Goal: Task Accomplishment & Management: Manage account settings

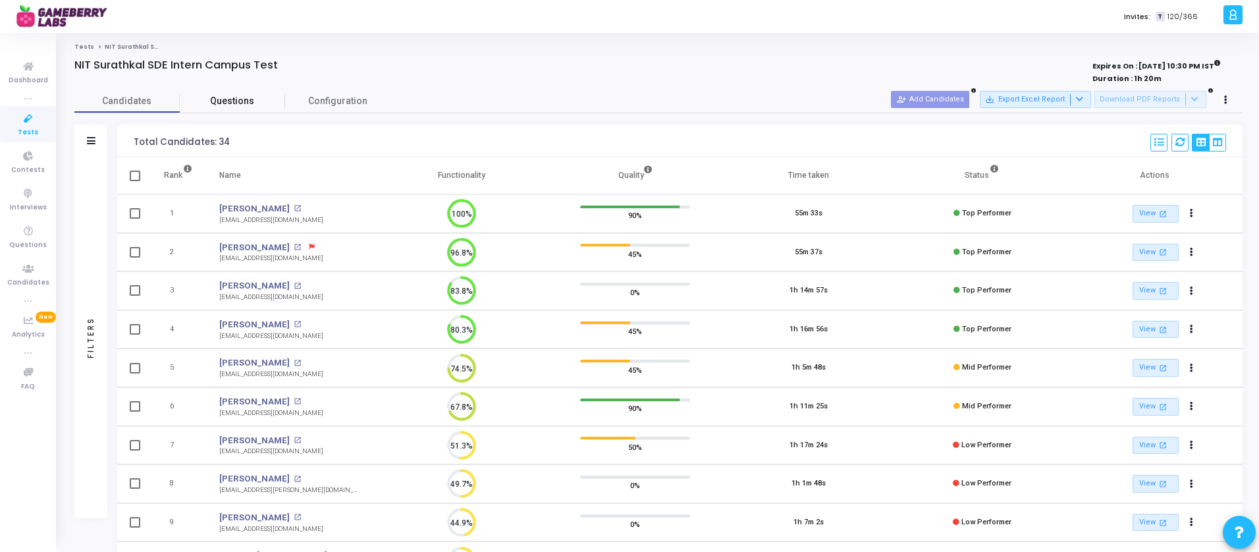
click at [246, 102] on span "Questions" at bounding box center [232, 101] width 105 height 14
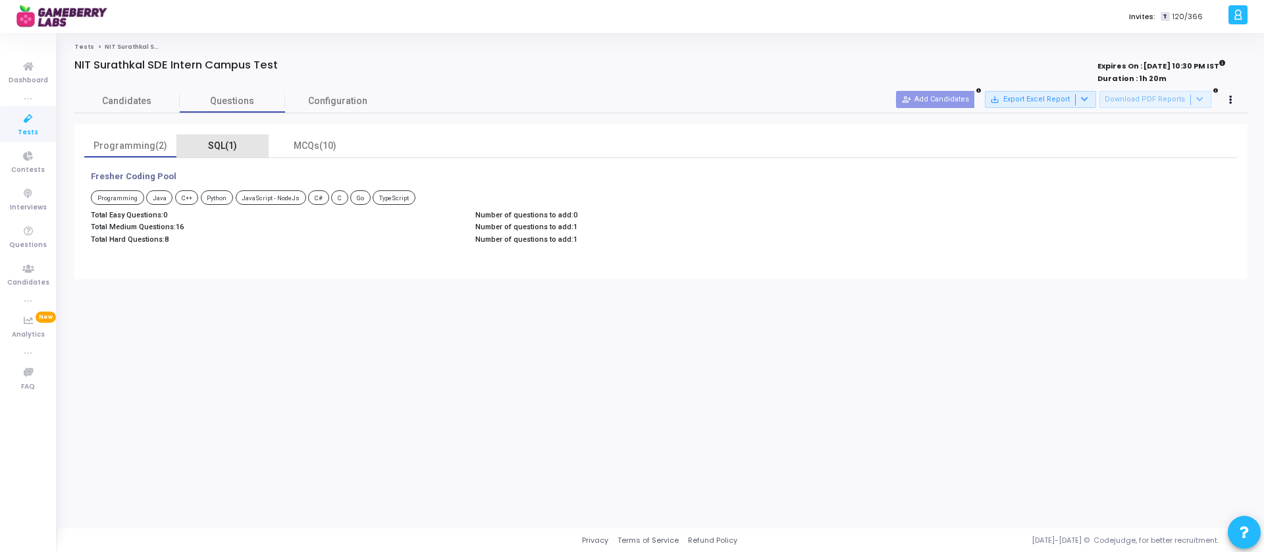
click at [220, 144] on div "SQL(1)" at bounding box center [222, 146] width 76 height 14
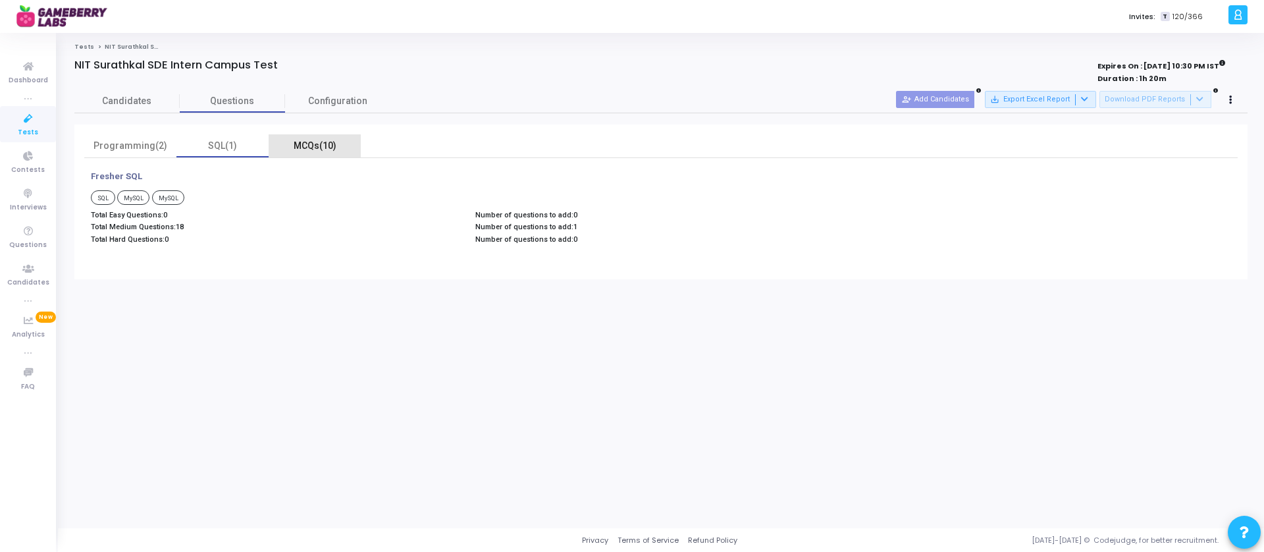
click at [314, 144] on div "MCQs(10)" at bounding box center [314, 146] width 76 height 14
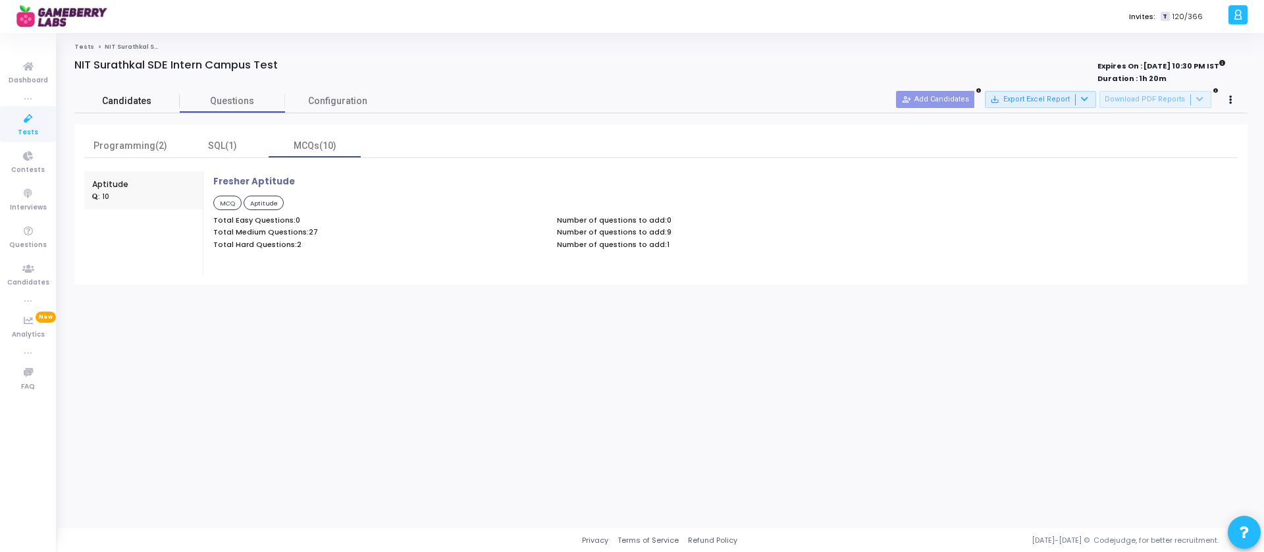
click at [136, 99] on span "Candidates" at bounding box center [126, 101] width 105 height 14
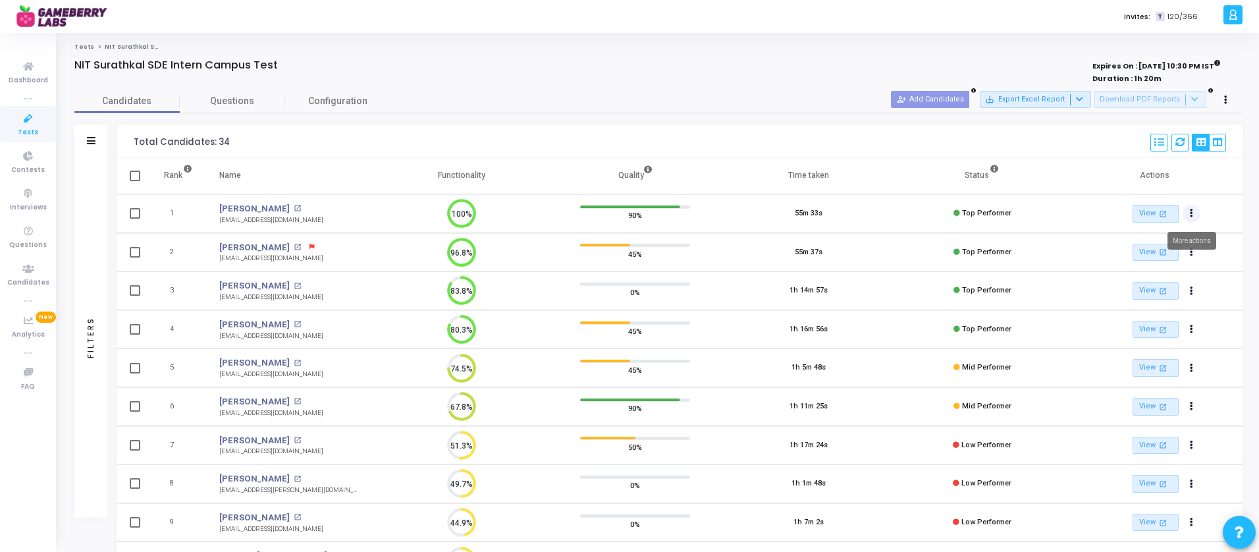
click at [995, 212] on button "Actions" at bounding box center [1191, 214] width 18 height 18
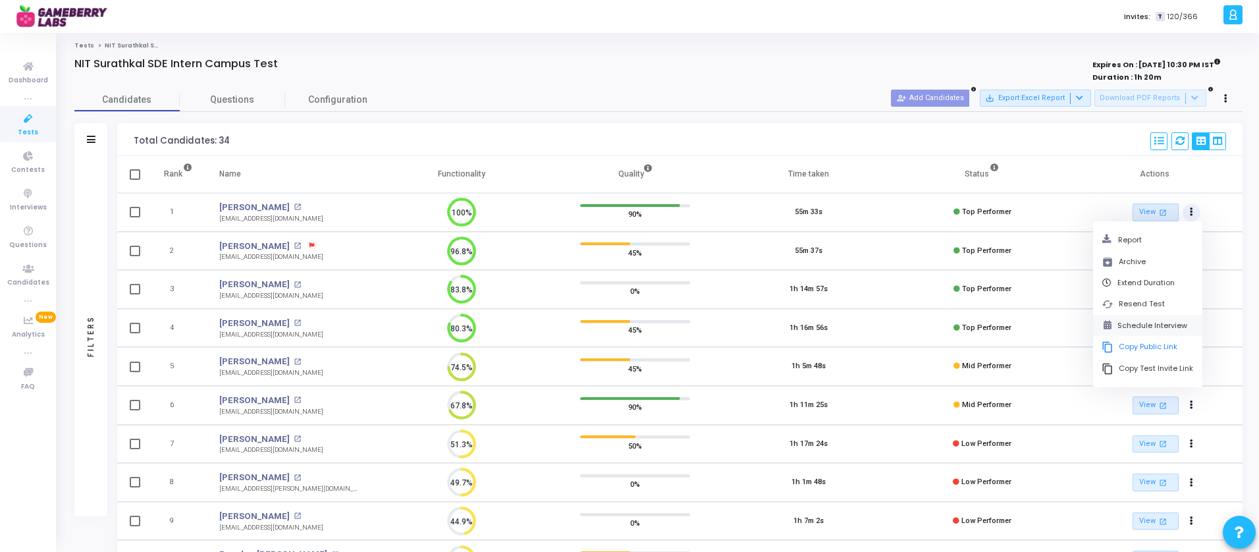
scroll to position [2, 0]
click at [995, 326] on button "Schedule Interview" at bounding box center [1147, 324] width 109 height 21
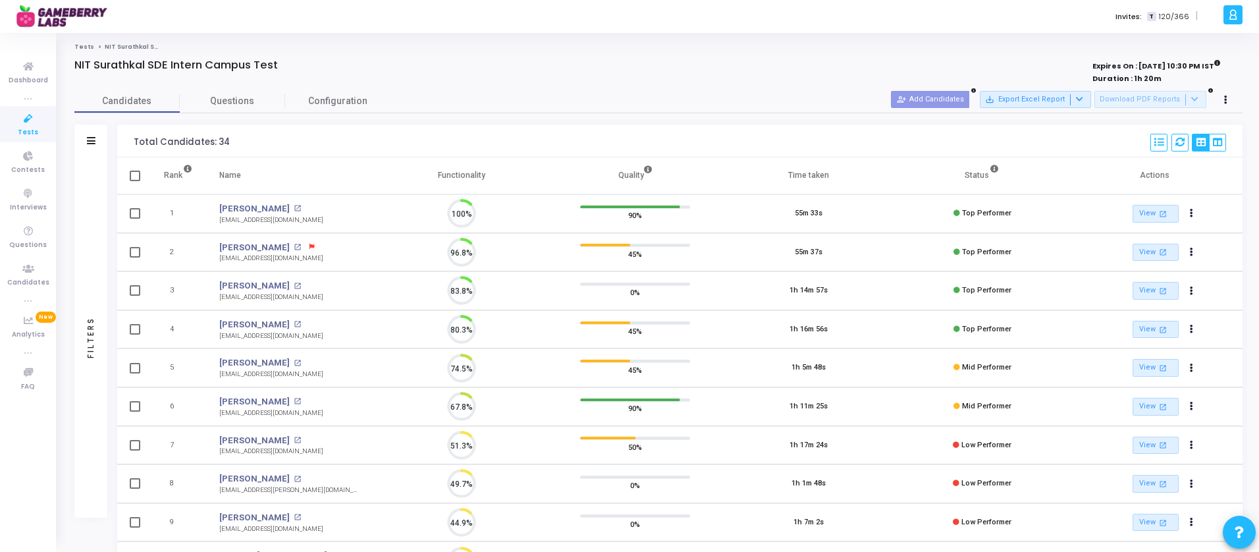
scroll to position [28, 34]
click at [544, 14] on div "Invites: T 120/366 |" at bounding box center [675, 16] width 1087 height 33
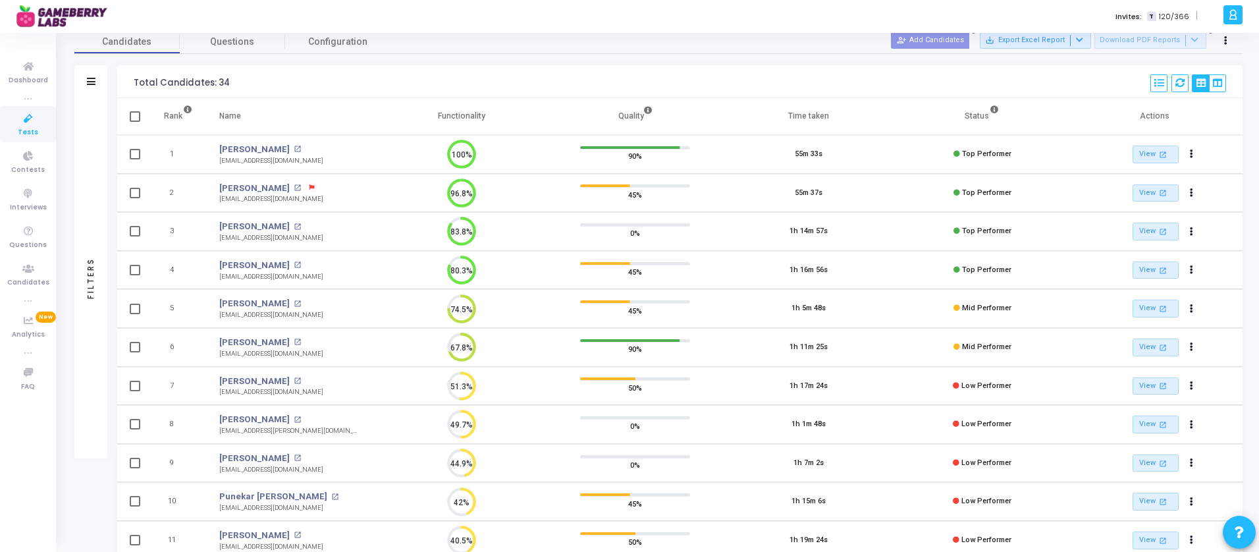
scroll to position [0, 0]
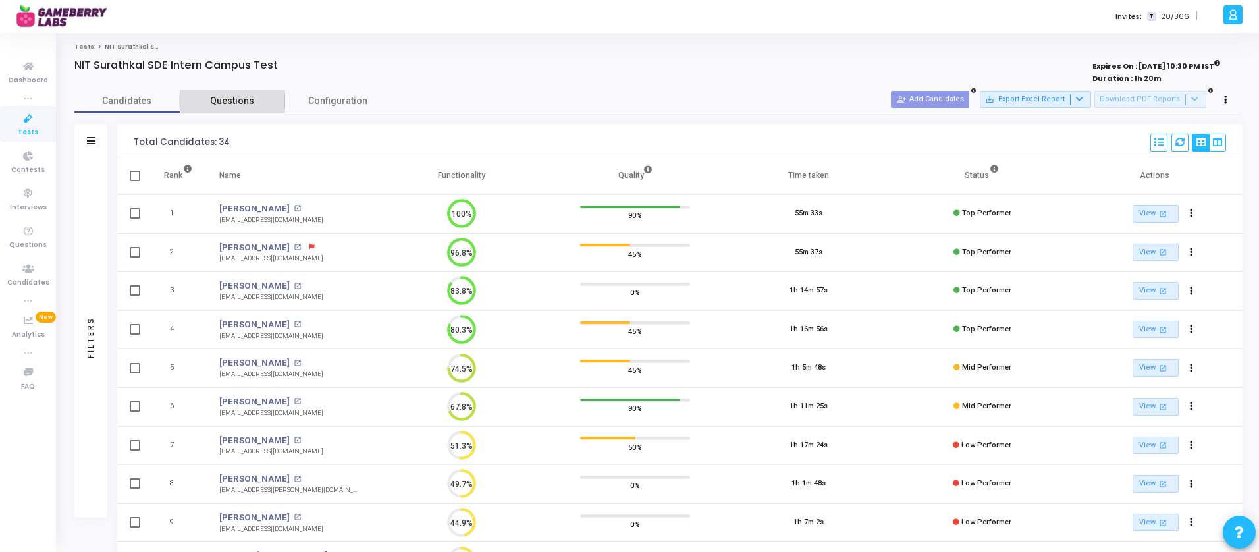
click at [234, 101] on span "Questions" at bounding box center [232, 101] width 105 height 14
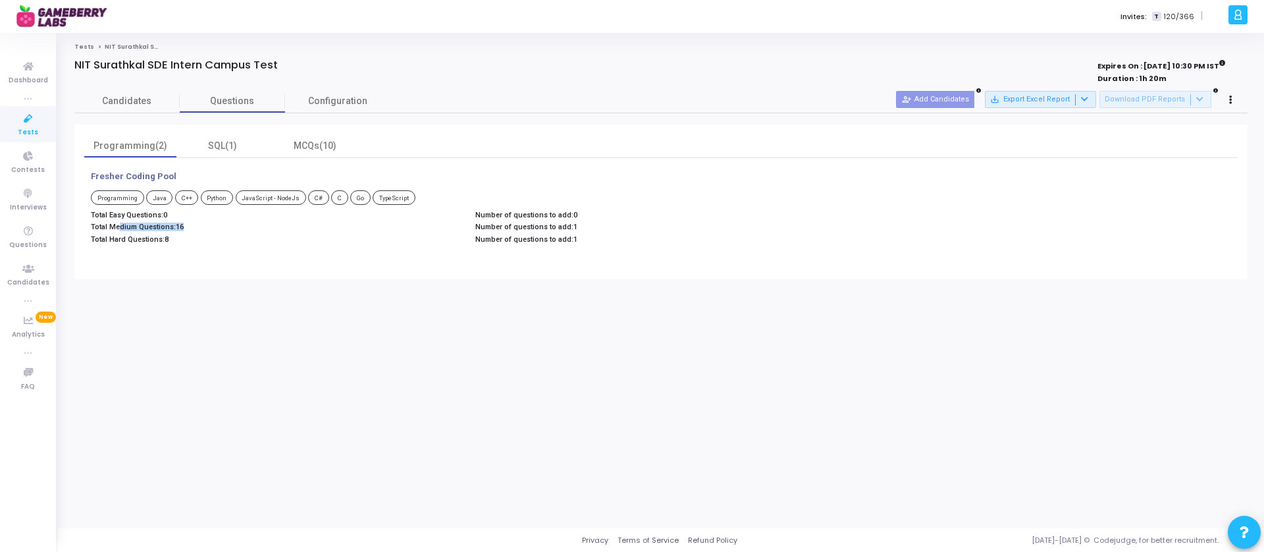
drag, startPoint x: 115, startPoint y: 227, endPoint x: 170, endPoint y: 239, distance: 56.5
click at [209, 231] on div "Total Easy Questions: 0 Total Medium Questions: 16 Total Hard Questions: 8" at bounding box center [276, 229] width 384 height 37
drag, startPoint x: 111, startPoint y: 240, endPoint x: 194, endPoint y: 242, distance: 82.9
click at [192, 242] on p "Total Hard Questions: 8" at bounding box center [276, 239] width 371 height 9
drag, startPoint x: 582, startPoint y: 226, endPoint x: 569, endPoint y: 222, distance: 13.3
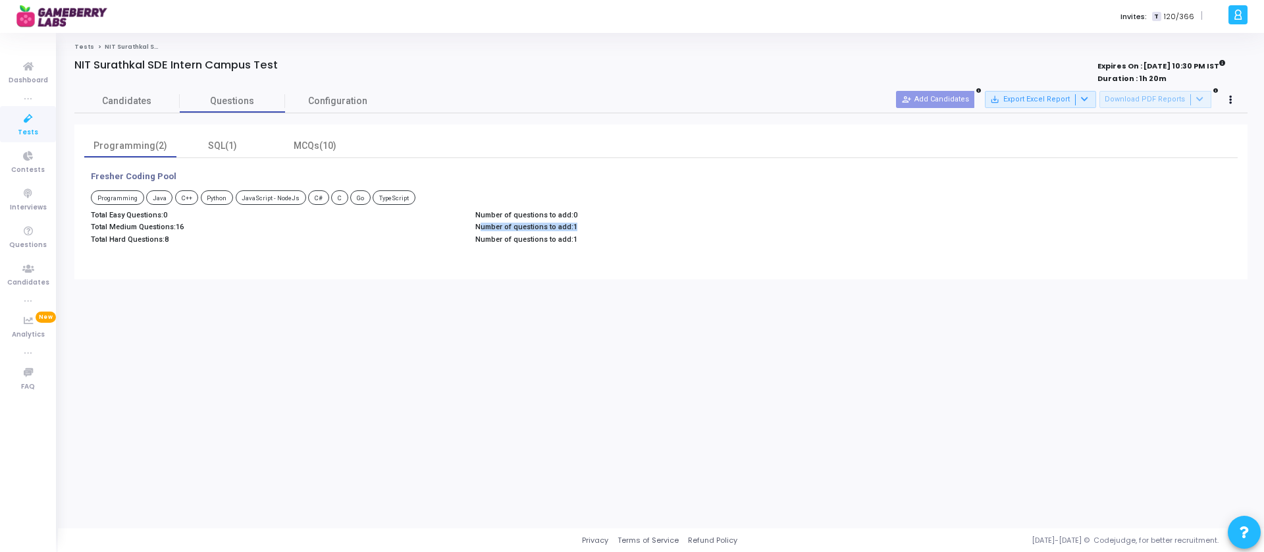
click at [569, 221] on div "Number of questions to add: 0 Number of questions to add: 1 Number of questions…" at bounding box center [661, 229] width 384 height 37
click at [223, 146] on div "SQL(1)" at bounding box center [222, 146] width 76 height 14
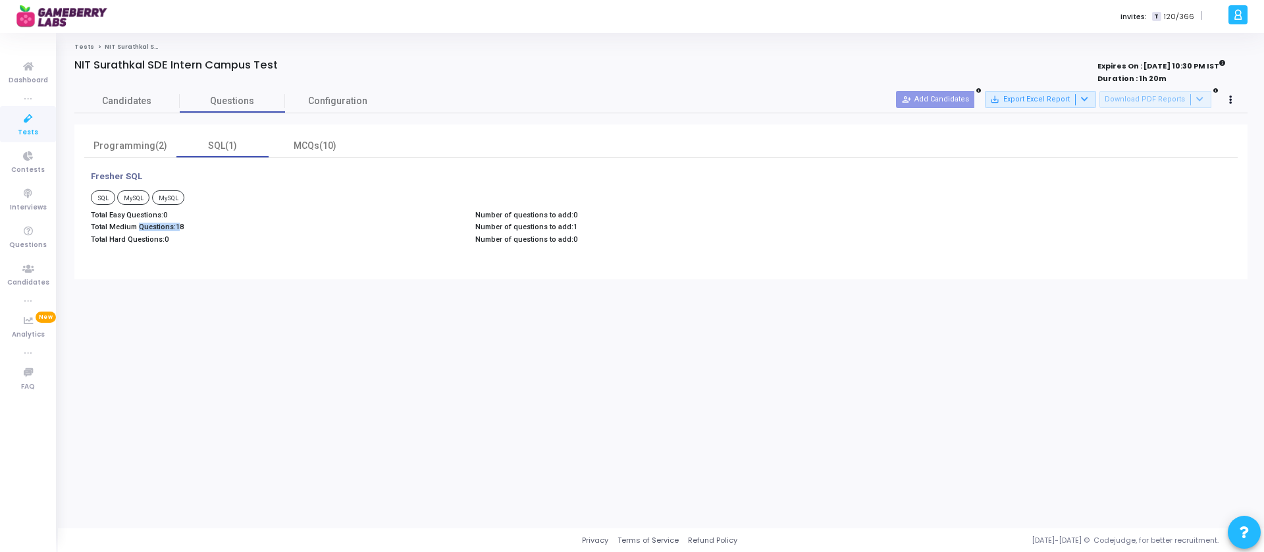
drag, startPoint x: 161, startPoint y: 228, endPoint x: 191, endPoint y: 228, distance: 30.3
click at [182, 228] on p "Total Medium Questions: 18" at bounding box center [276, 226] width 371 height 9
click at [311, 145] on div "MCQs(10)" at bounding box center [314, 146] width 76 height 14
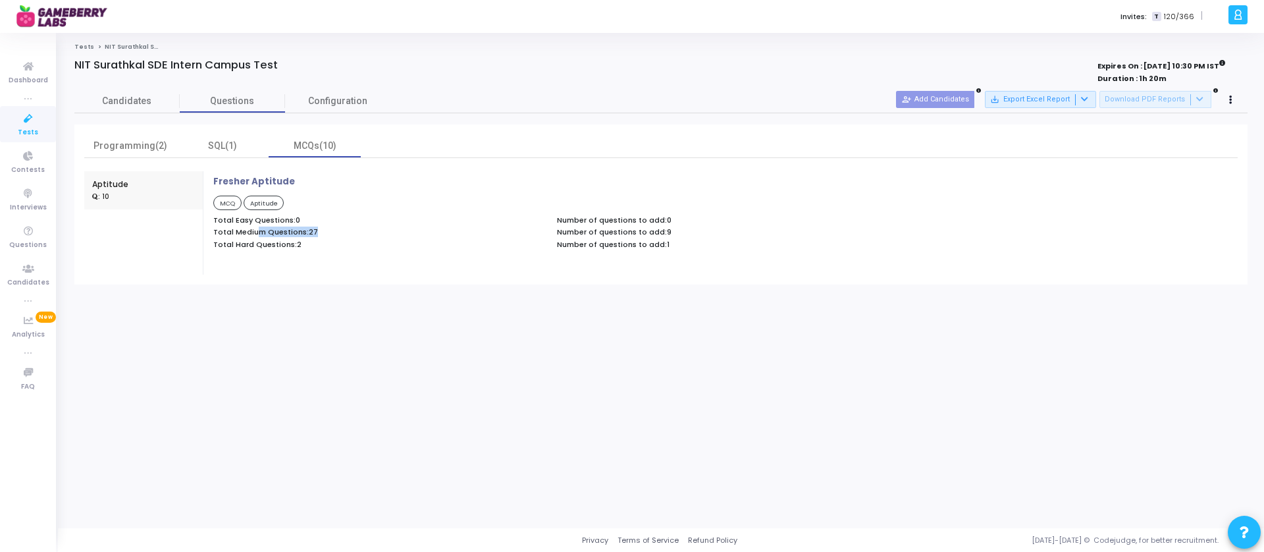
drag, startPoint x: 268, startPoint y: 232, endPoint x: 350, endPoint y: 232, distance: 81.6
click at [350, 232] on p "Total Medium Questions: 27" at bounding box center [378, 232] width 330 height 9
drag, startPoint x: 668, startPoint y: 234, endPoint x: 569, endPoint y: 230, distance: 99.4
click at [571, 230] on p "Number of questions to add: 9" at bounding box center [722, 232] width 330 height 9
drag, startPoint x: 259, startPoint y: 245, endPoint x: 307, endPoint y: 245, distance: 47.4
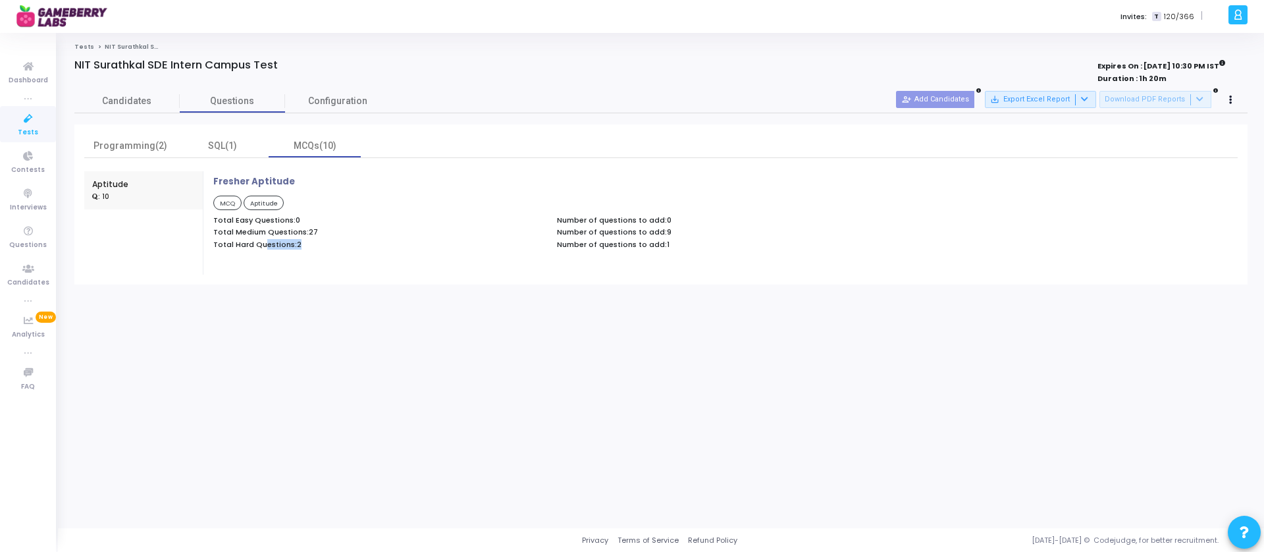
click at [306, 245] on p "Total Hard Questions: 2" at bounding box center [378, 244] width 330 height 9
drag, startPoint x: 666, startPoint y: 240, endPoint x: 465, endPoint y: 238, distance: 201.4
click at [465, 238] on div "Total Easy Questions: 0 Total Medium Questions: 27 Total Hard Questions: 2 Numb…" at bounding box center [550, 234] width 687 height 37
click at [134, 145] on div "Programming(2)" at bounding box center [130, 146] width 76 height 14
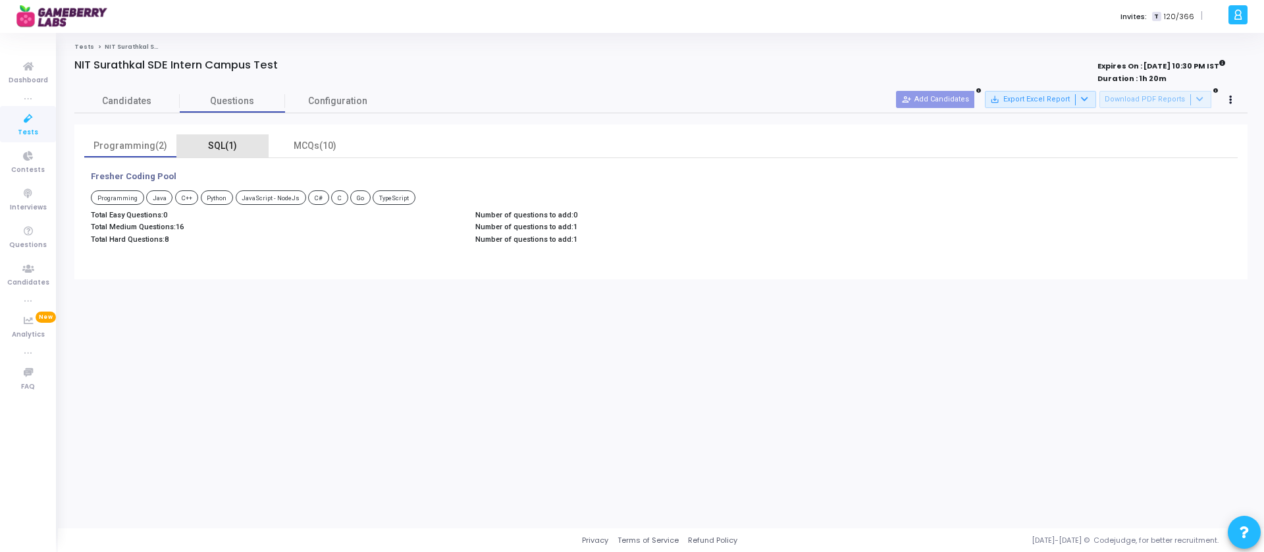
click at [213, 143] on div "SQL(1)" at bounding box center [222, 146] width 76 height 14
click at [315, 148] on div "MCQs(10)" at bounding box center [314, 146] width 76 height 14
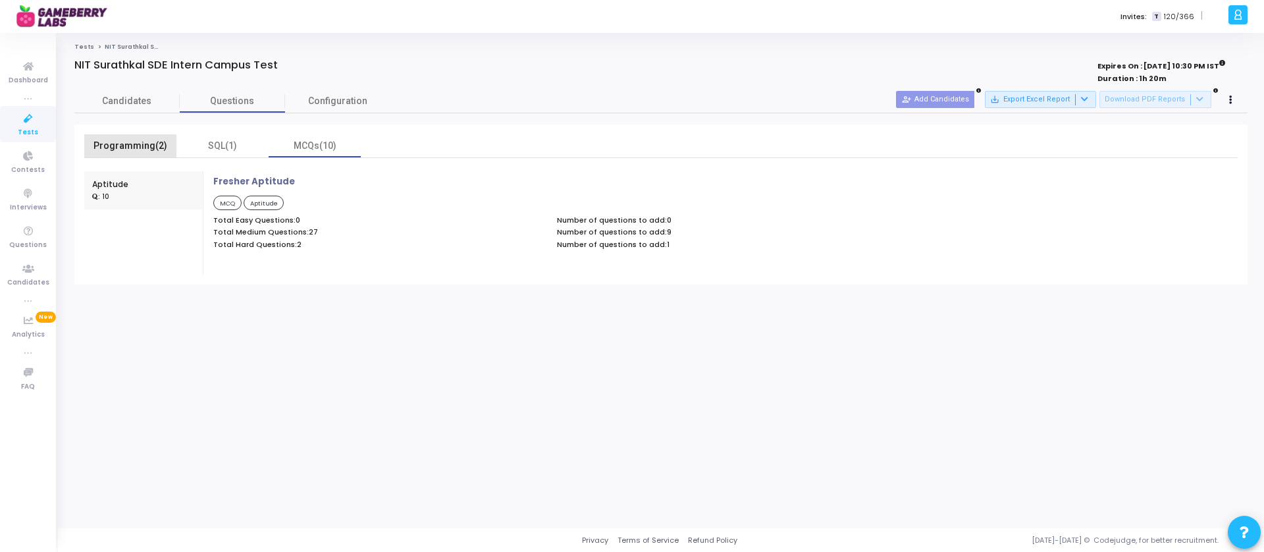
click at [128, 147] on div "Programming(2)" at bounding box center [130, 146] width 76 height 14
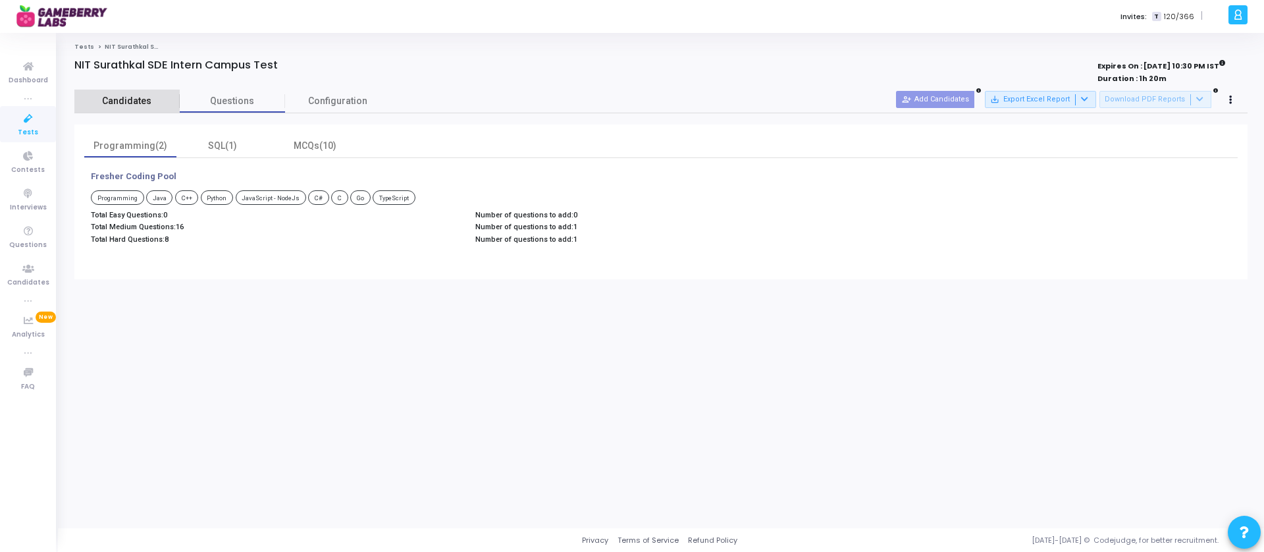
click at [122, 98] on span "Candidates" at bounding box center [126, 101] width 105 height 14
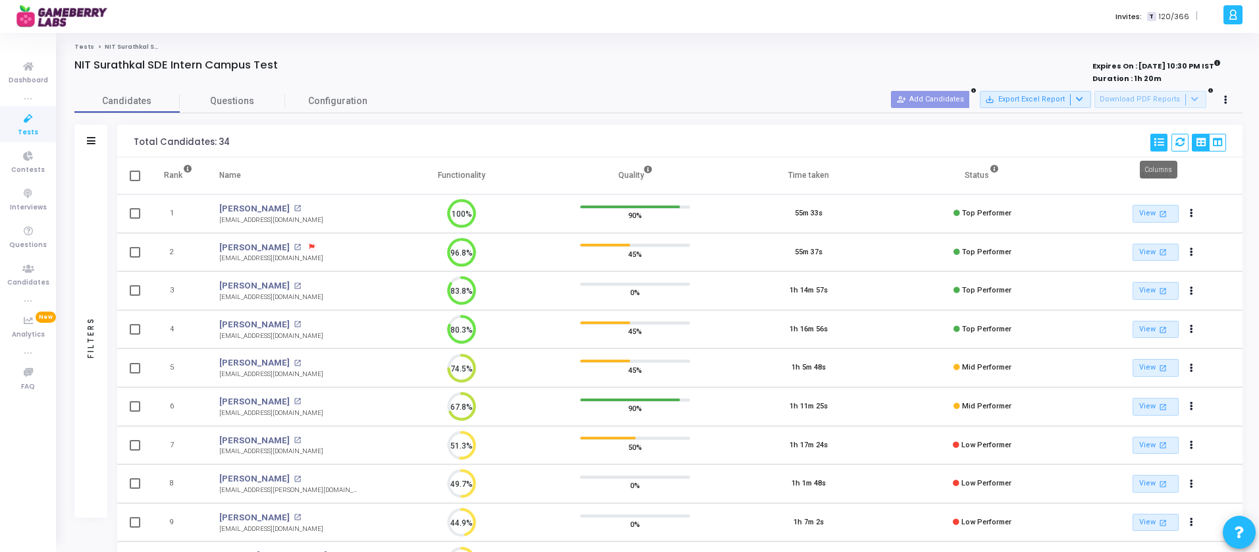
click at [995, 142] on icon at bounding box center [1158, 142] width 9 height 9
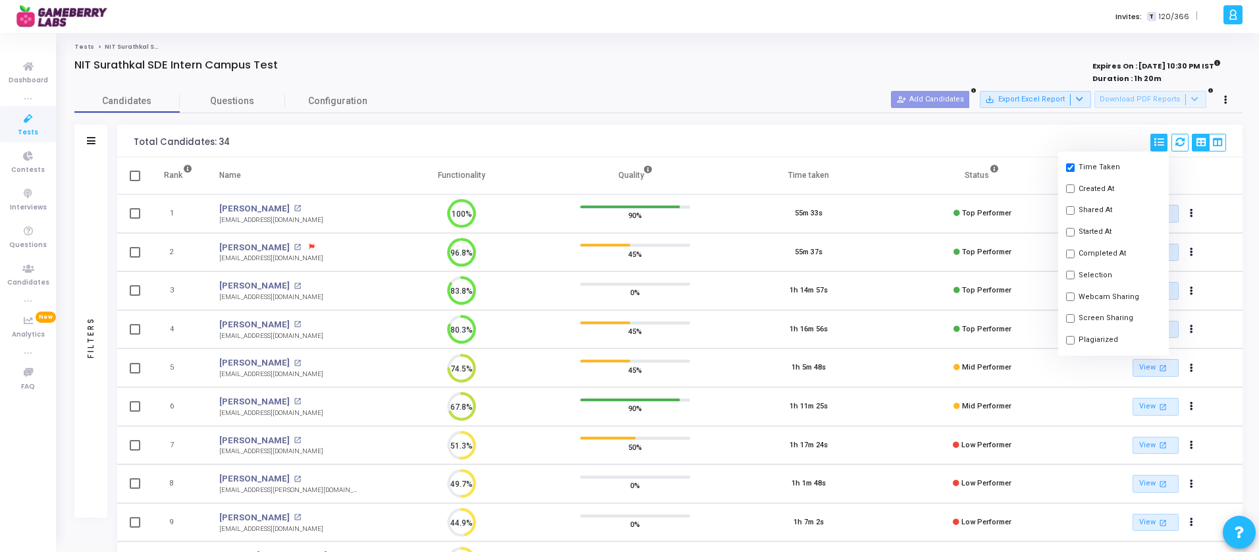
scroll to position [142, 0]
click at [995, 265] on input "checkbox" at bounding box center [1070, 264] width 9 height 9
checkbox input "true"
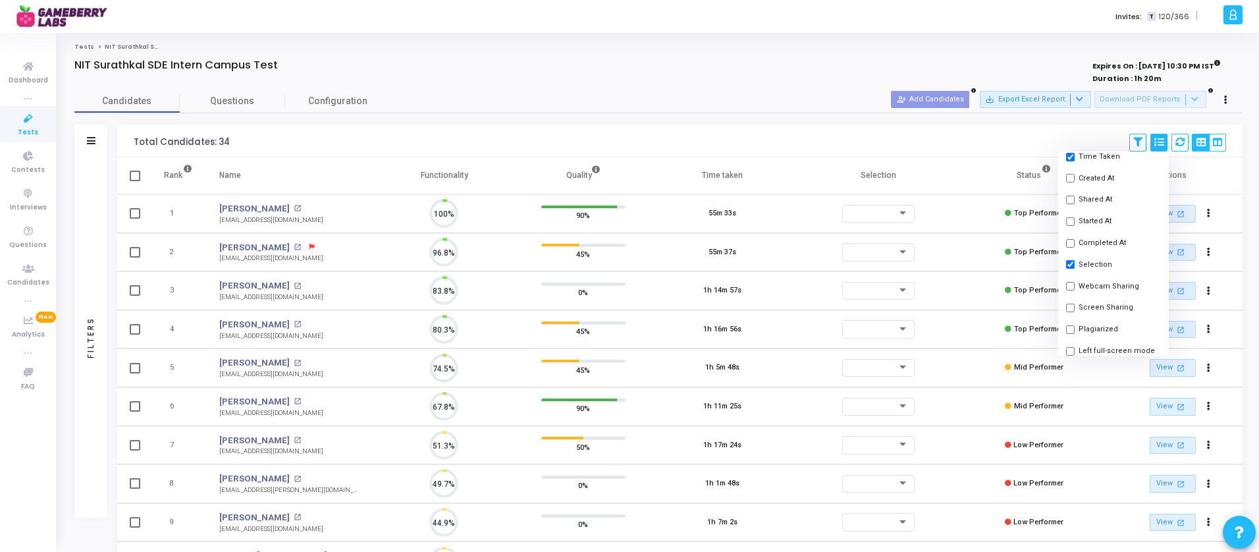
scroll to position [28, 34]
click at [723, 68] on div "NIT Surathkal SDE Intern Campus Test" at bounding box center [418, 65] width 688 height 13
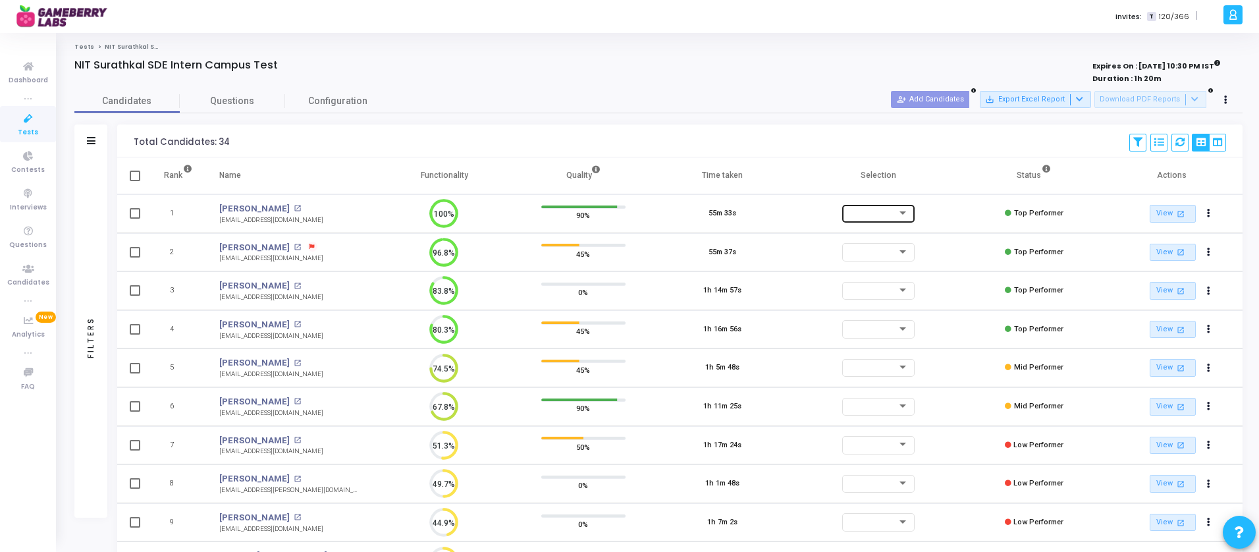
click at [879, 212] on div at bounding box center [872, 213] width 50 height 8
click at [885, 212] on span "Accepted/Shortlisted" at bounding box center [891, 215] width 89 height 22
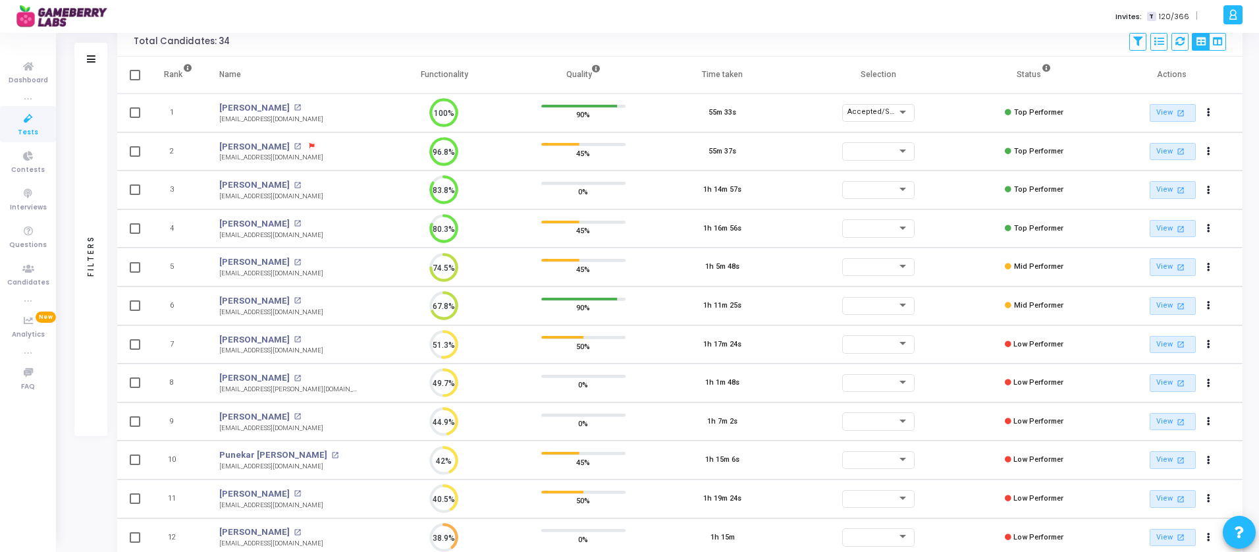
scroll to position [109, 0]
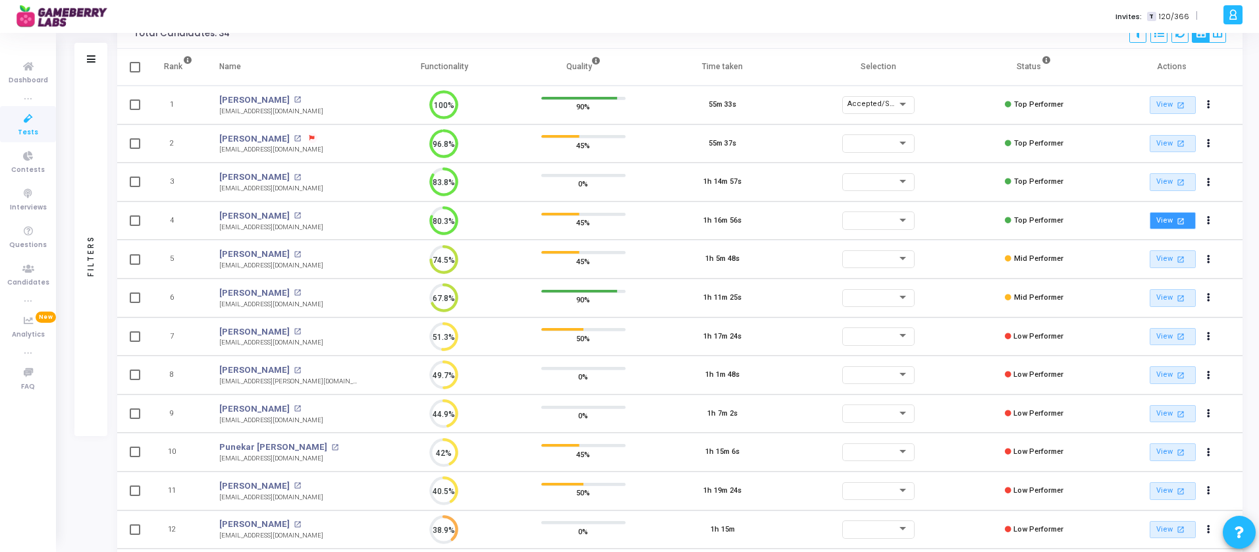
click at [995, 221] on link "View open_in_new" at bounding box center [1172, 221] width 46 height 18
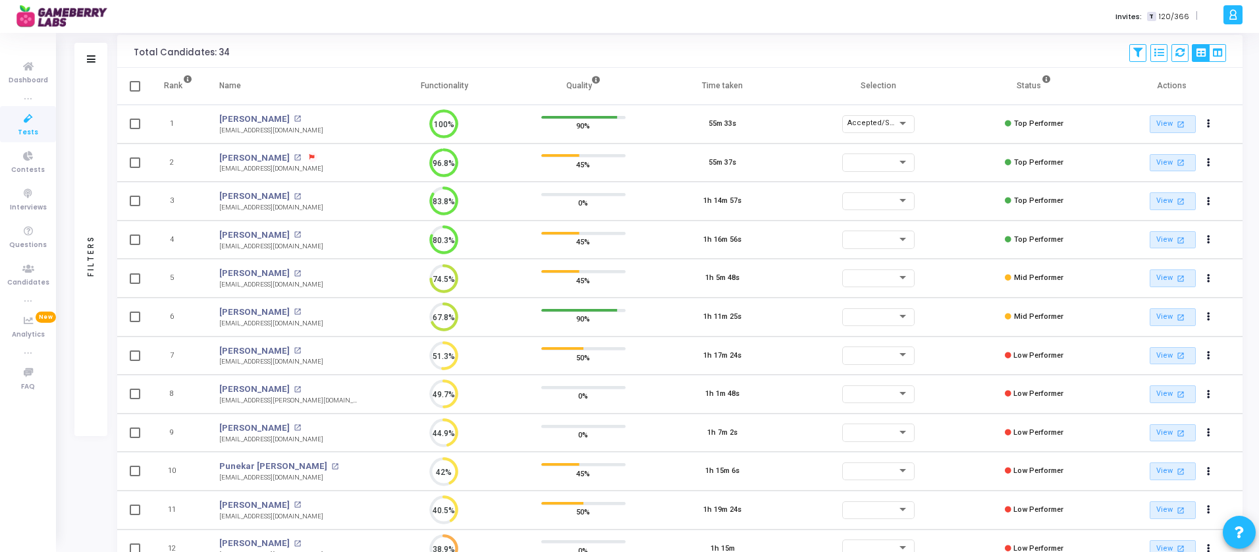
scroll to position [88, 0]
click at [995, 164] on link "View open_in_new" at bounding box center [1172, 164] width 46 height 18
click at [995, 204] on link "View open_in_new" at bounding box center [1172, 203] width 46 height 18
click at [995, 237] on link "View open_in_new" at bounding box center [1172, 241] width 46 height 18
click at [906, 166] on div at bounding box center [903, 163] width 12 height 11
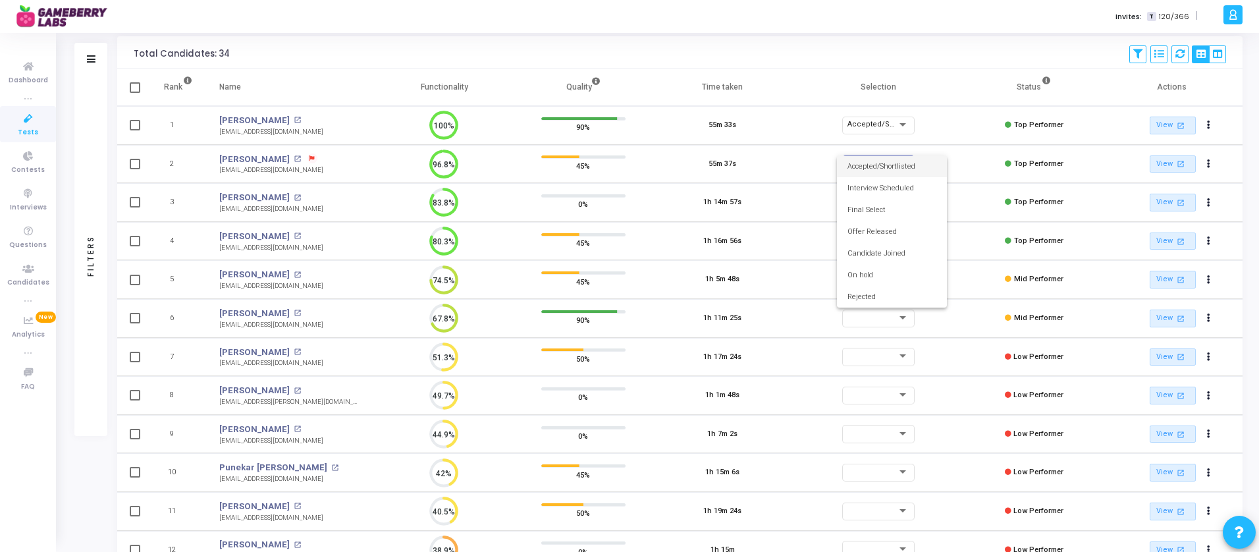
click at [897, 165] on span "Accepted/Shortlisted" at bounding box center [891, 166] width 89 height 22
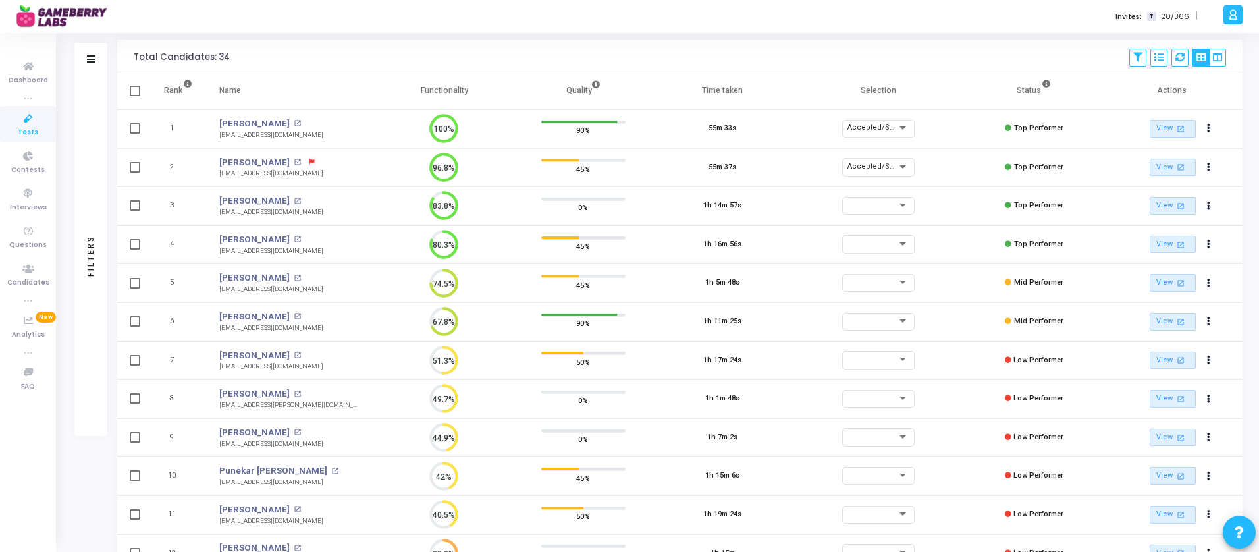
scroll to position [82, 0]
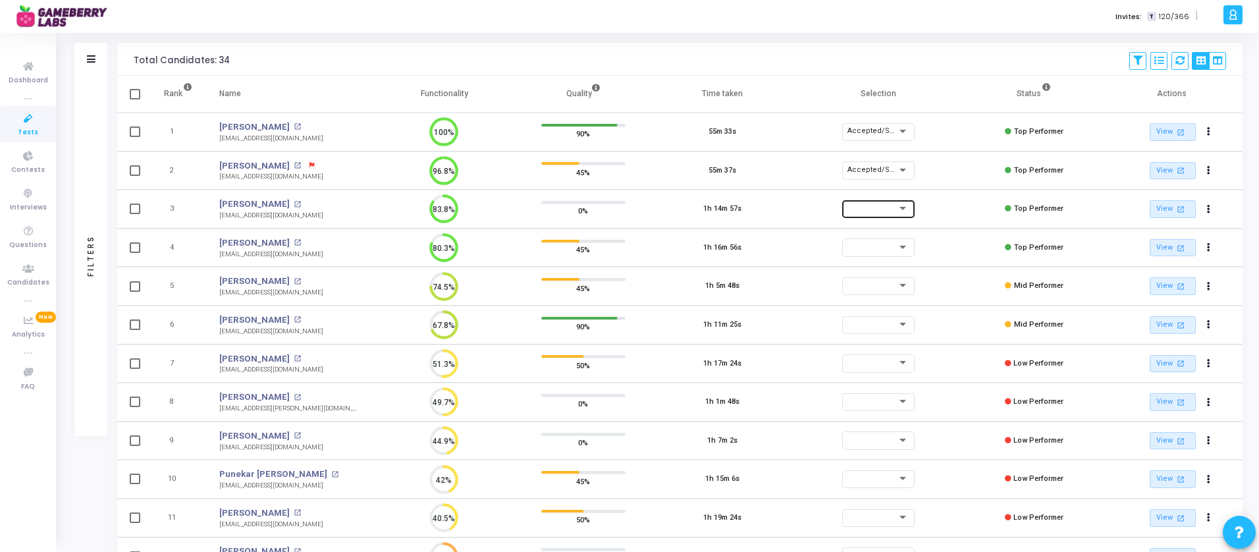
click at [885, 211] on div at bounding box center [872, 208] width 50 height 8
click at [900, 209] on span "Accepted/Shortlisted" at bounding box center [891, 211] width 89 height 22
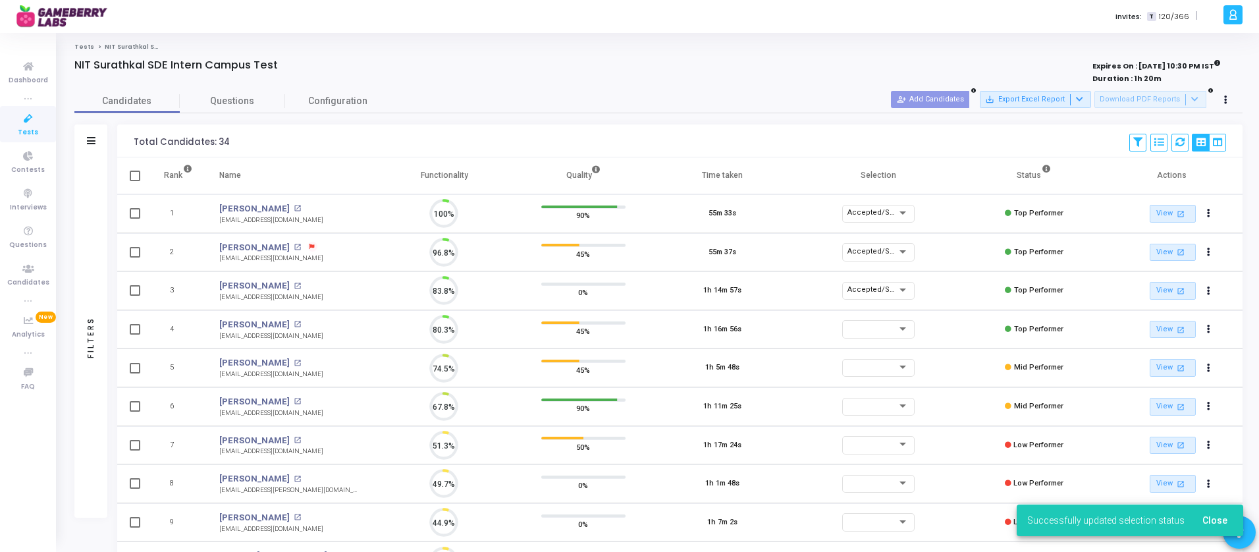
scroll to position [28, 34]
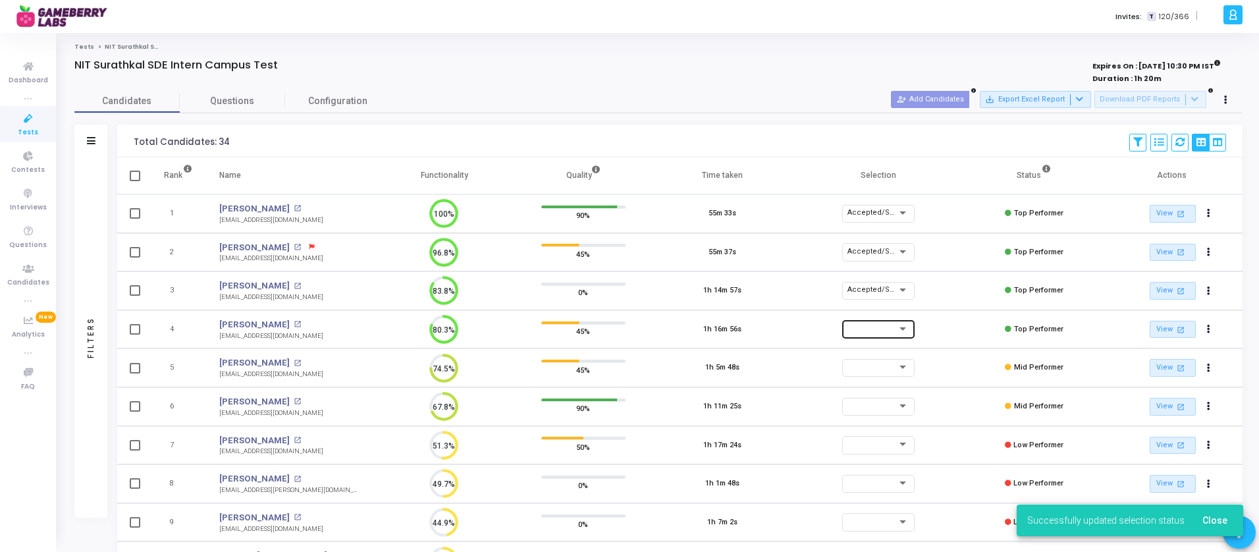
click at [897, 332] on div at bounding box center [903, 328] width 12 height 11
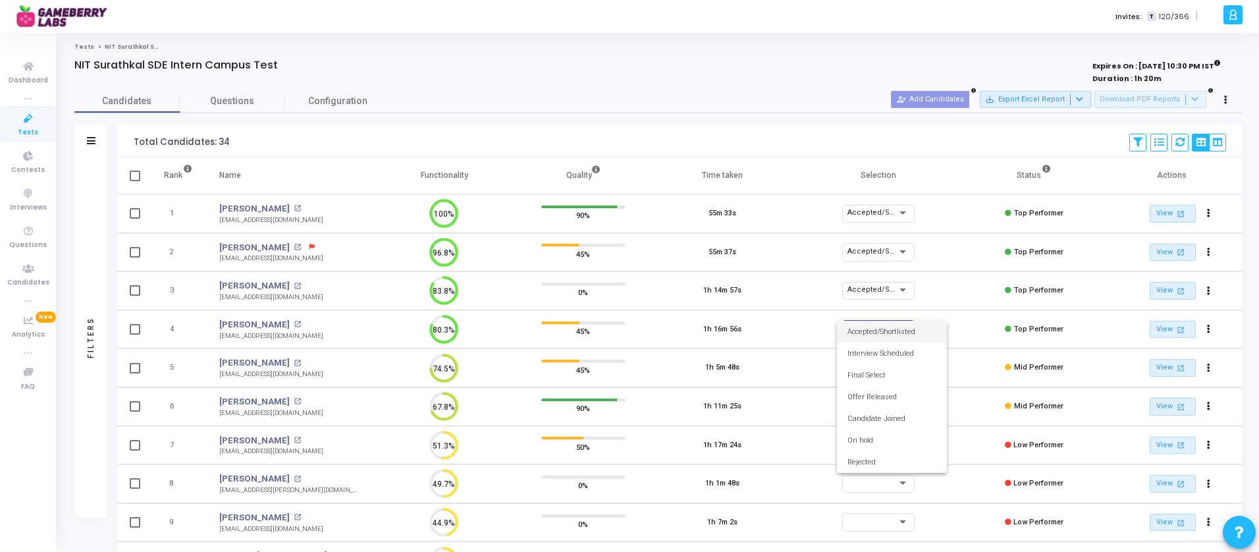
click at [875, 332] on span "Accepted/Shortlisted" at bounding box center [891, 332] width 89 height 22
click at [995, 371] on link "View open_in_new" at bounding box center [1172, 368] width 46 height 18
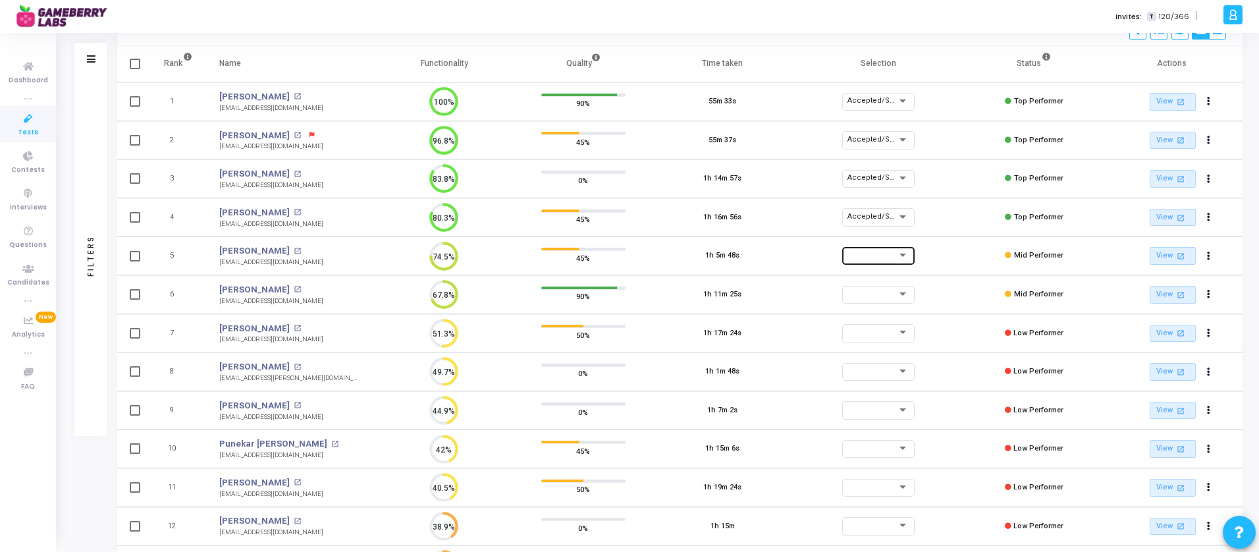
click at [893, 257] on div at bounding box center [872, 255] width 50 height 8
click at [876, 254] on span "Accepted/Shortlisted" at bounding box center [891, 258] width 89 height 22
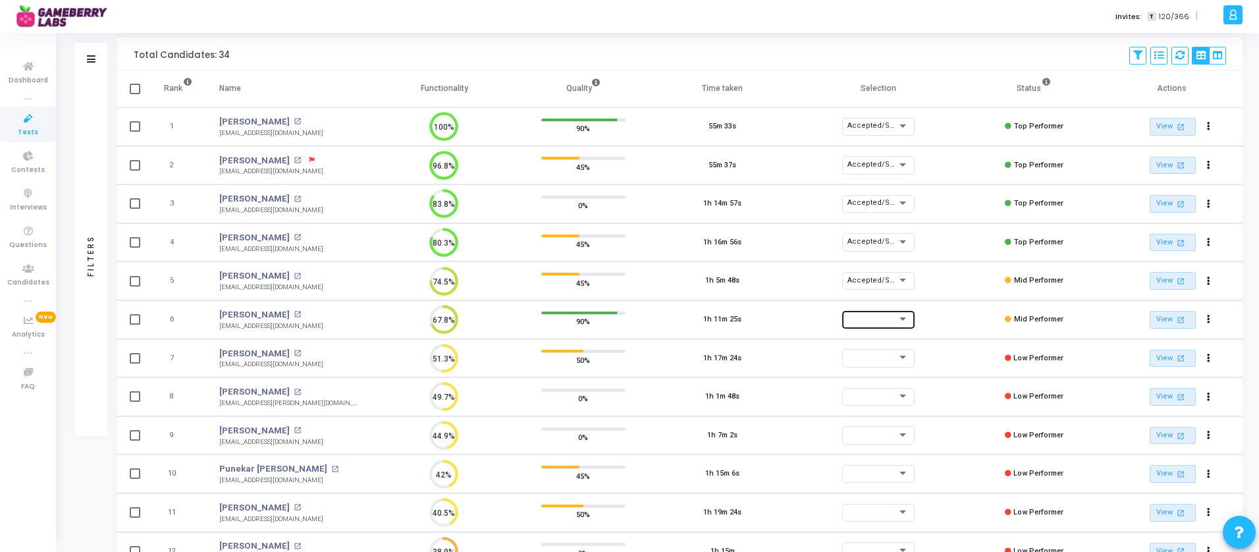
click at [857, 321] on div at bounding box center [872, 319] width 50 height 8
click at [790, 325] on div at bounding box center [629, 276] width 1259 height 552
click at [995, 321] on link "View open_in_new" at bounding box center [1172, 320] width 46 height 18
click at [908, 317] on div at bounding box center [903, 318] width 12 height 11
click at [894, 317] on span "Accepted/Shortlisted" at bounding box center [891, 322] width 89 height 22
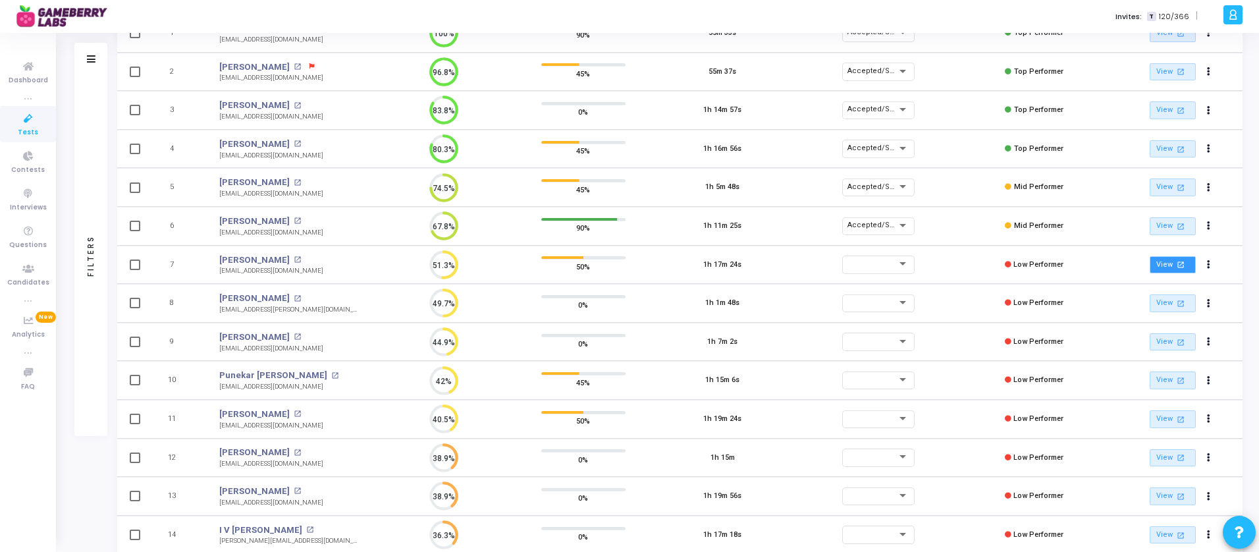
click at [995, 265] on link "View open_in_new" at bounding box center [1172, 265] width 46 height 18
click at [995, 303] on link "View open_in_new" at bounding box center [1172, 303] width 46 height 18
click at [995, 341] on link "View open_in_new" at bounding box center [1172, 342] width 46 height 18
click at [995, 378] on link "View open_in_new" at bounding box center [1172, 380] width 46 height 18
click at [896, 263] on div at bounding box center [872, 264] width 50 height 8
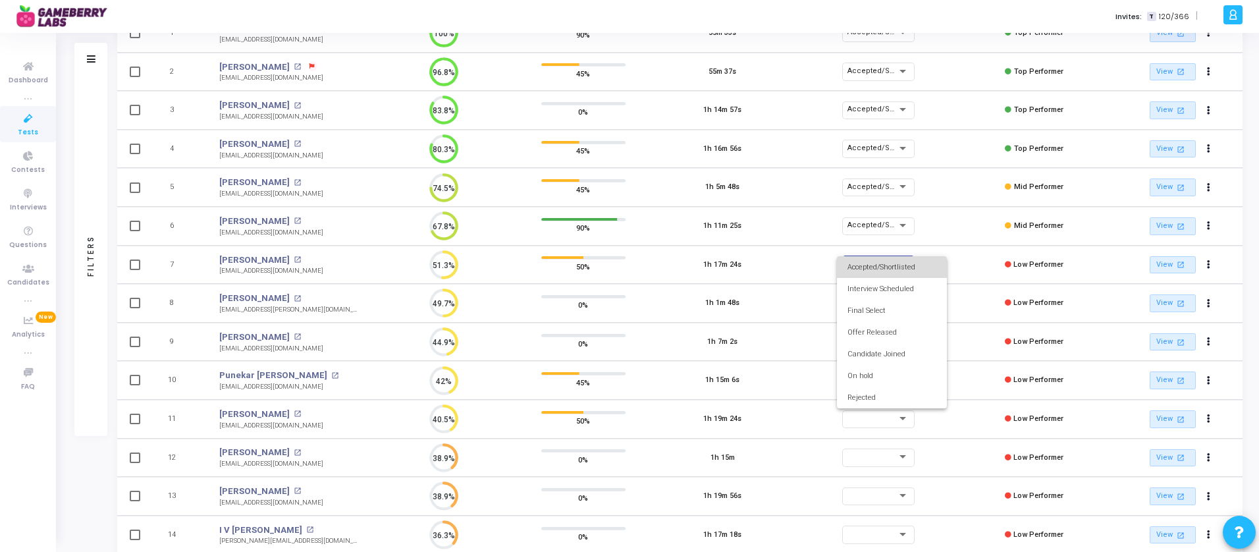
click at [889, 268] on span "Accepted/Shortlisted" at bounding box center [891, 267] width 89 height 22
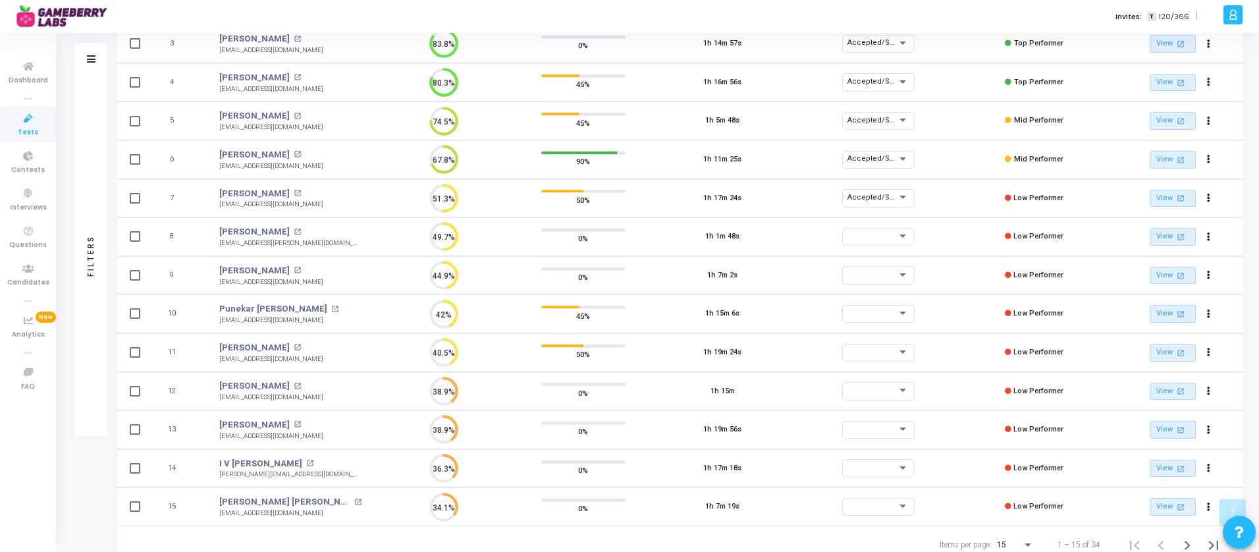
scroll to position [248, 0]
click at [995, 350] on link "View open_in_new" at bounding box center [1172, 351] width 46 height 18
click at [995, 392] on link "View open_in_new" at bounding box center [1172, 390] width 46 height 18
click at [995, 428] on link "View open_in_new" at bounding box center [1172, 428] width 46 height 18
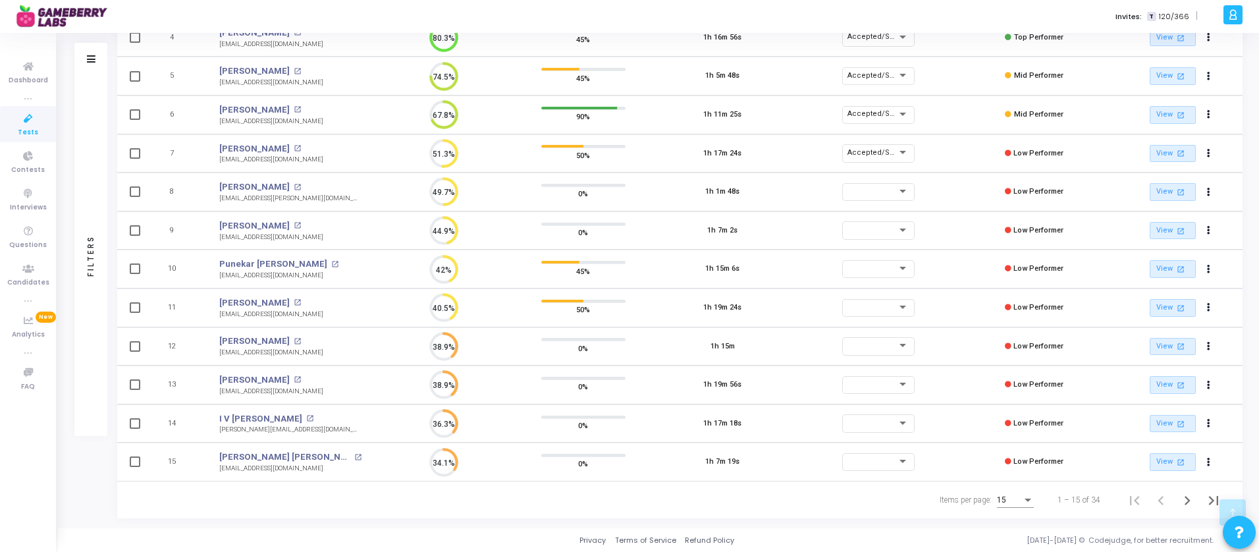
scroll to position [28, 34]
click at [955, 303] on td at bounding box center [878, 307] width 172 height 39
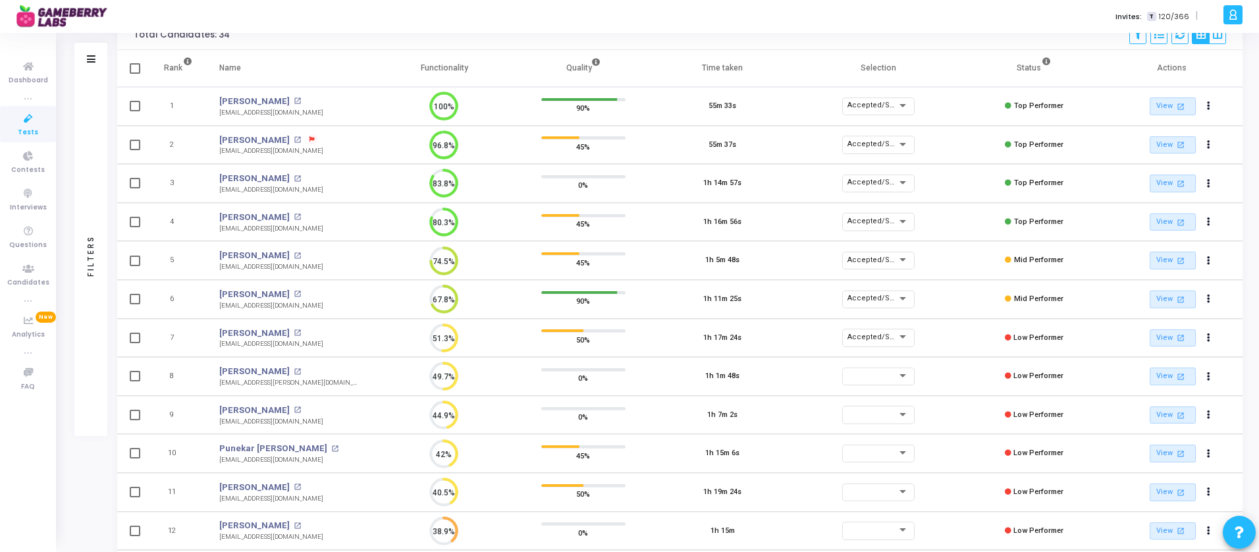
scroll to position [107, 0]
click at [577, 11] on div "Invites: T 120/366 |" at bounding box center [675, 16] width 1087 height 33
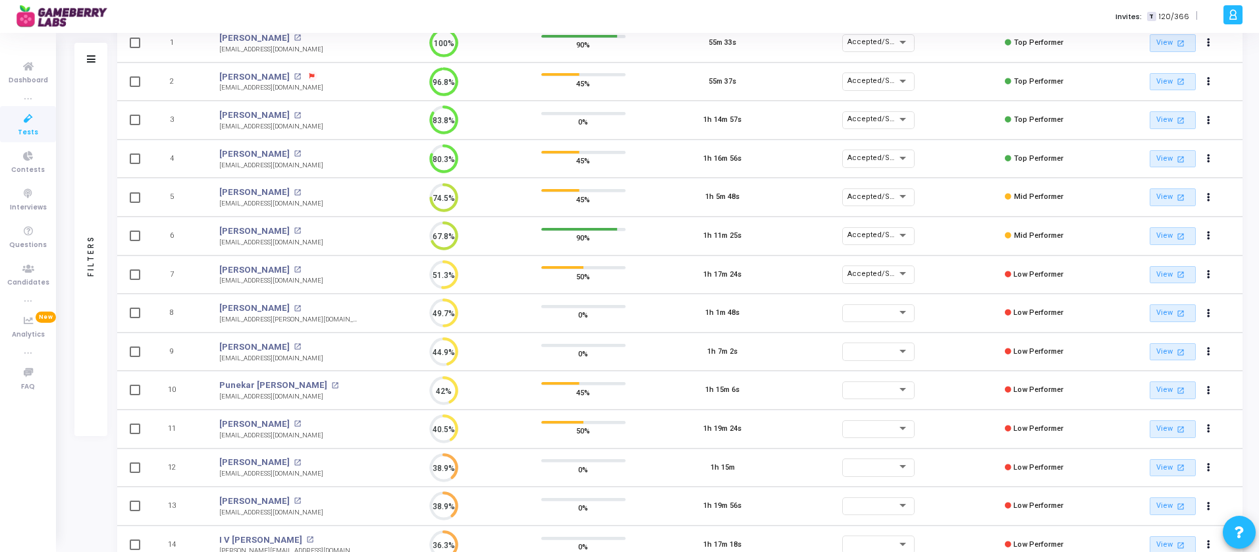
scroll to position [0, 0]
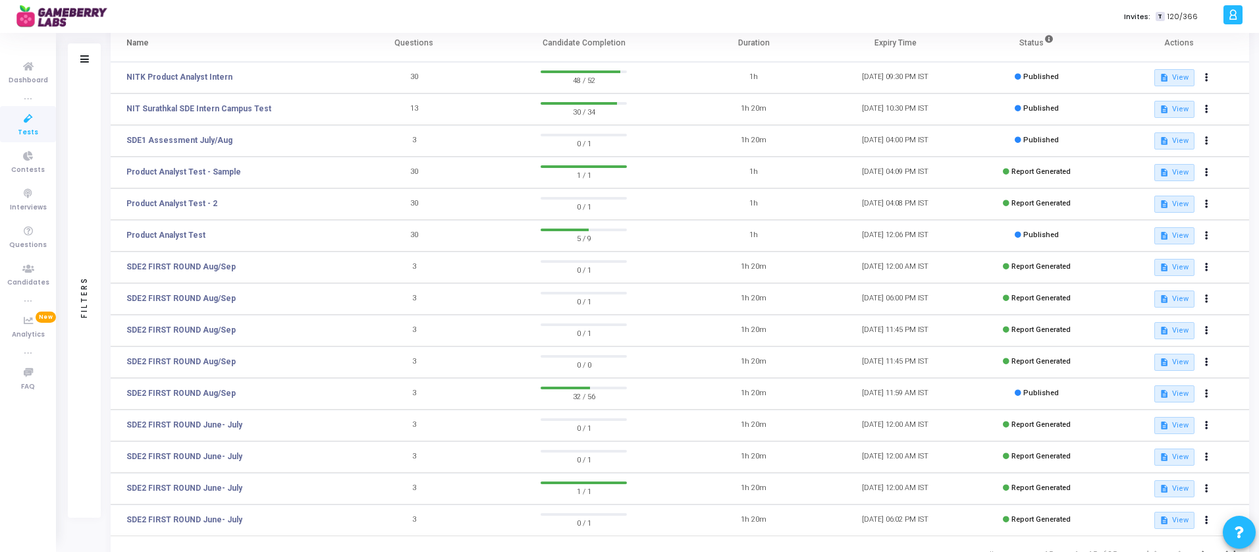
scroll to position [149, 0]
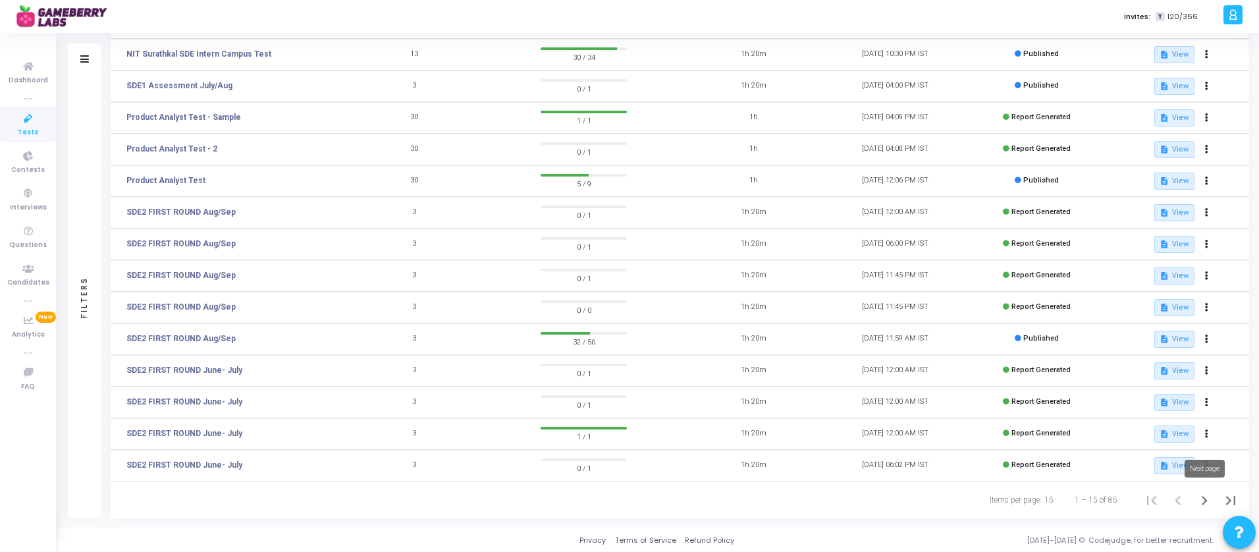
click at [1207, 500] on icon "Next page" at bounding box center [1204, 500] width 6 height 9
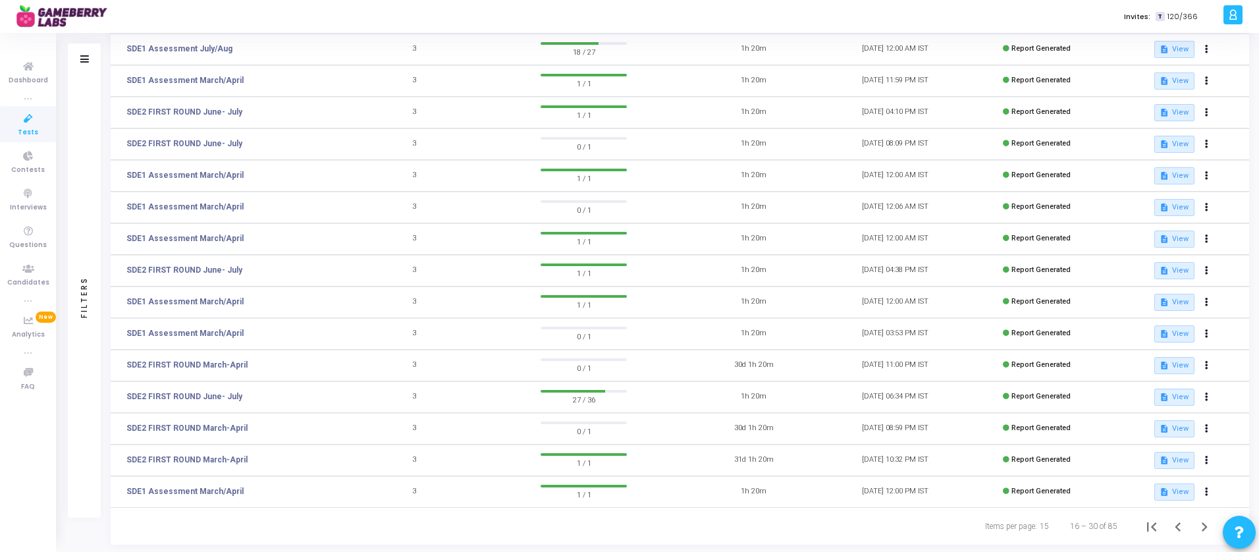
scroll to position [149, 0]
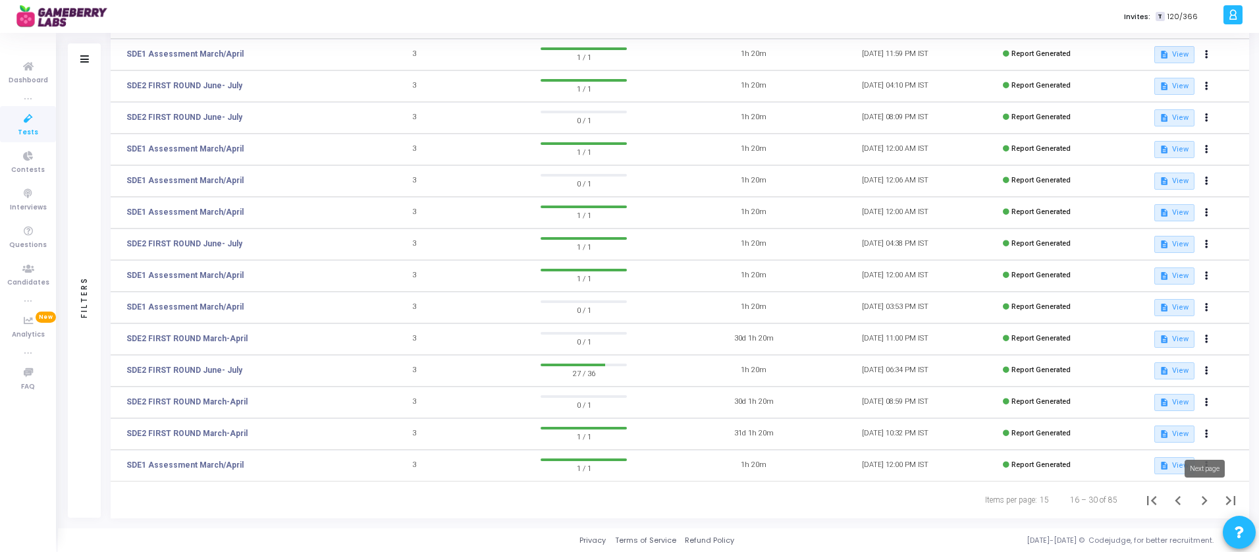
click at [1204, 498] on icon "Next page" at bounding box center [1204, 500] width 6 height 9
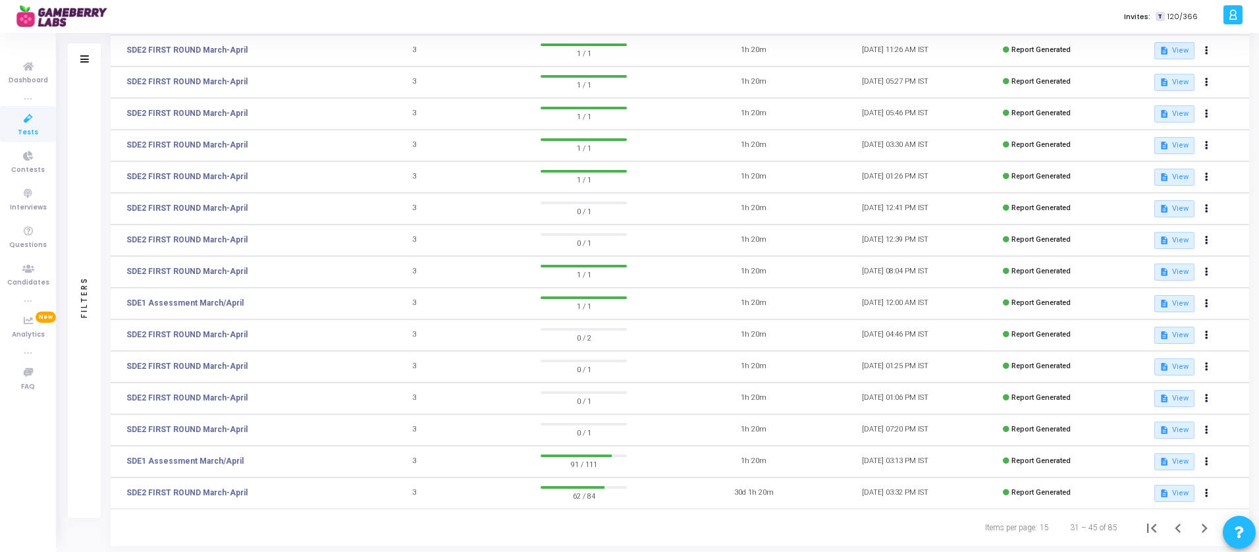
scroll to position [149, 0]
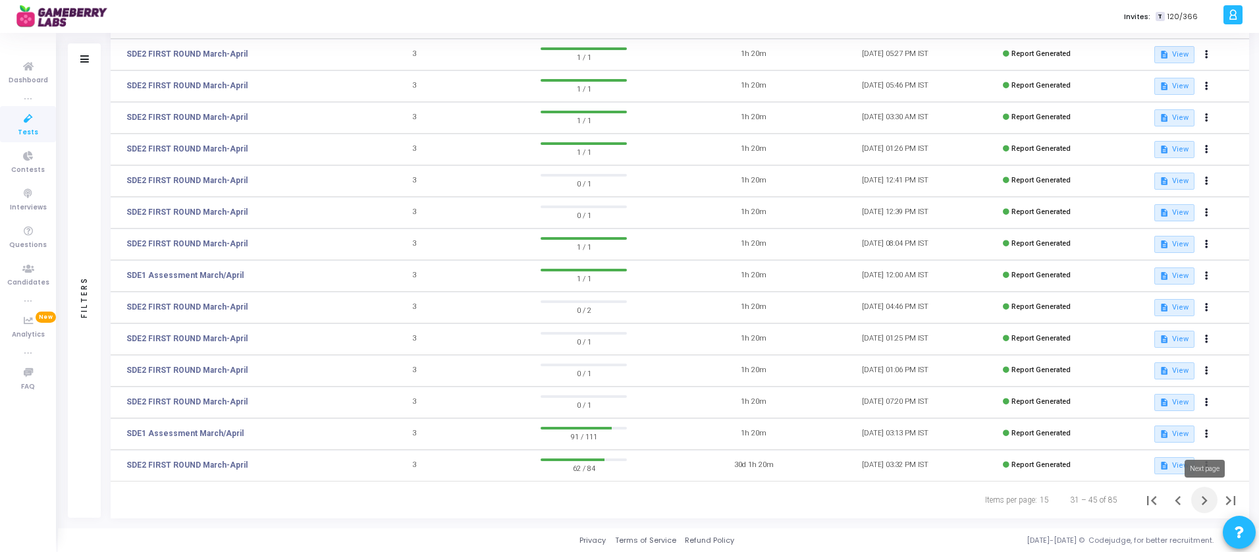
click at [1205, 502] on icon "Next page" at bounding box center [1204, 500] width 6 height 9
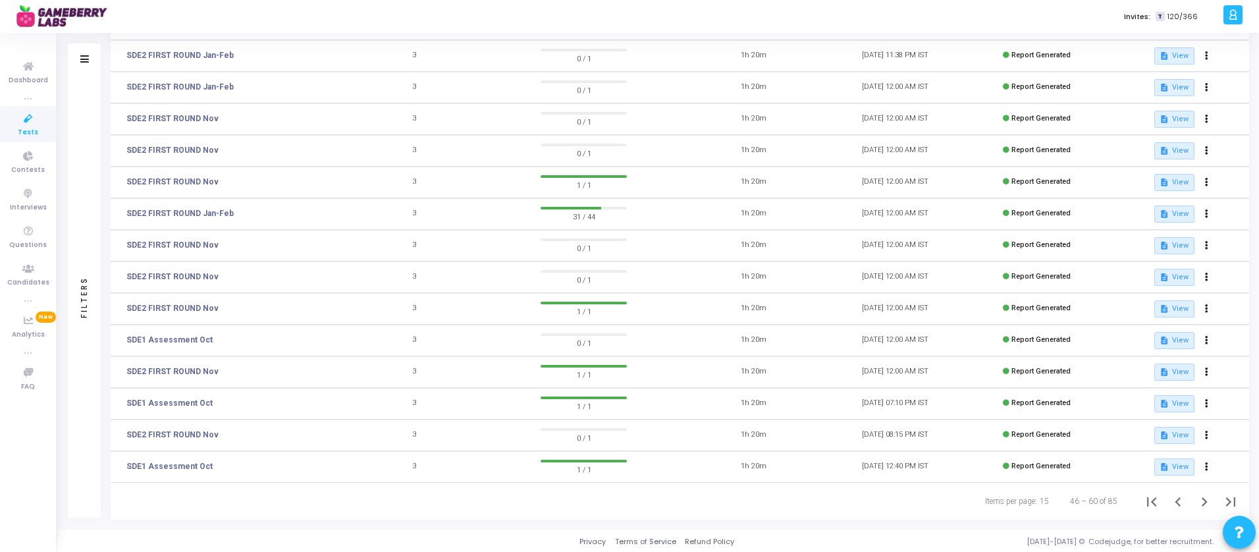
scroll to position [149, 0]
click at [1201, 502] on icon "Next page" at bounding box center [1204, 500] width 18 height 18
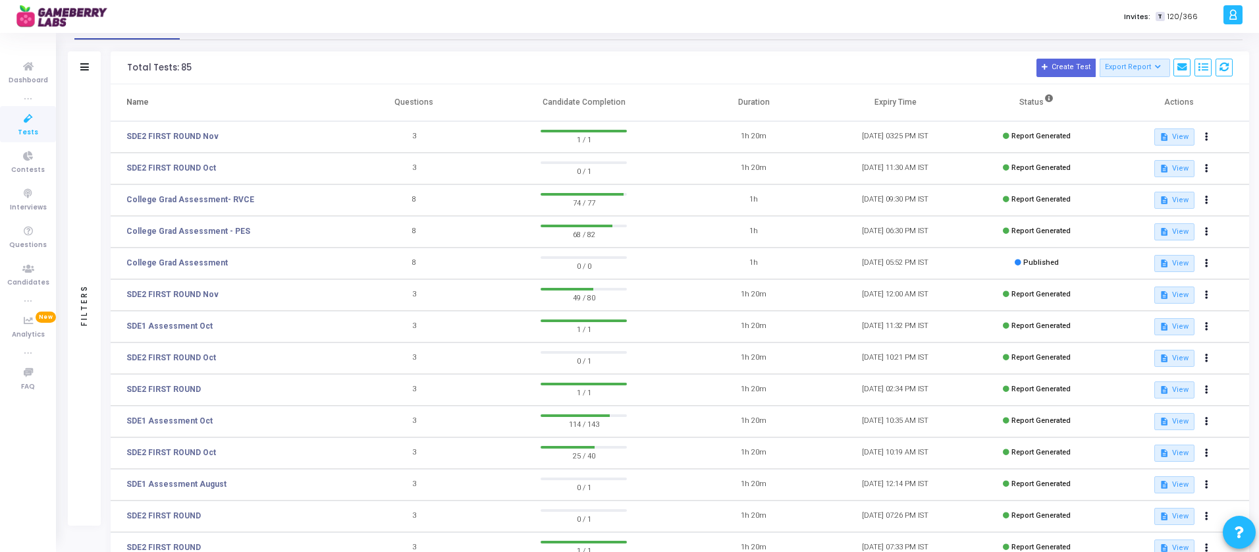
scroll to position [36, 0]
click at [216, 228] on link "College Grad Assessment - PES" at bounding box center [188, 230] width 124 height 12
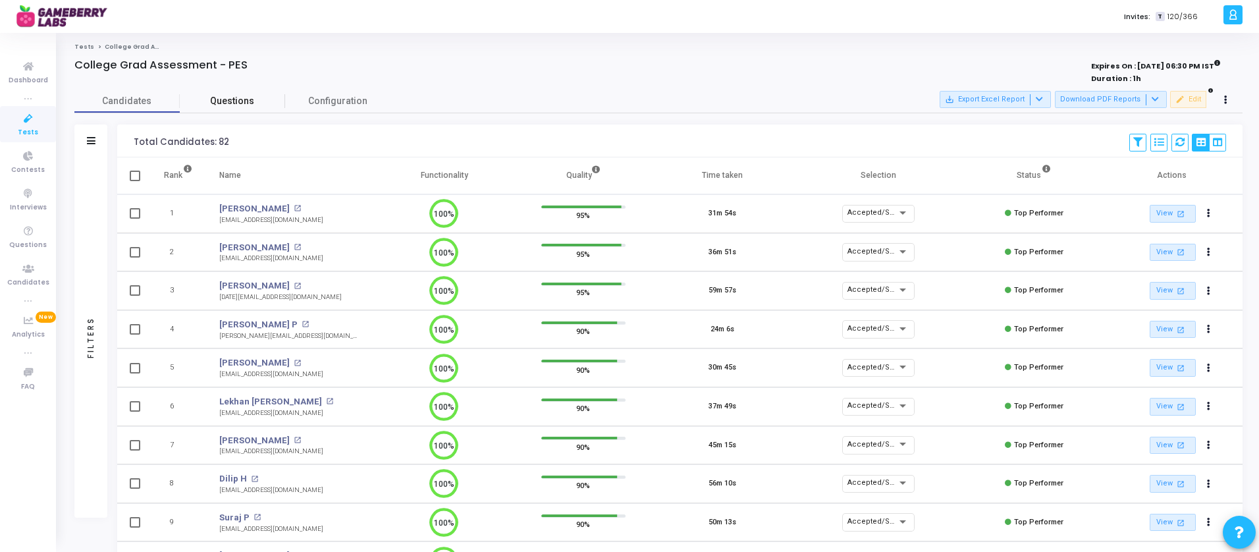
click at [243, 98] on span "Questions" at bounding box center [232, 101] width 105 height 14
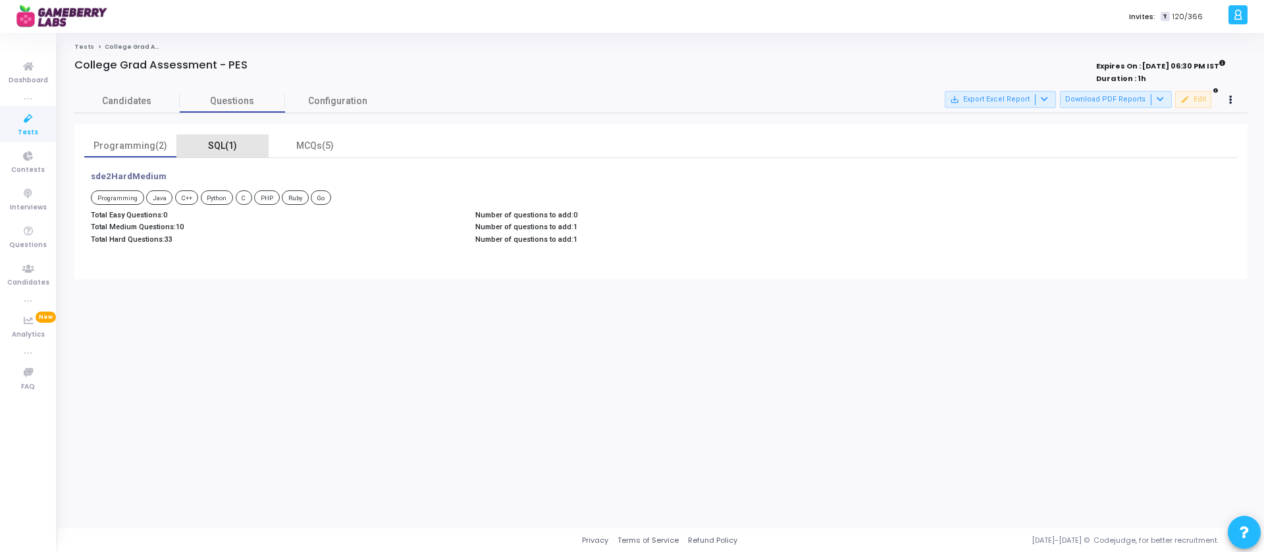
click at [220, 146] on div "SQL(1)" at bounding box center [222, 146] width 76 height 14
click at [316, 143] on div "MCQs(5)" at bounding box center [314, 146] width 76 height 14
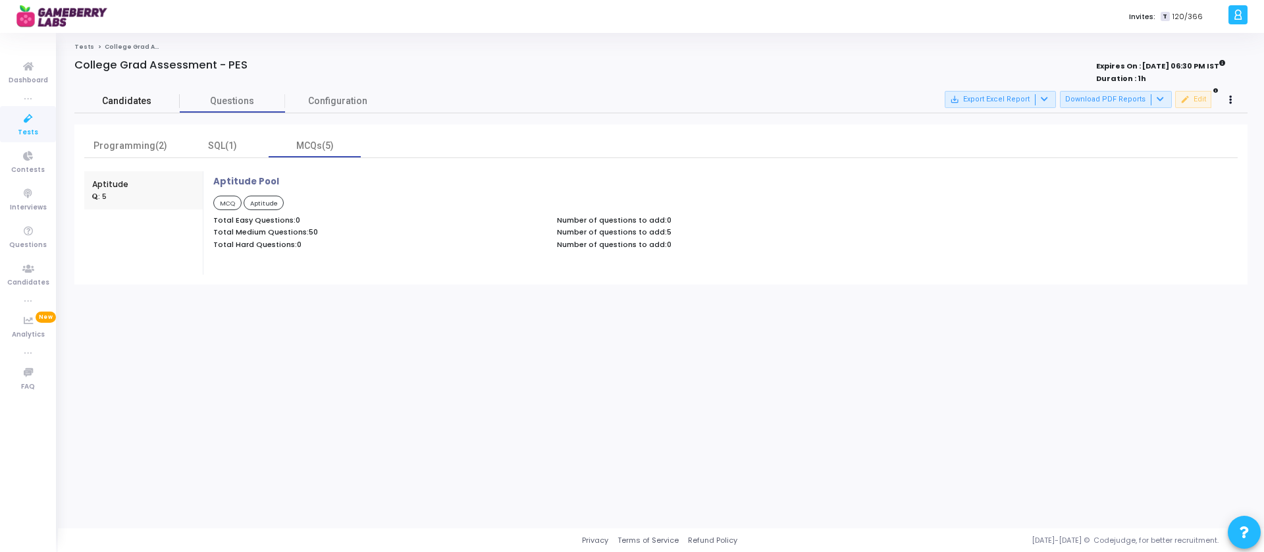
click at [130, 107] on span "Candidates" at bounding box center [126, 101] width 105 height 14
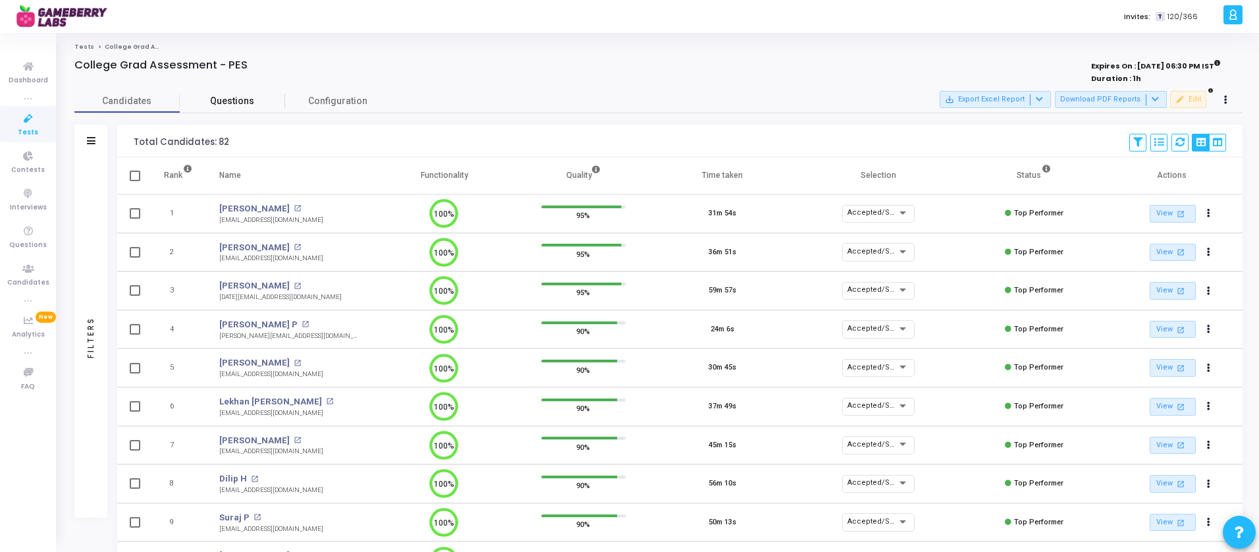
click at [232, 99] on span "Questions" at bounding box center [232, 101] width 105 height 14
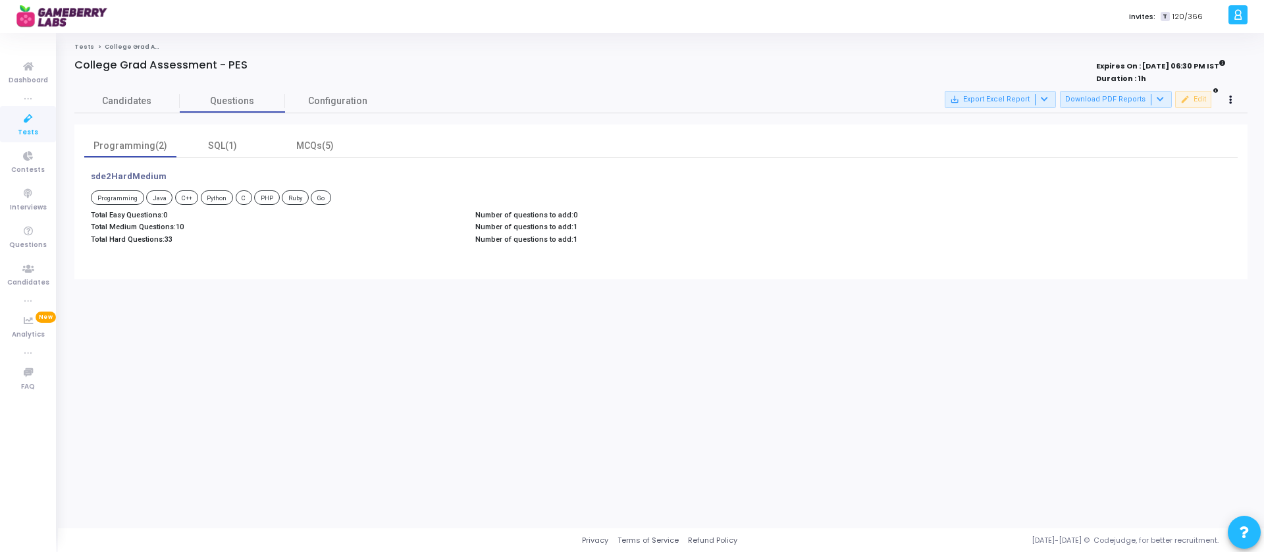
drag, startPoint x: 107, startPoint y: 226, endPoint x: 201, endPoint y: 228, distance: 93.5
click at [201, 228] on p "Total Medium Questions: 10" at bounding box center [276, 226] width 371 height 9
drag, startPoint x: 113, startPoint y: 241, endPoint x: 197, endPoint y: 241, distance: 84.3
click at [197, 241] on p "Total Hard Questions: 33" at bounding box center [276, 239] width 371 height 9
drag, startPoint x: 577, startPoint y: 241, endPoint x: 540, endPoint y: 212, distance: 46.9
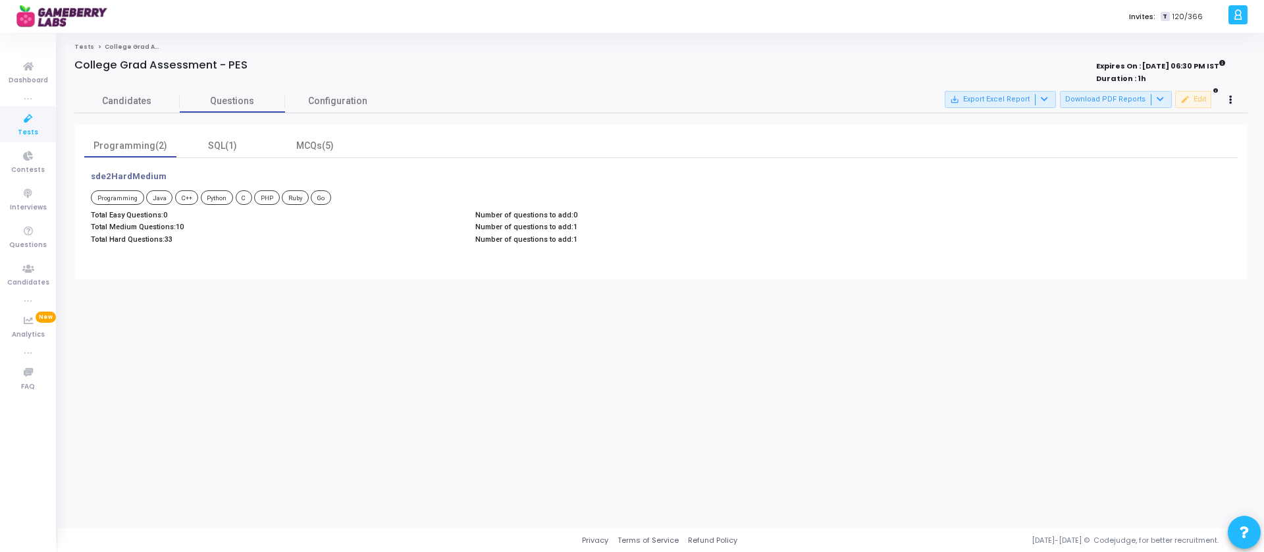
click at [540, 212] on div "Number of questions to add: 0 Number of questions to add: 1 Number of questions…" at bounding box center [661, 229] width 384 height 37
click at [301, 309] on div "Tests College Grad Assessment - PES College Grad Assessment - PES Expires On : …" at bounding box center [660, 280] width 1173 height 475
click at [232, 143] on div "SQL(1)" at bounding box center [222, 146] width 76 height 14
drag, startPoint x: 133, startPoint y: 228, endPoint x: 215, endPoint y: 228, distance: 81.6
click at [215, 228] on p "Total Medium Questions: 10" at bounding box center [276, 226] width 371 height 9
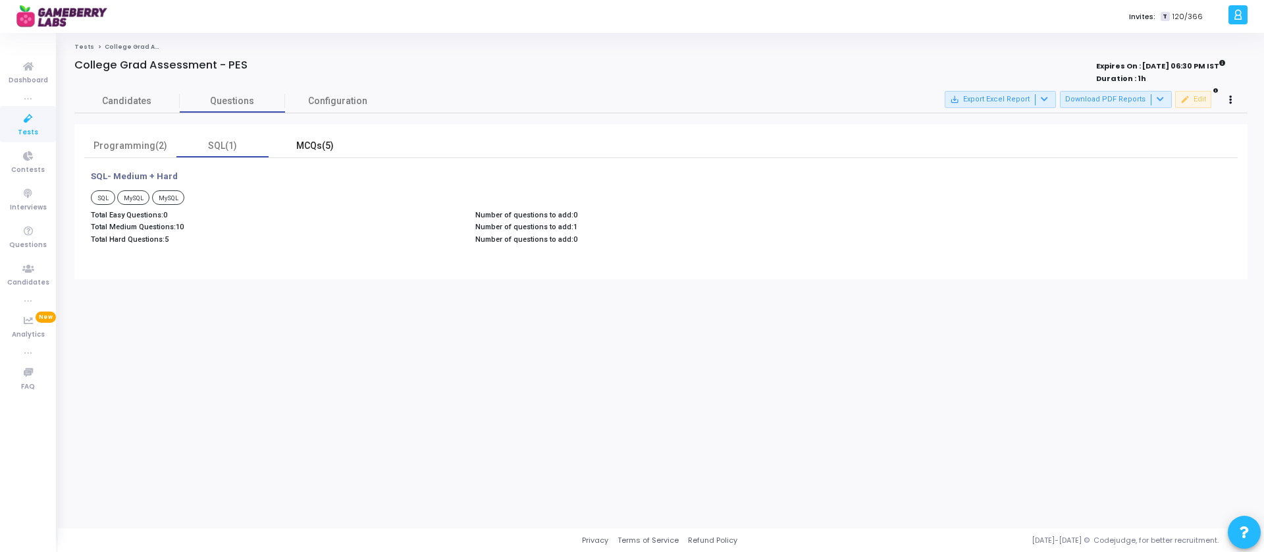
click at [315, 138] on div "MCQs(5)" at bounding box center [315, 145] width 92 height 23
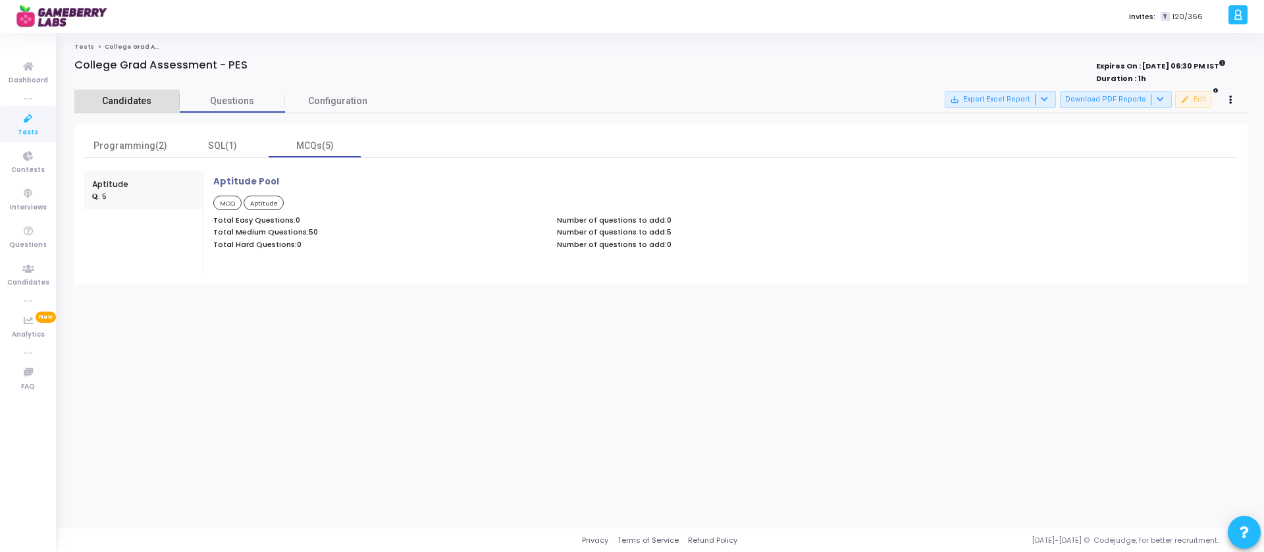
click at [132, 105] on span "Candidates" at bounding box center [126, 101] width 105 height 14
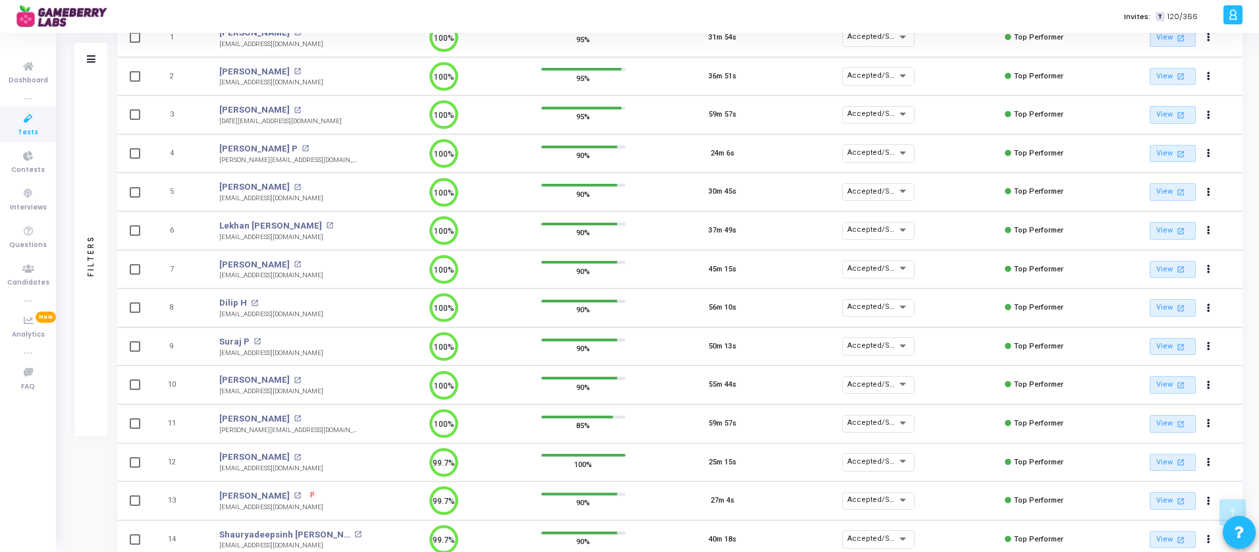
scroll to position [227, 0]
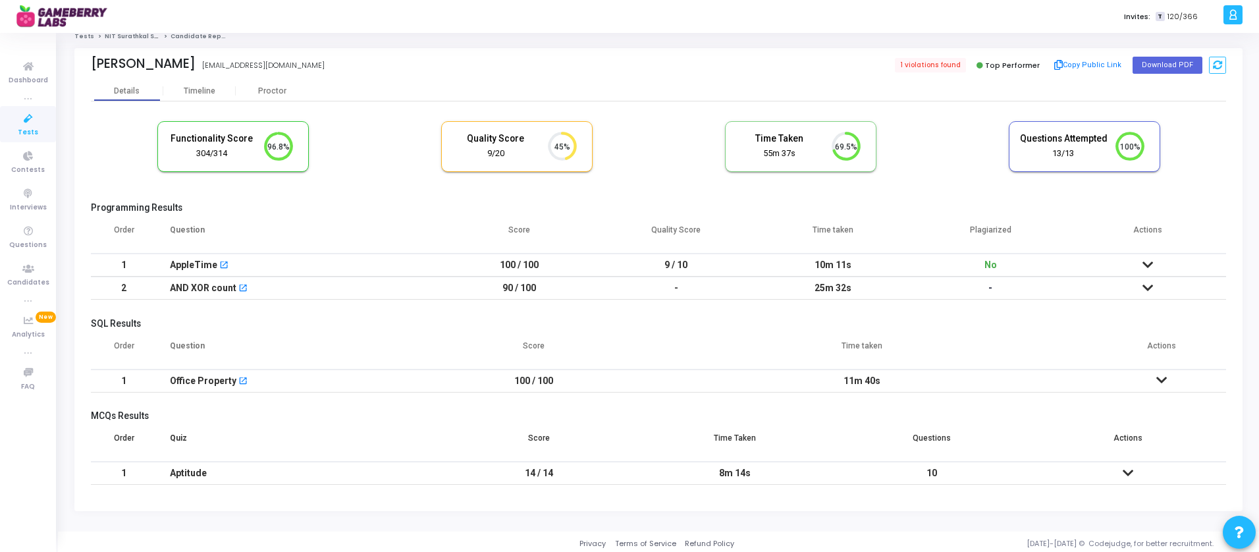
scroll to position [11, 0]
click at [1148, 290] on icon at bounding box center [1147, 286] width 11 height 9
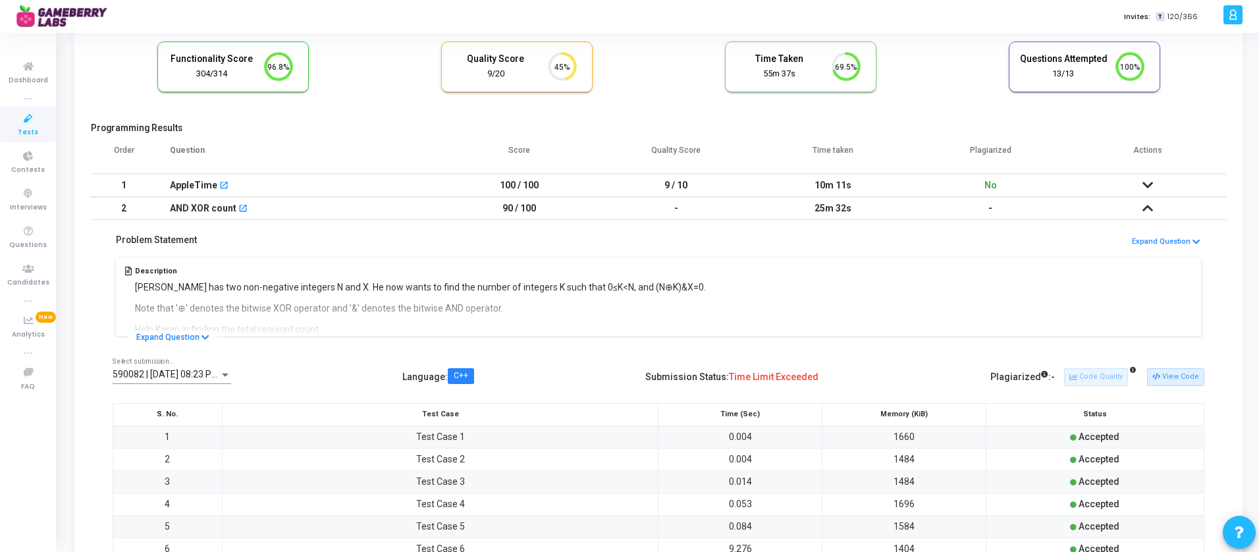
scroll to position [0, 0]
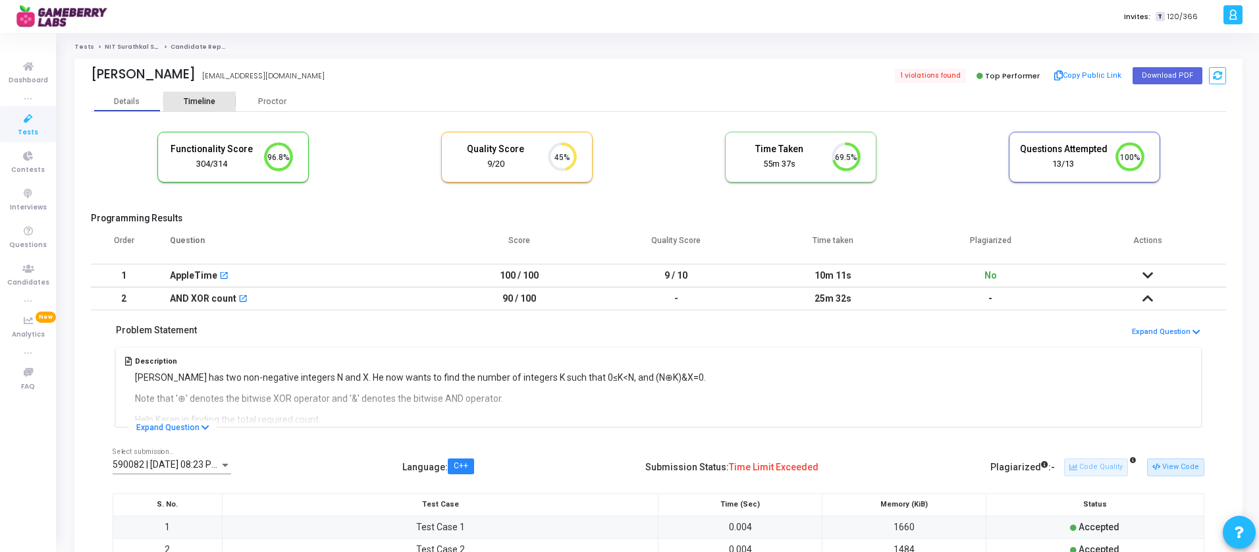
click at [206, 97] on div "Timeline" at bounding box center [200, 102] width 32 height 10
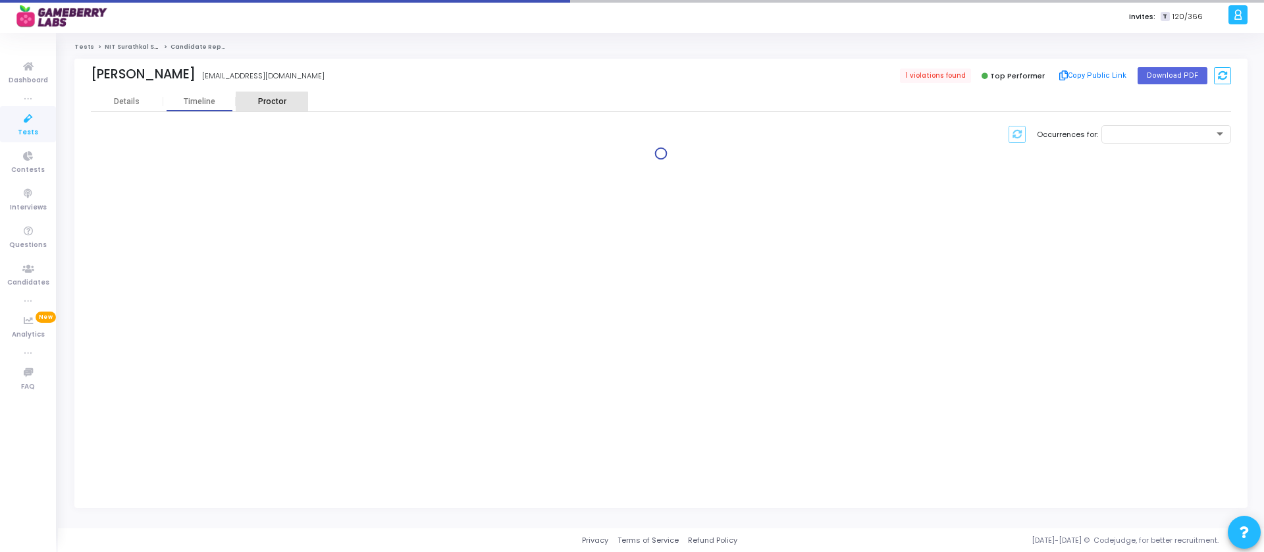
click at [271, 105] on div "Proctor" at bounding box center [272, 102] width 72 height 10
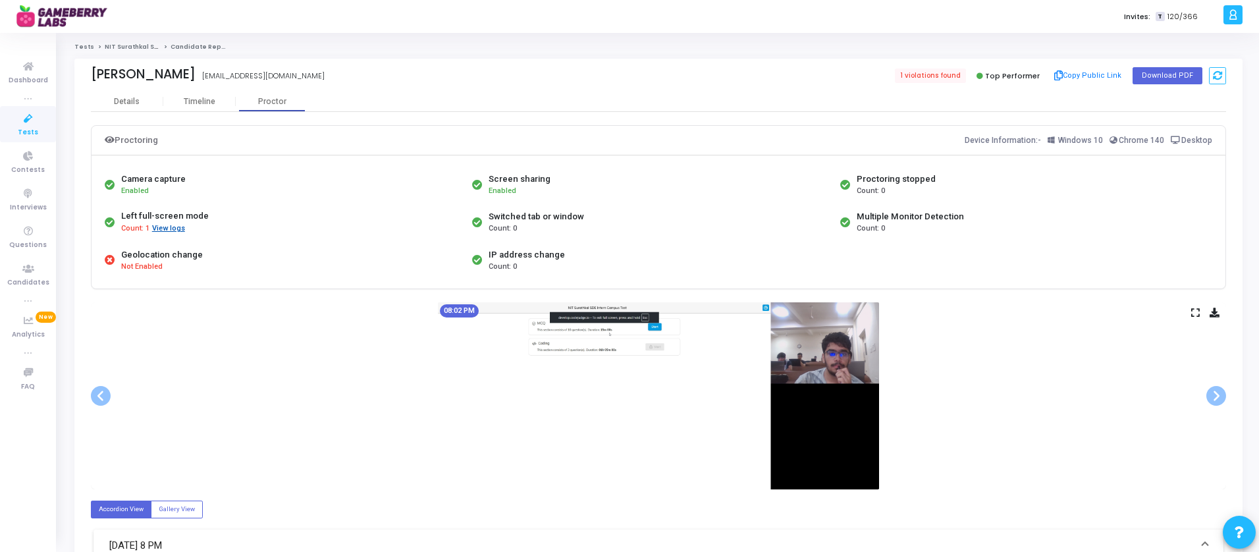
click at [161, 228] on button "View logs" at bounding box center [168, 228] width 34 height 13
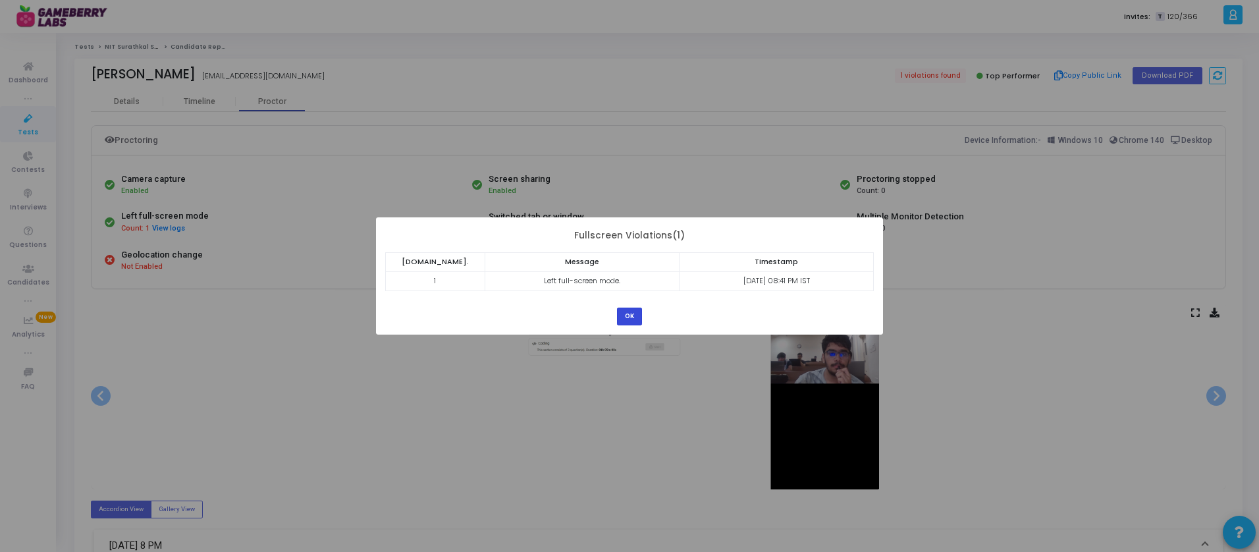
click at [631, 315] on button "OK" at bounding box center [629, 316] width 25 height 18
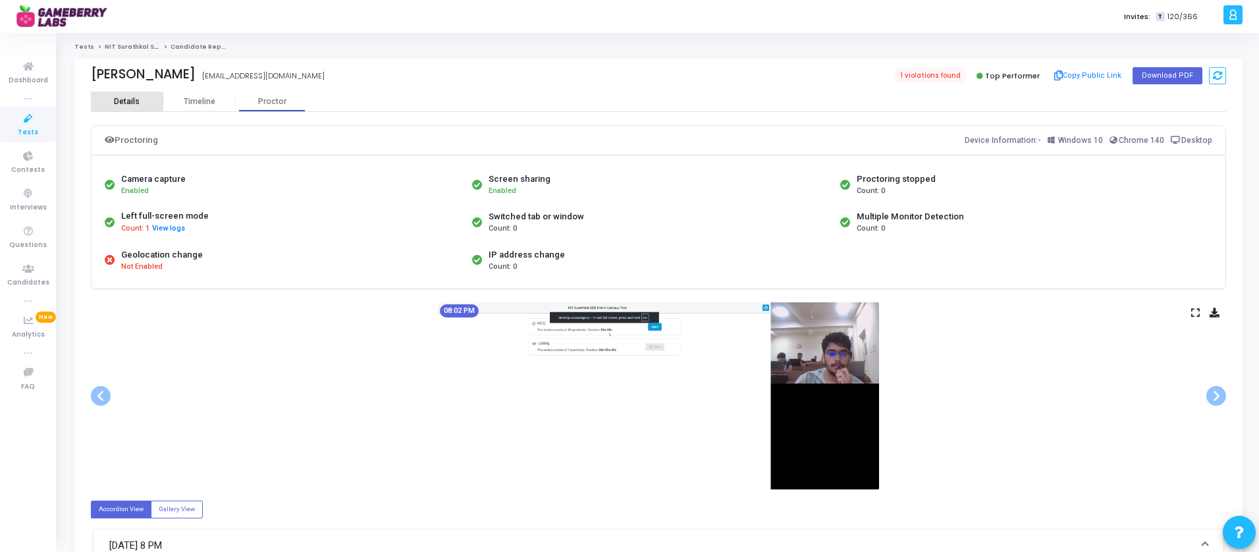
click at [120, 105] on div "Details" at bounding box center [127, 102] width 26 height 10
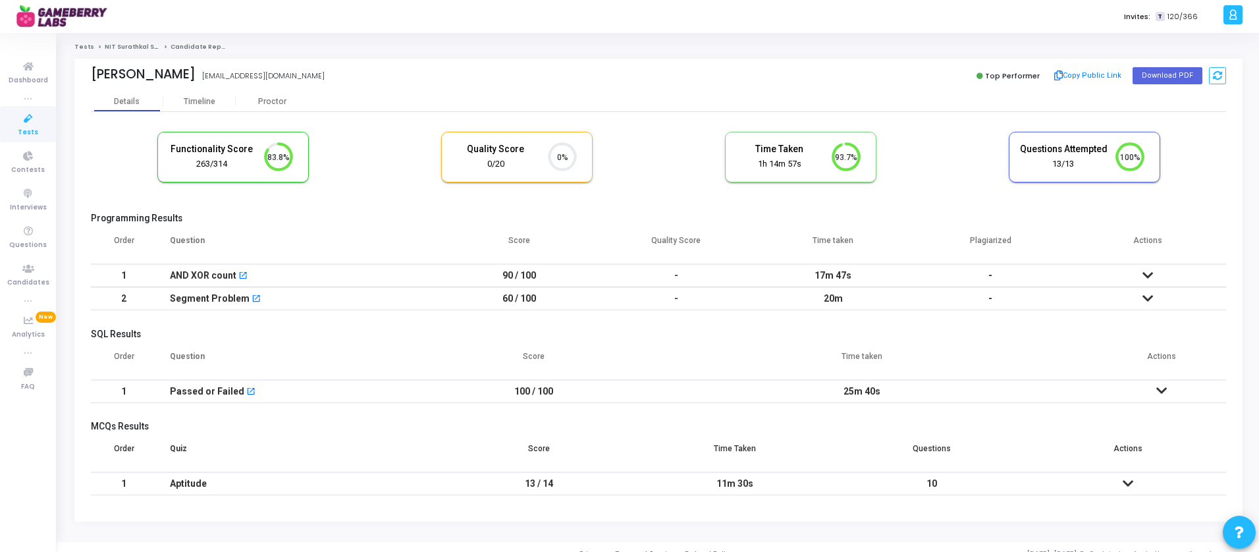
click at [393, 174] on div "Functionality Score 263/314 83.8% Quality Score 0/20 0% Time Taken calculated o…" at bounding box center [658, 163] width 1135 height 77
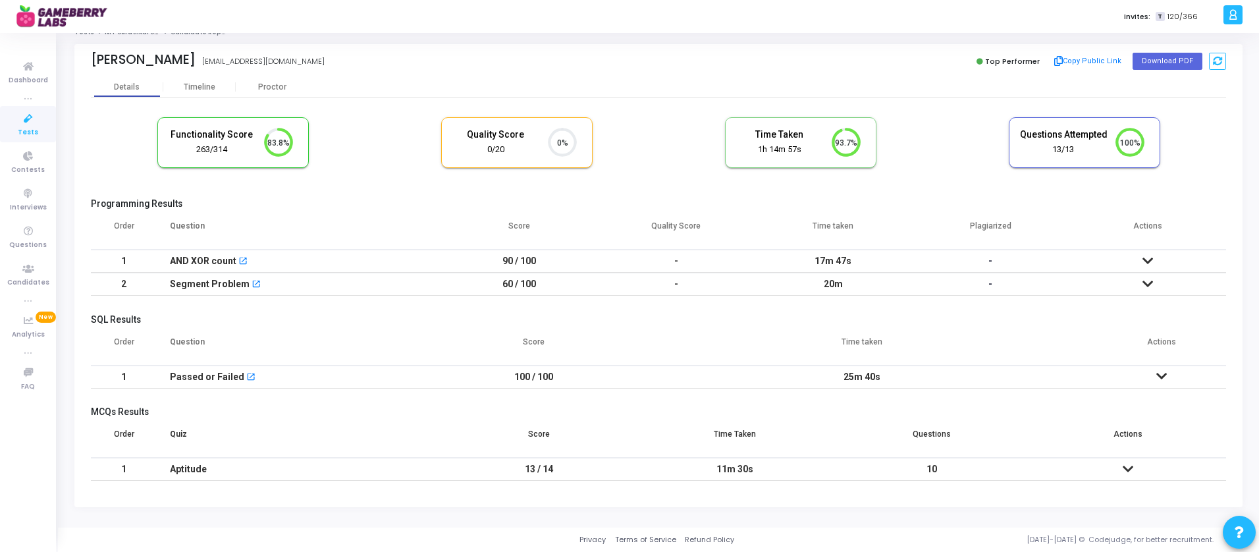
click at [1147, 259] on icon at bounding box center [1147, 260] width 11 height 9
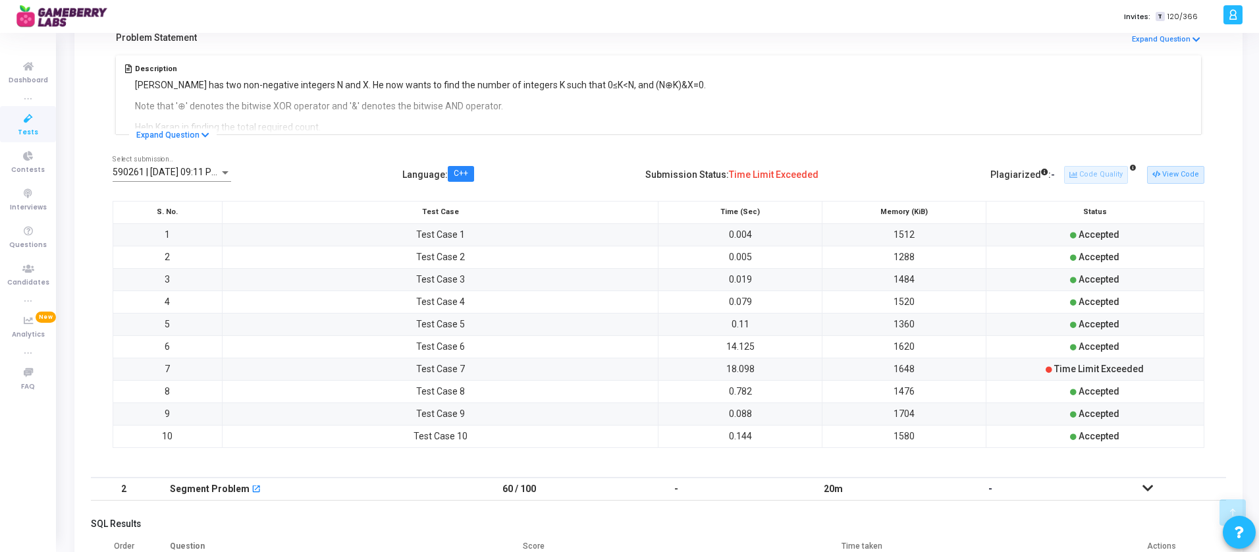
scroll to position [271, 0]
click at [1172, 172] on button "View Code" at bounding box center [1175, 172] width 57 height 17
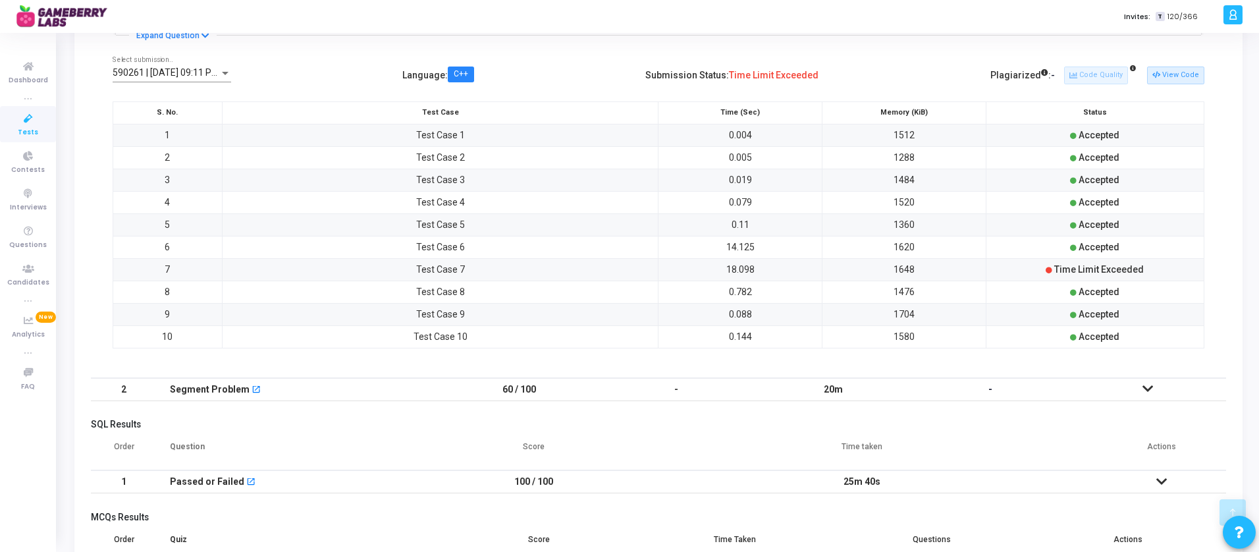
scroll to position [473, 0]
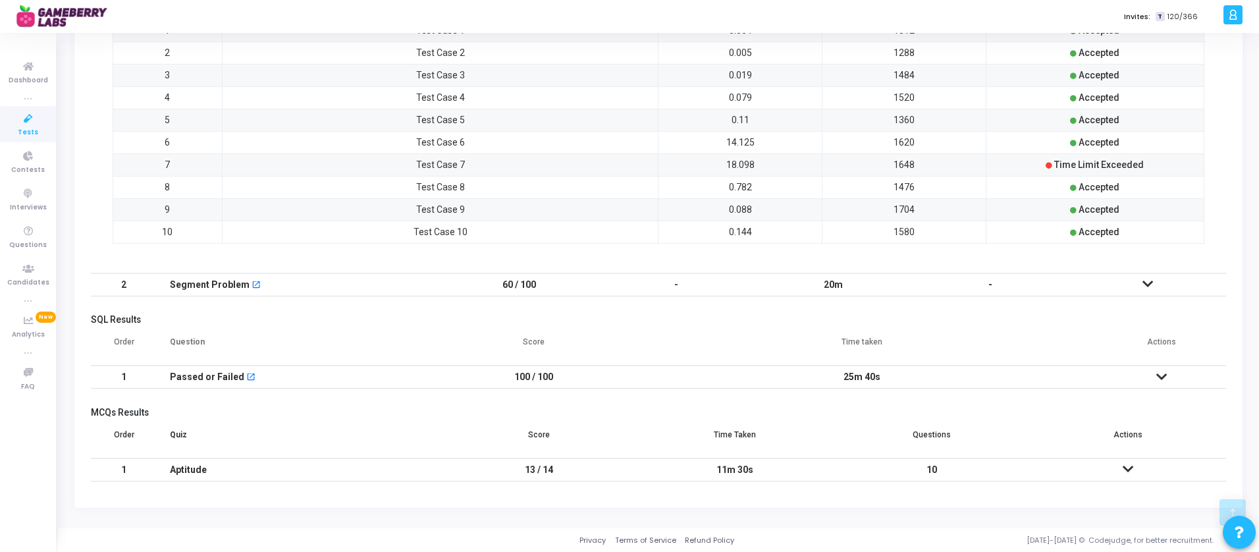
click at [1164, 379] on icon at bounding box center [1161, 376] width 11 height 9
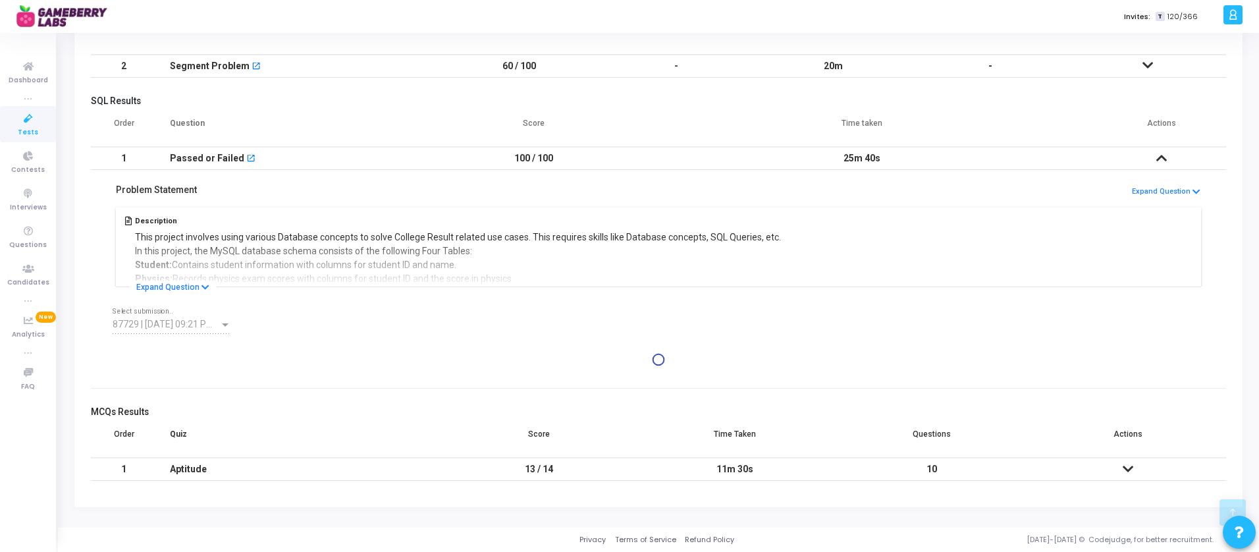
scroll to position [731, 0]
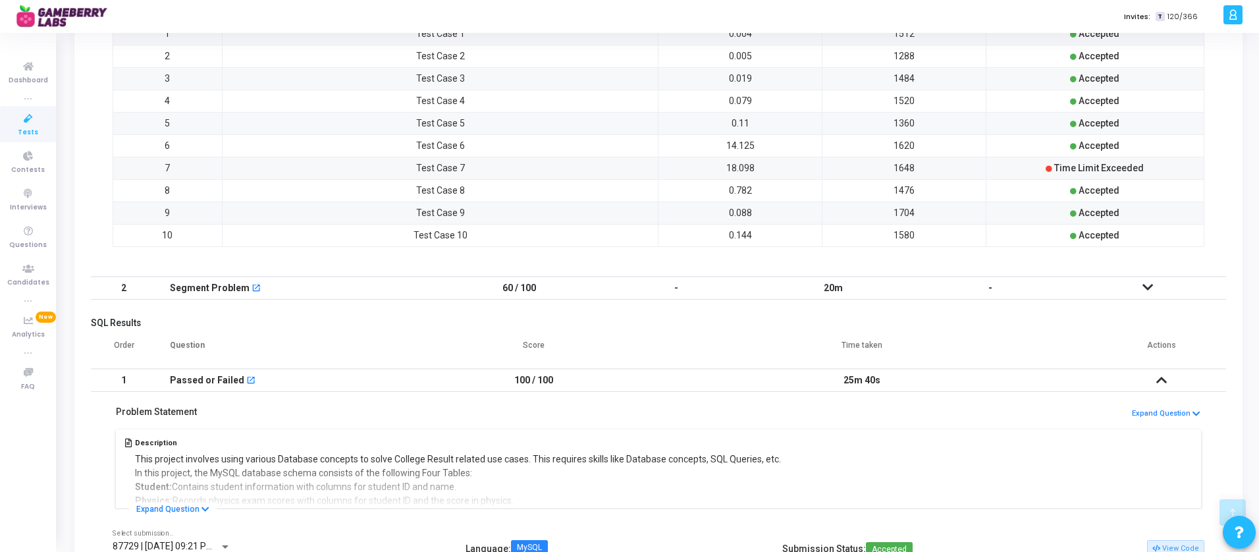
click at [1147, 284] on icon at bounding box center [1147, 286] width 11 height 9
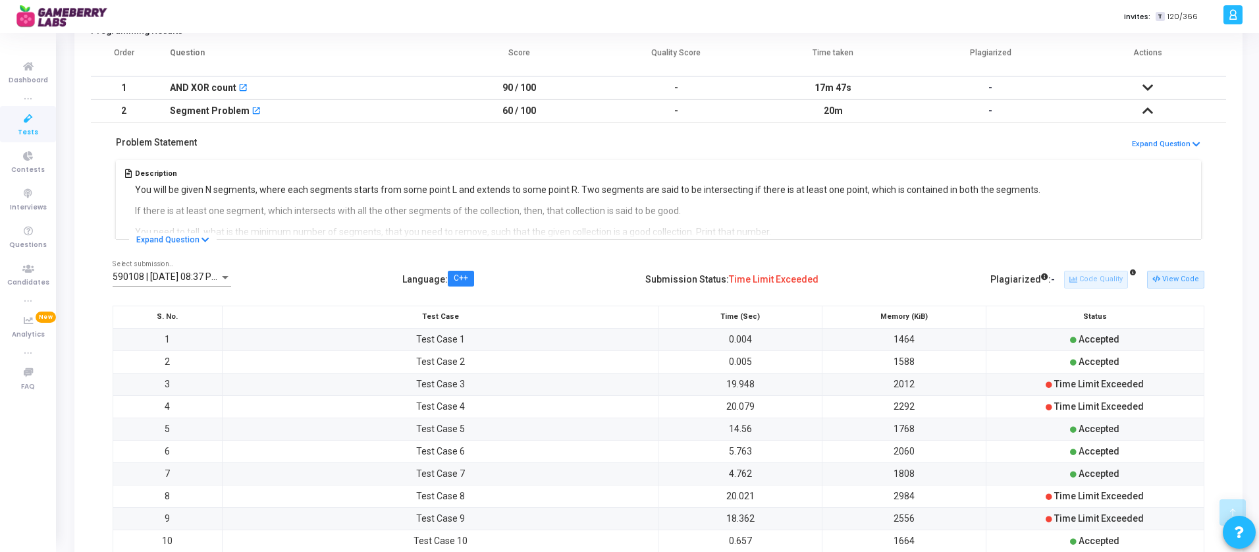
scroll to position [187, 0]
click at [1185, 282] on button "View Code" at bounding box center [1175, 279] width 57 height 17
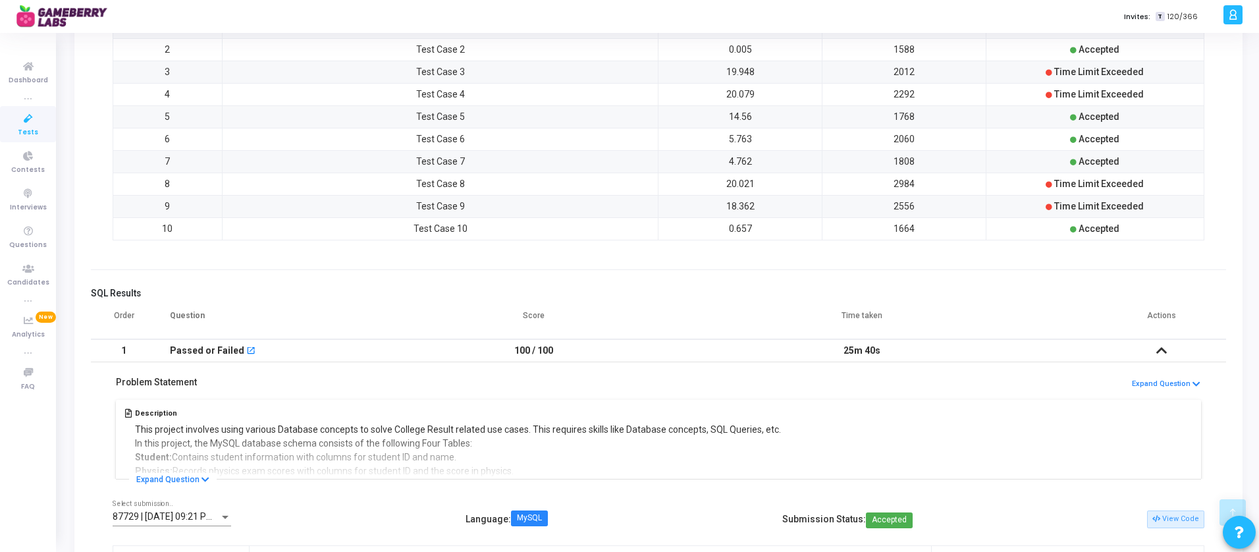
scroll to position [731, 0]
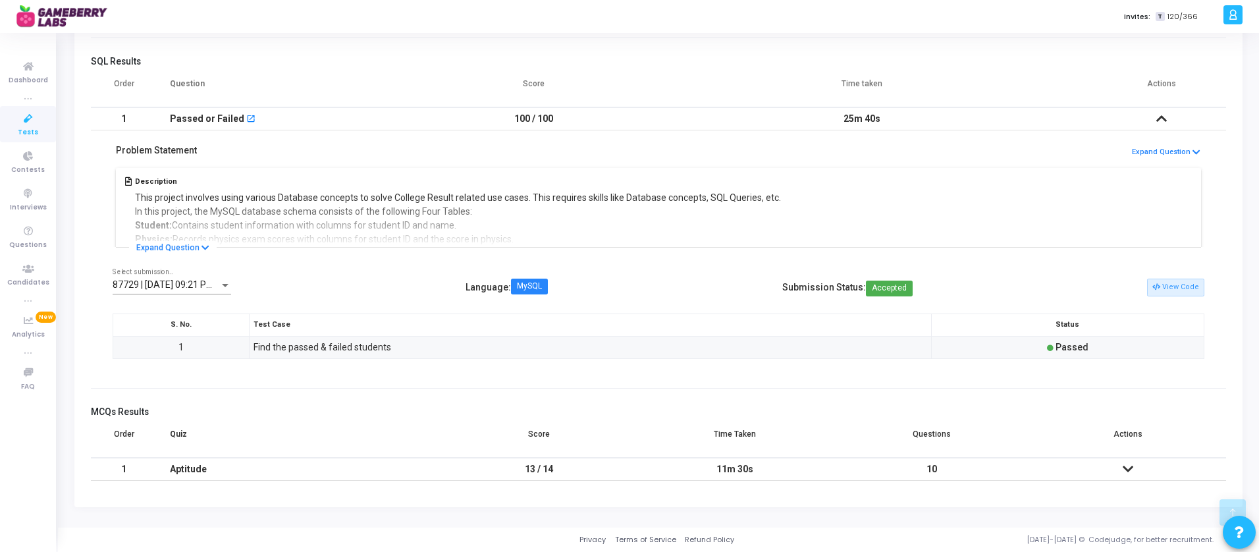
click at [1130, 468] on icon at bounding box center [1127, 468] width 11 height 9
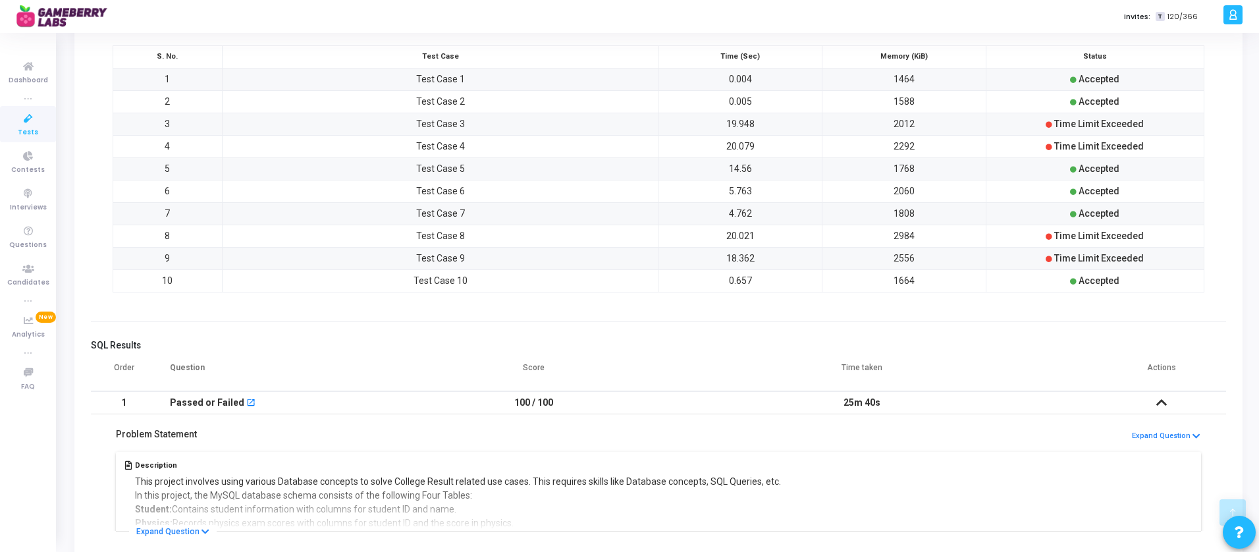
scroll to position [322, 0]
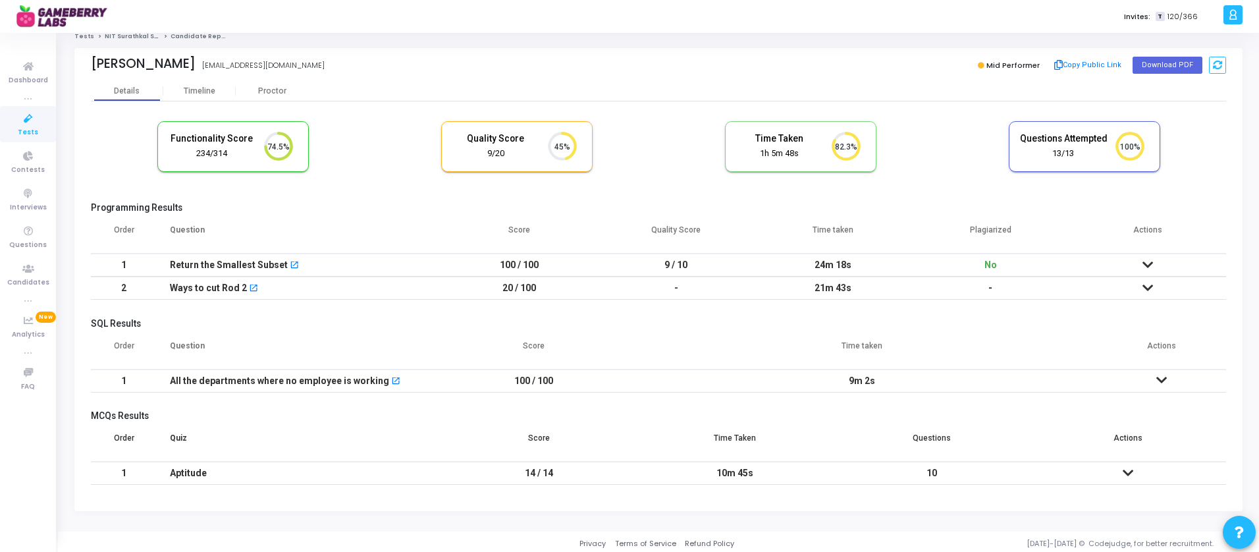
scroll to position [14, 0]
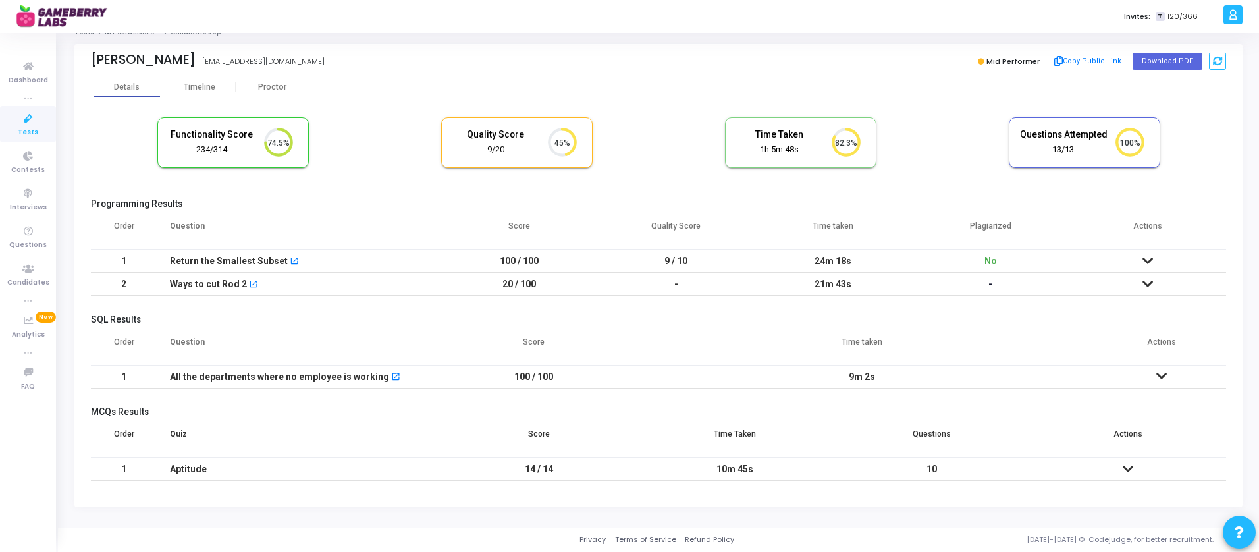
drag, startPoint x: 524, startPoint y: 468, endPoint x: 575, endPoint y: 468, distance: 50.7
click at [575, 468] on td "14 / 14" at bounding box center [538, 468] width 196 height 23
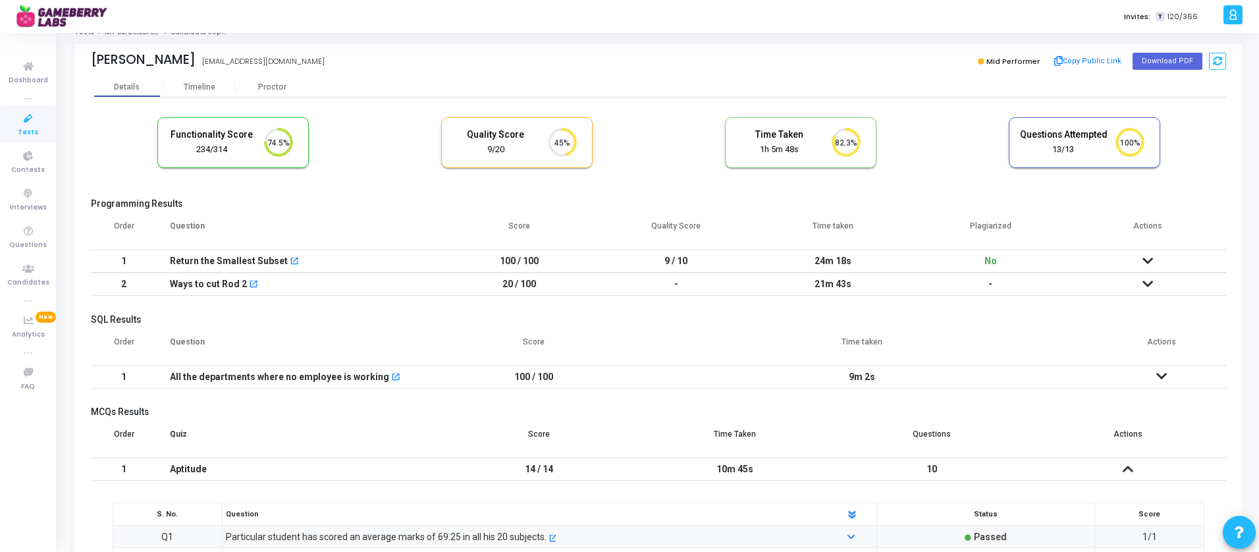
click at [558, 407] on h5 "MCQs Results" at bounding box center [658, 411] width 1135 height 11
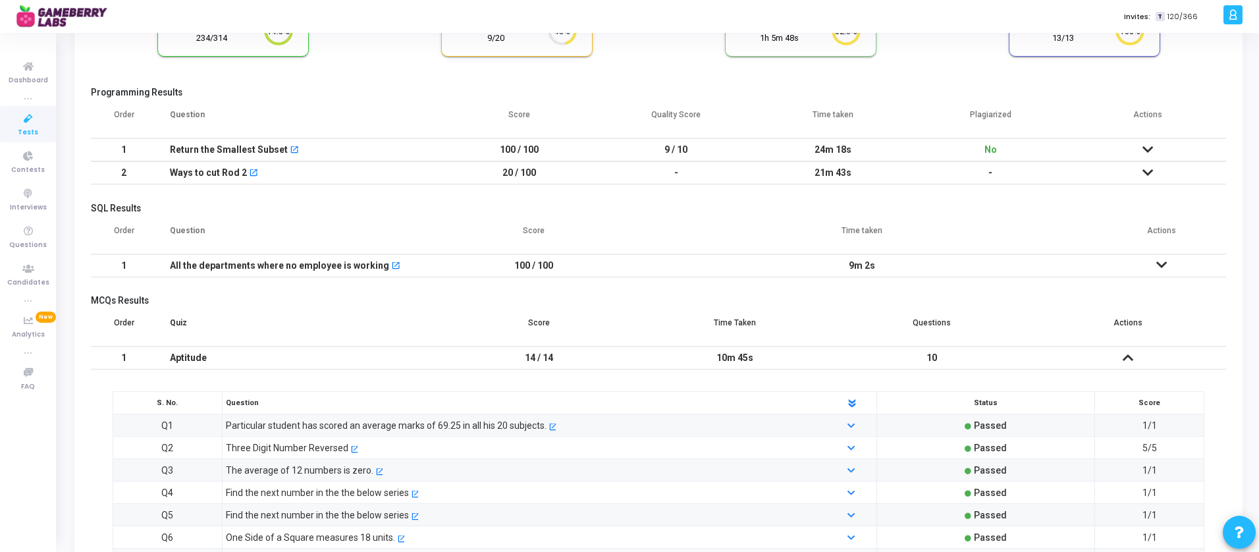
scroll to position [153, 0]
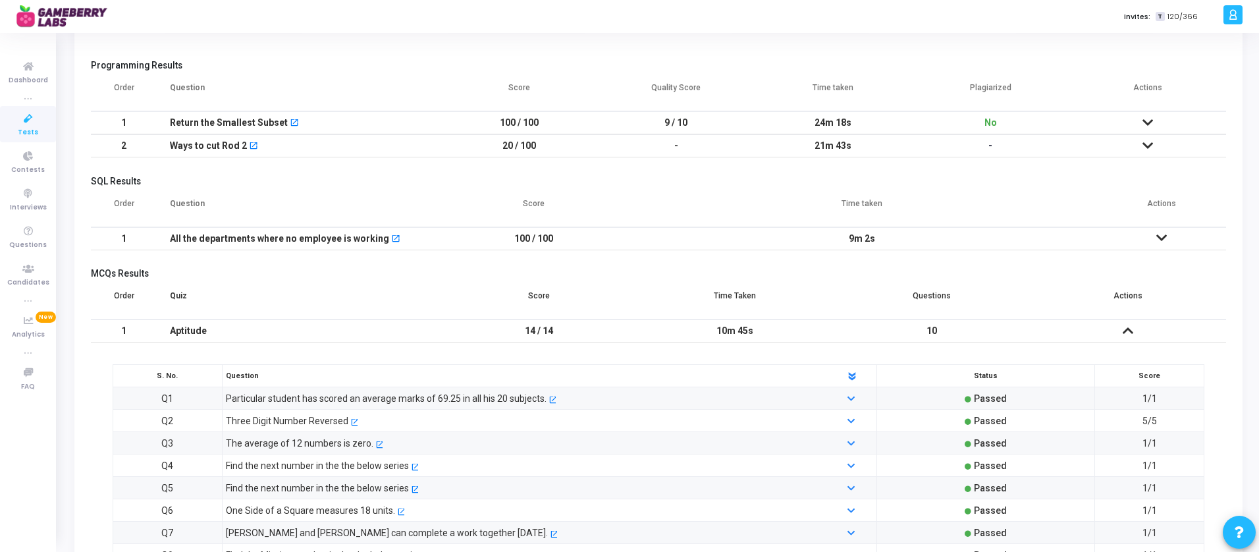
click at [1149, 141] on icon at bounding box center [1147, 145] width 11 height 9
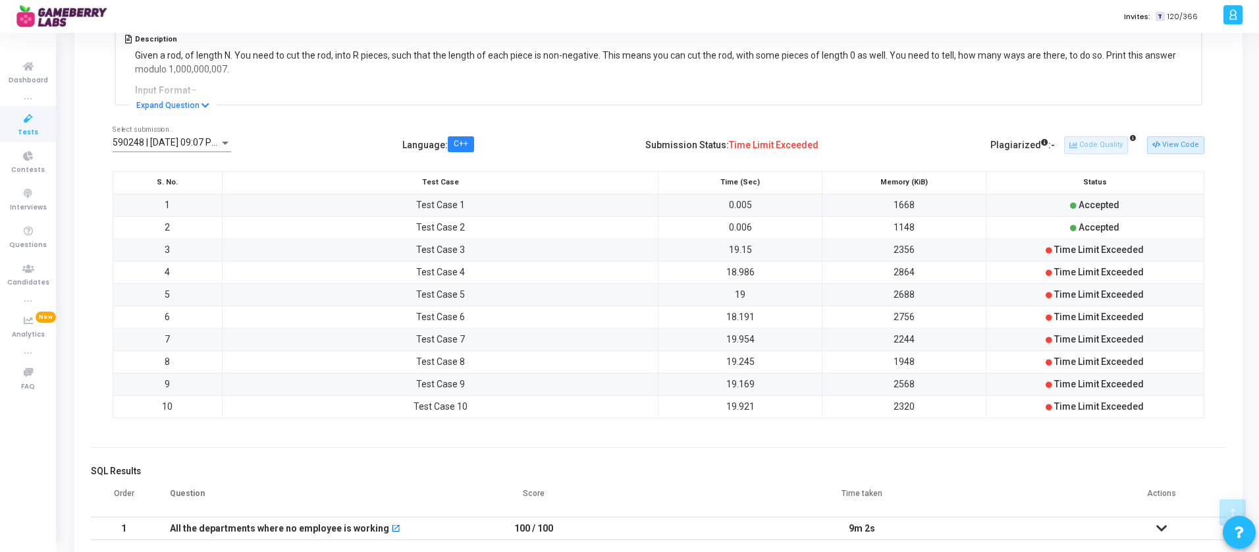
scroll to position [325, 0]
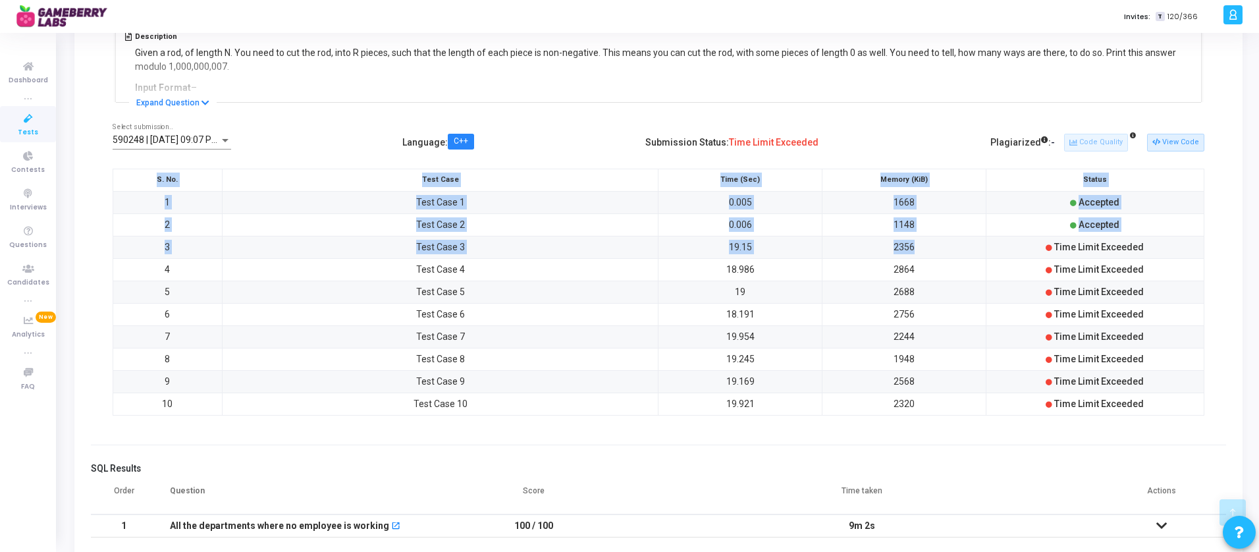
drag, startPoint x: 1045, startPoint y: 246, endPoint x: 1139, endPoint y: 420, distance: 197.9
click at [1137, 421] on div "S. No. Test Case Time (Sec) Memory (KiB) Status 1 Test Case 1 0.005 1668 Accept…" at bounding box center [658, 296] width 1091 height 254
click at [1156, 414] on td "Time Limit Exceeded" at bounding box center [1094, 403] width 218 height 22
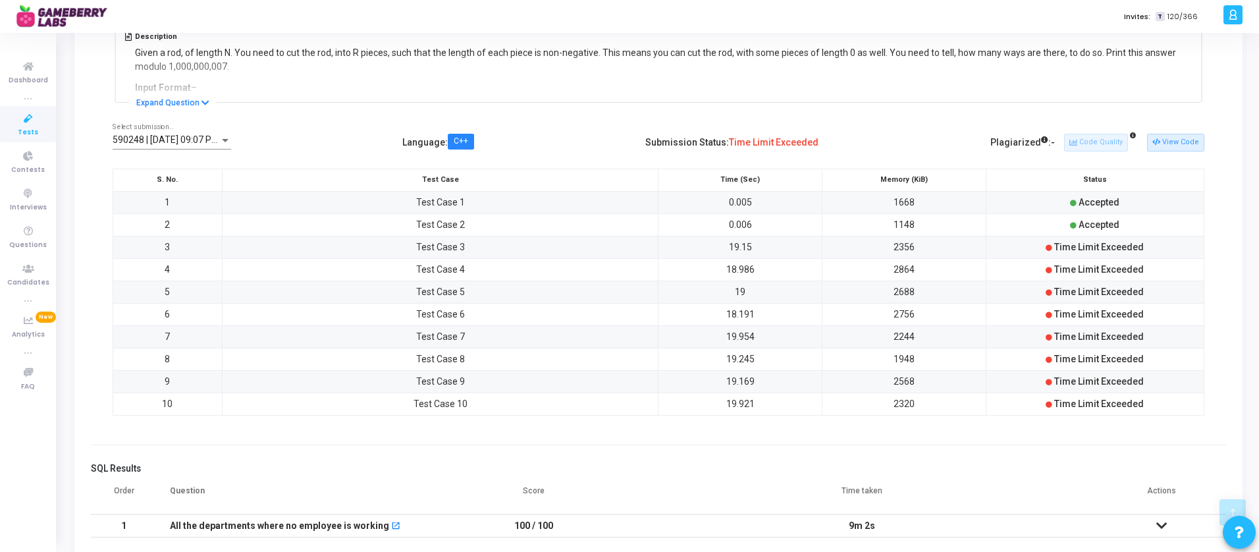
drag, startPoint x: 1155, startPoint y: 410, endPoint x: 1042, endPoint y: 236, distance: 207.4
click at [1042, 236] on tbody "1 Test Case 1 0.005 1668 Accepted 2 Test Case 2 0.006 1148 Accepted 3 Test Case…" at bounding box center [658, 303] width 1091 height 224
click at [1181, 143] on button "View Code" at bounding box center [1175, 142] width 57 height 17
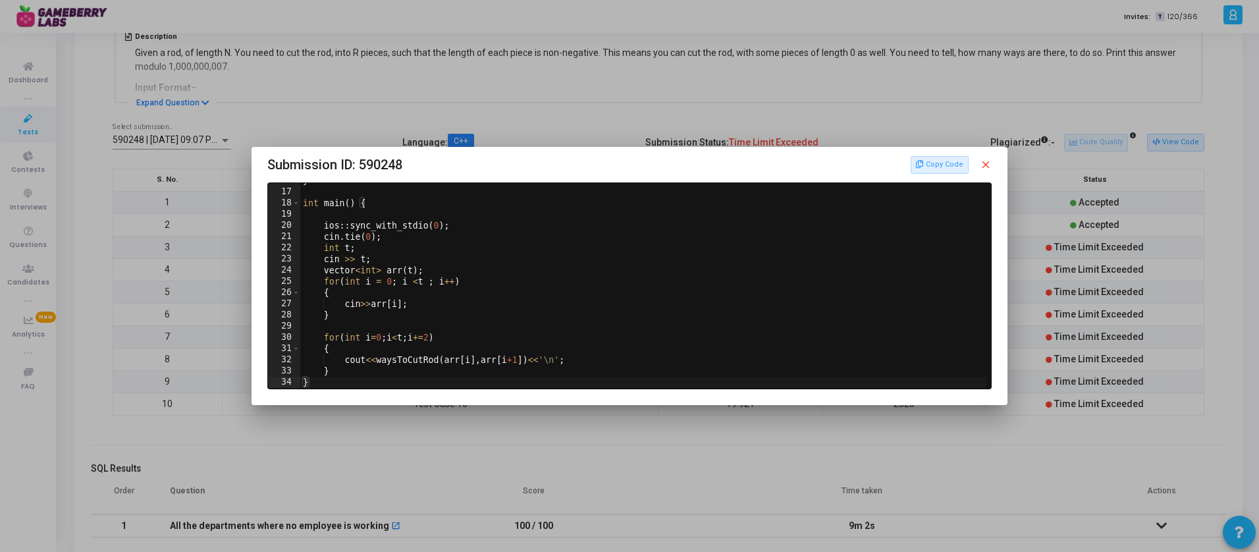
scroll to position [0, 0]
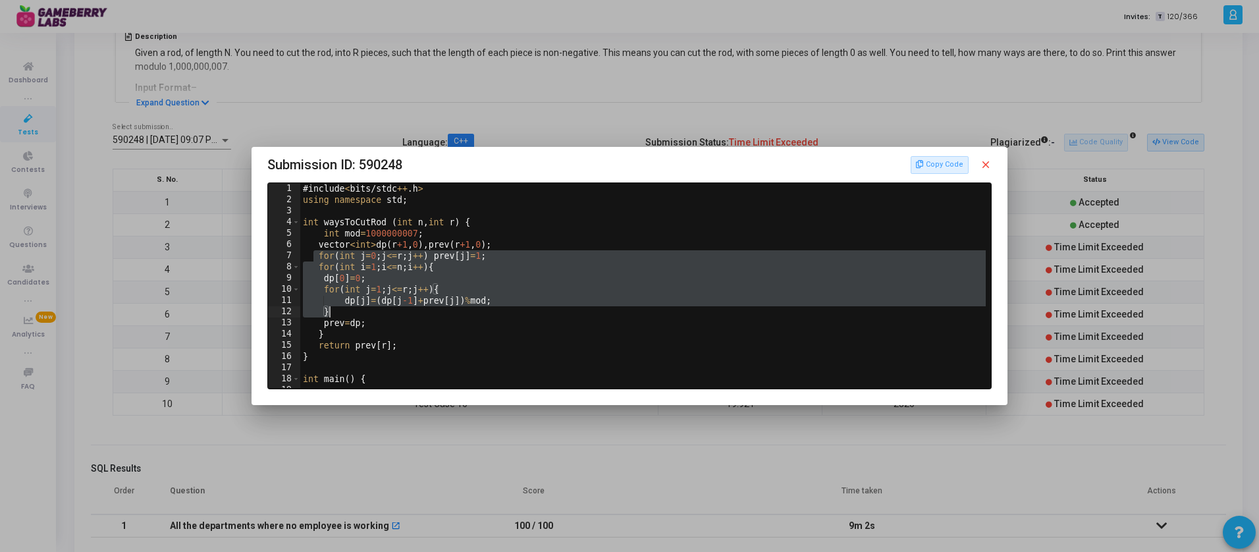
drag, startPoint x: 311, startPoint y: 252, endPoint x: 490, endPoint y: 330, distance: 194.8
click at [489, 330] on div "# include < bits / stdc ++ . h > using namespace std ; int waysToCutRod ( int n…" at bounding box center [644, 296] width 688 height 227
type textarea "prev=dp; }"
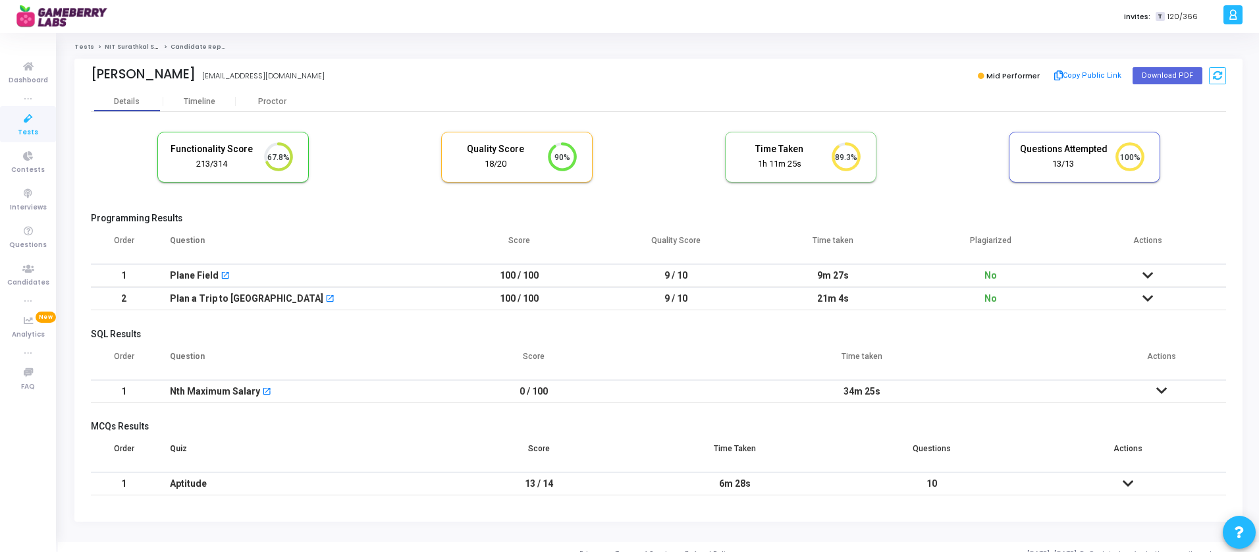
scroll to position [14, 0]
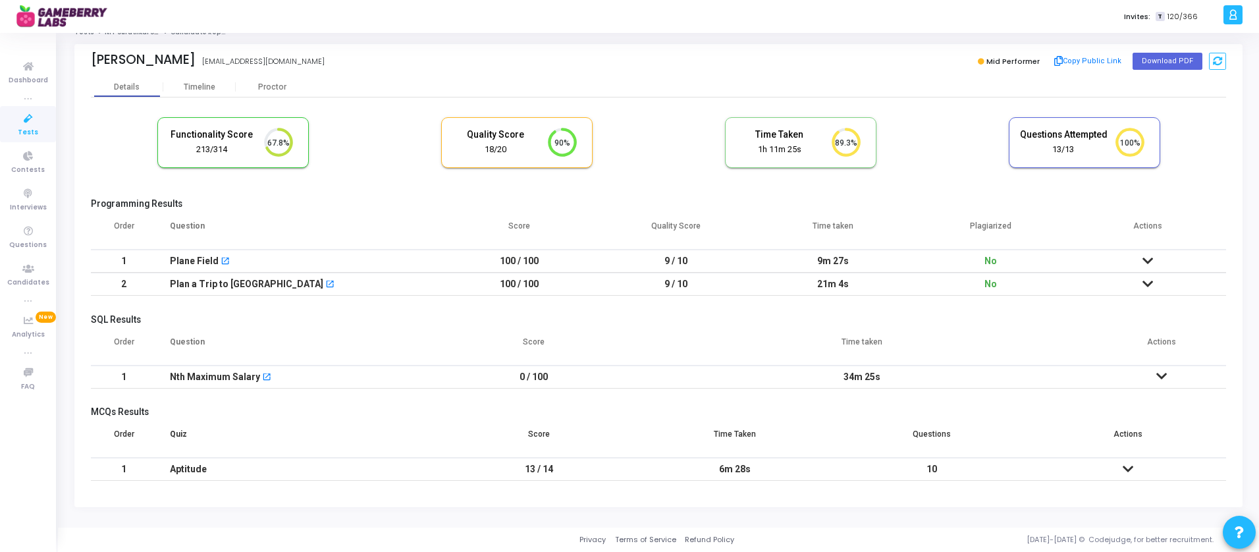
drag, startPoint x: 524, startPoint y: 467, endPoint x: 577, endPoint y: 467, distance: 53.3
click at [577, 467] on td "13 / 14" at bounding box center [538, 468] width 196 height 23
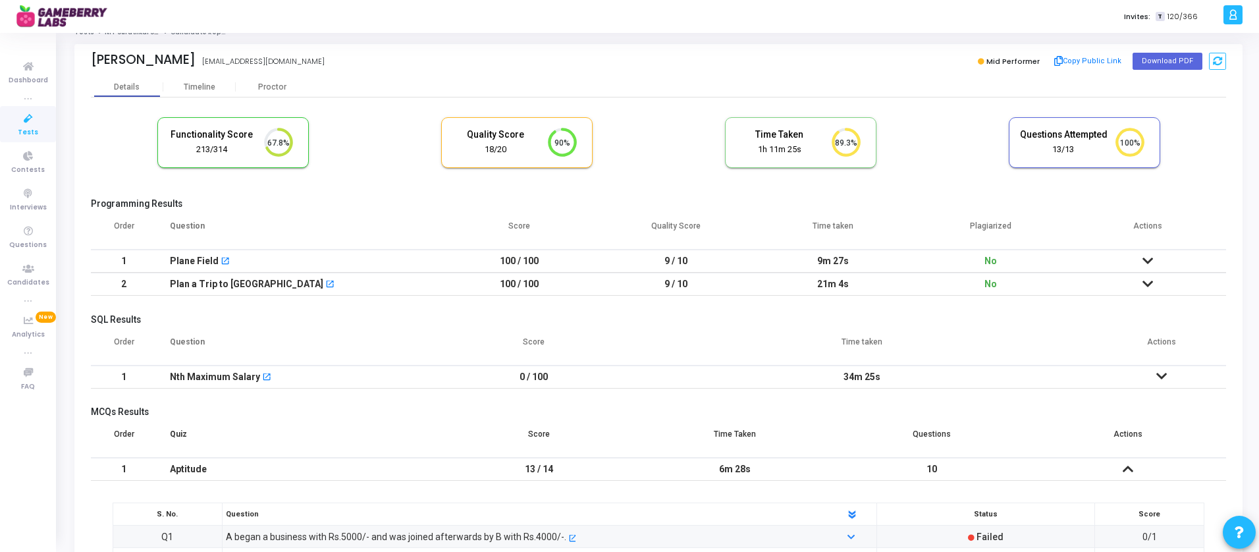
drag, startPoint x: 496, startPoint y: 375, endPoint x: 577, endPoint y: 375, distance: 81.0
click at [577, 375] on td "0 / 100" at bounding box center [533, 376] width 186 height 23
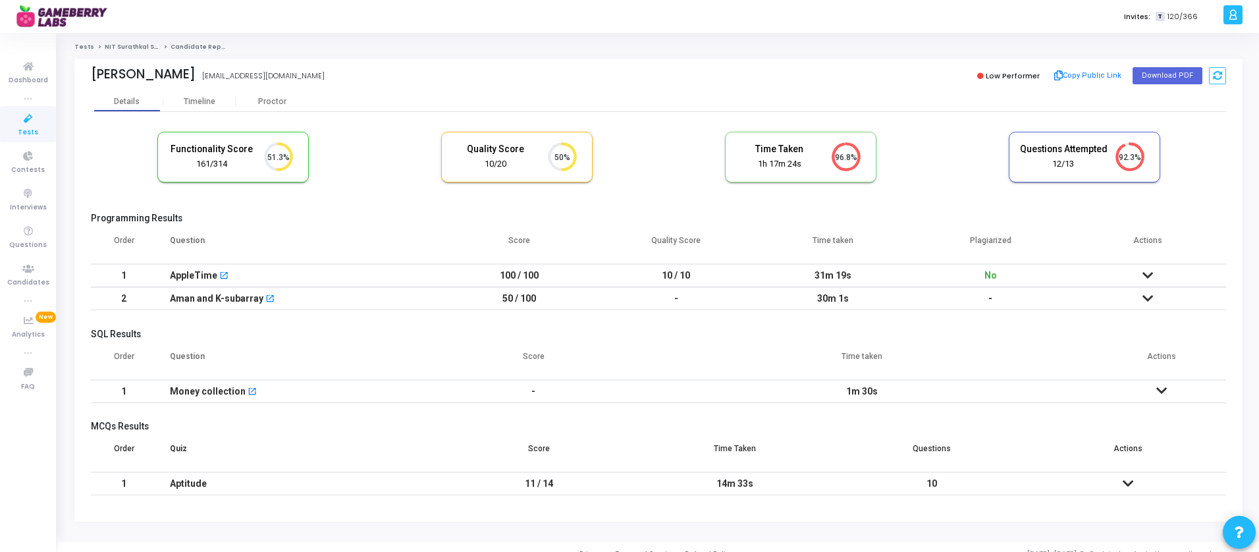
scroll to position [14, 0]
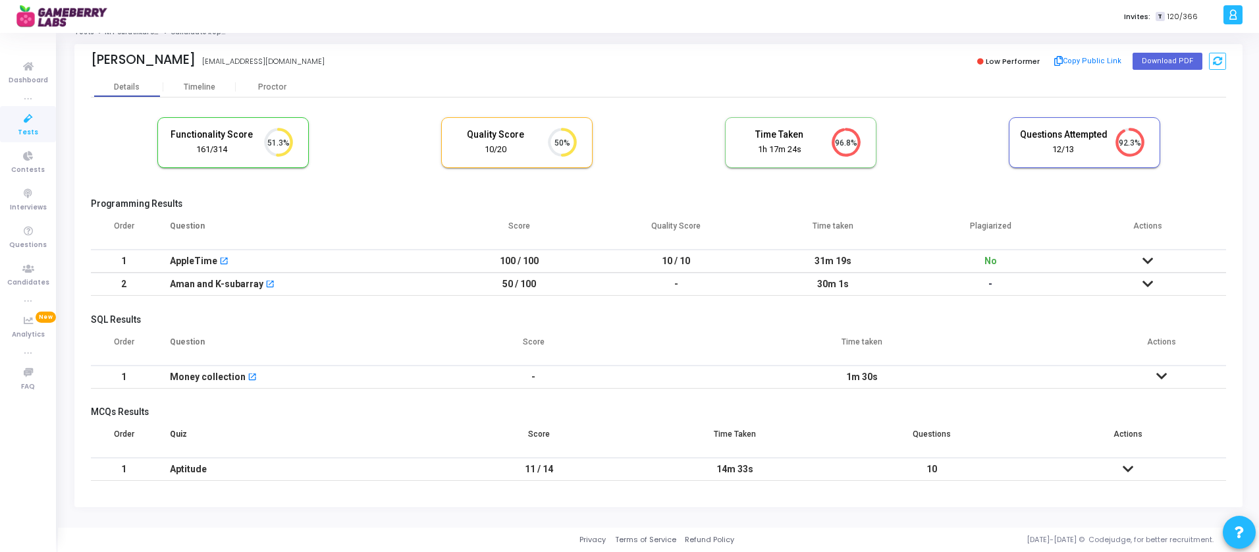
click at [1145, 284] on icon at bounding box center [1147, 283] width 11 height 9
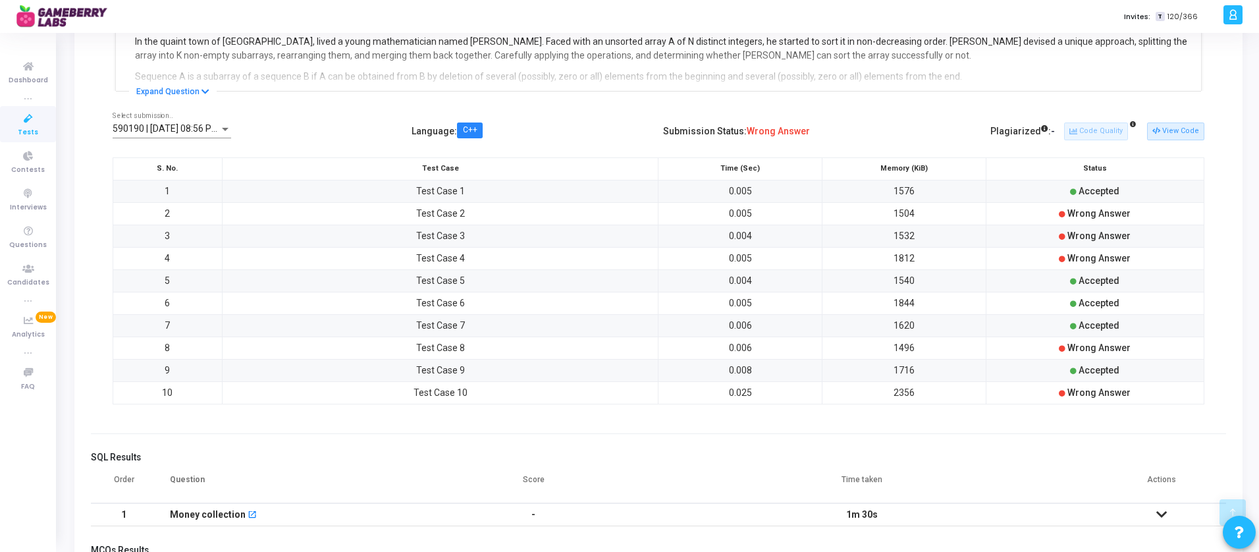
scroll to position [334, 0]
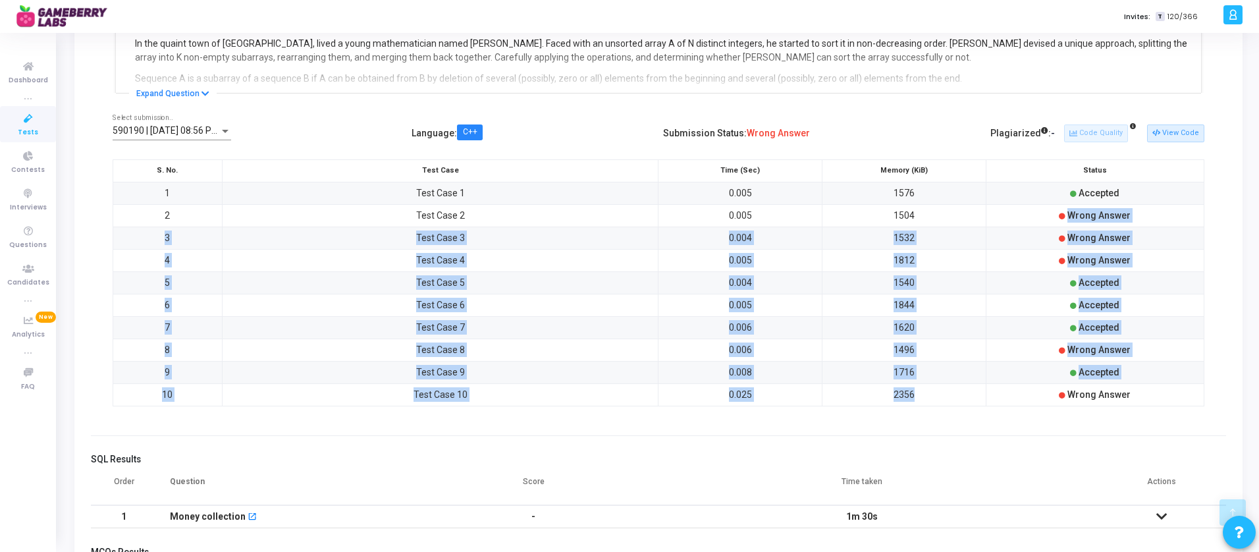
drag, startPoint x: 1066, startPoint y: 213, endPoint x: 1106, endPoint y: 386, distance: 177.7
click at [1106, 386] on tbody "1 Test Case 1 0.005 1576 Accepted 2 Test Case 2 0.005 1504 Wrong Answer 3 Test …" at bounding box center [658, 294] width 1091 height 224
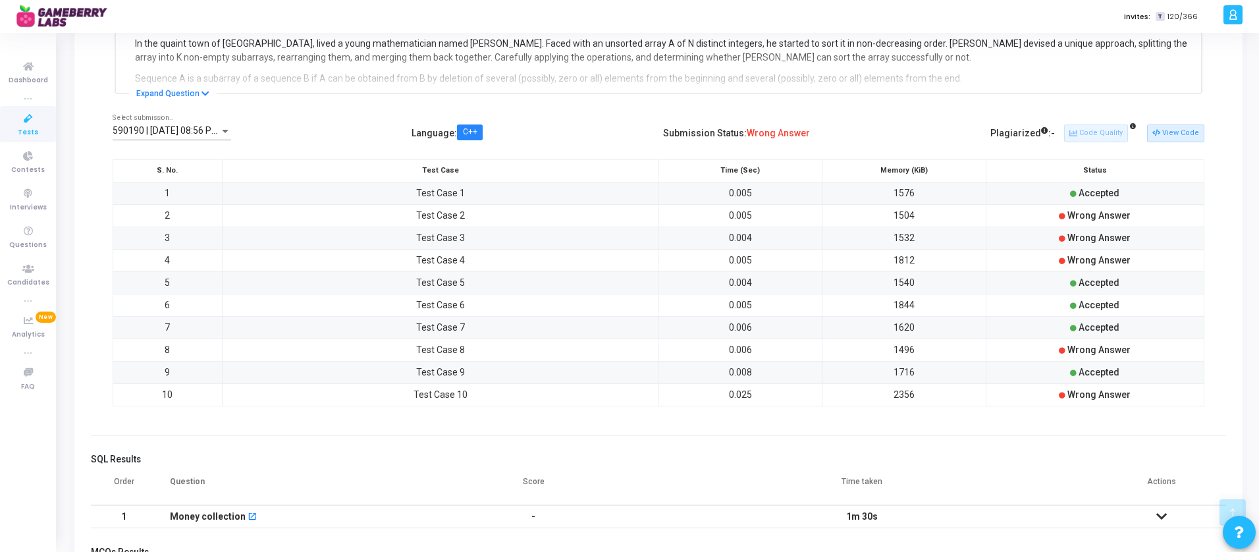
click at [1124, 389] on span "Wrong Answer" at bounding box center [1098, 394] width 63 height 11
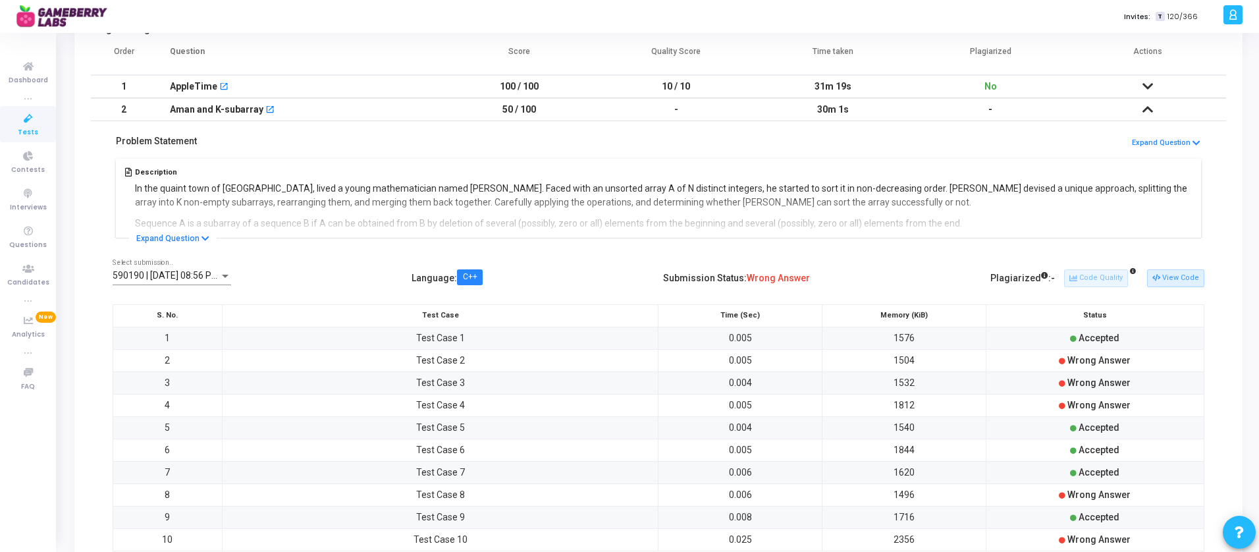
scroll to position [192, 0]
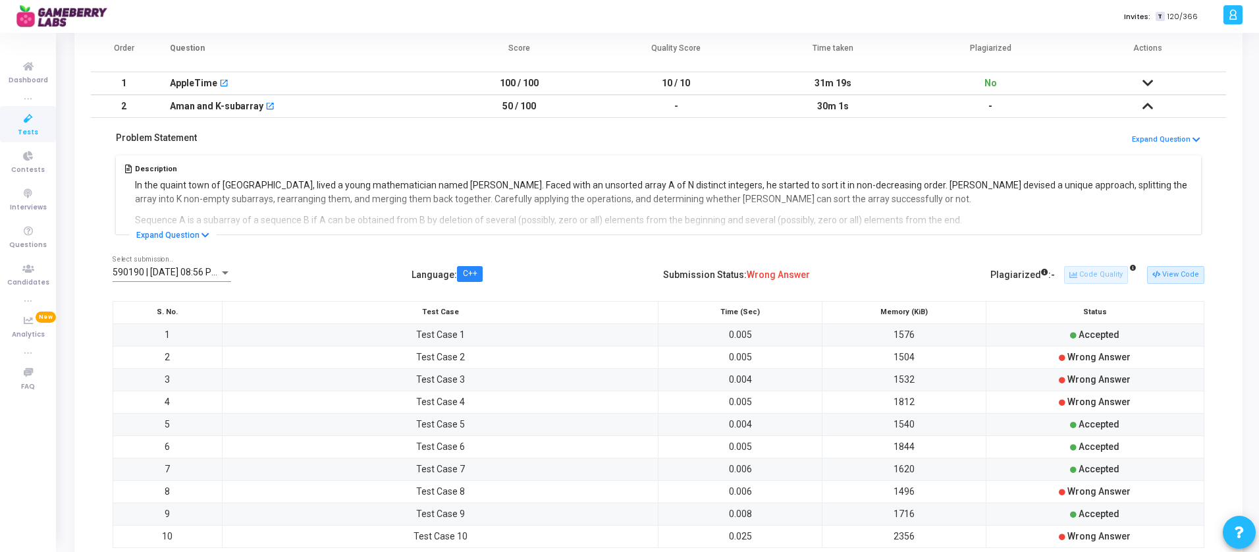
click at [1147, 106] on icon at bounding box center [1147, 105] width 11 height 9
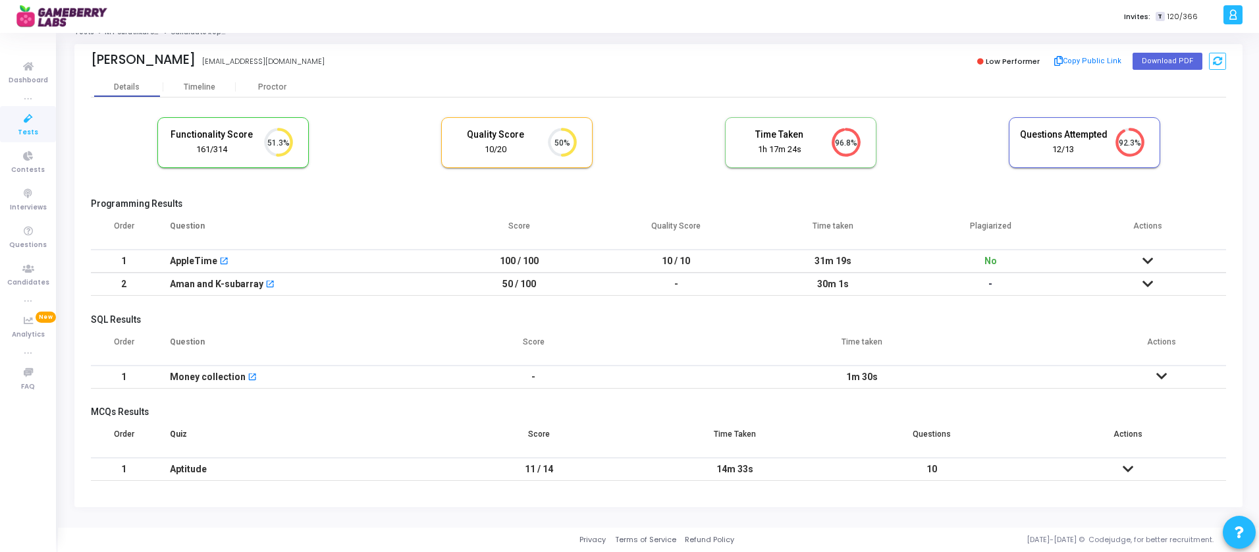
scroll to position [14, 0]
click at [1159, 377] on icon at bounding box center [1161, 375] width 11 height 9
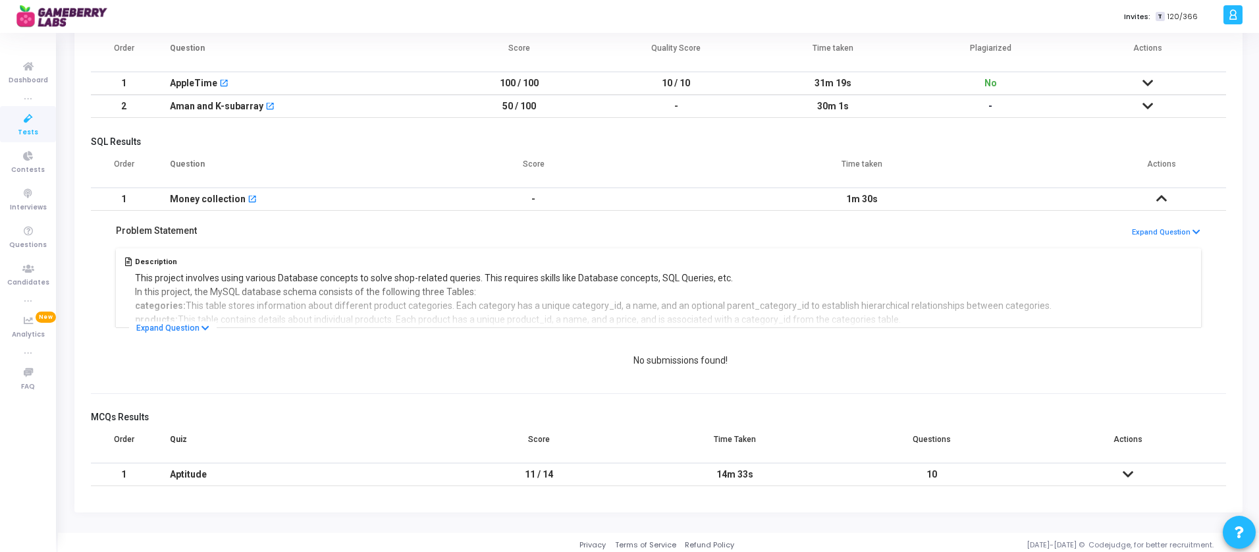
scroll to position [197, 0]
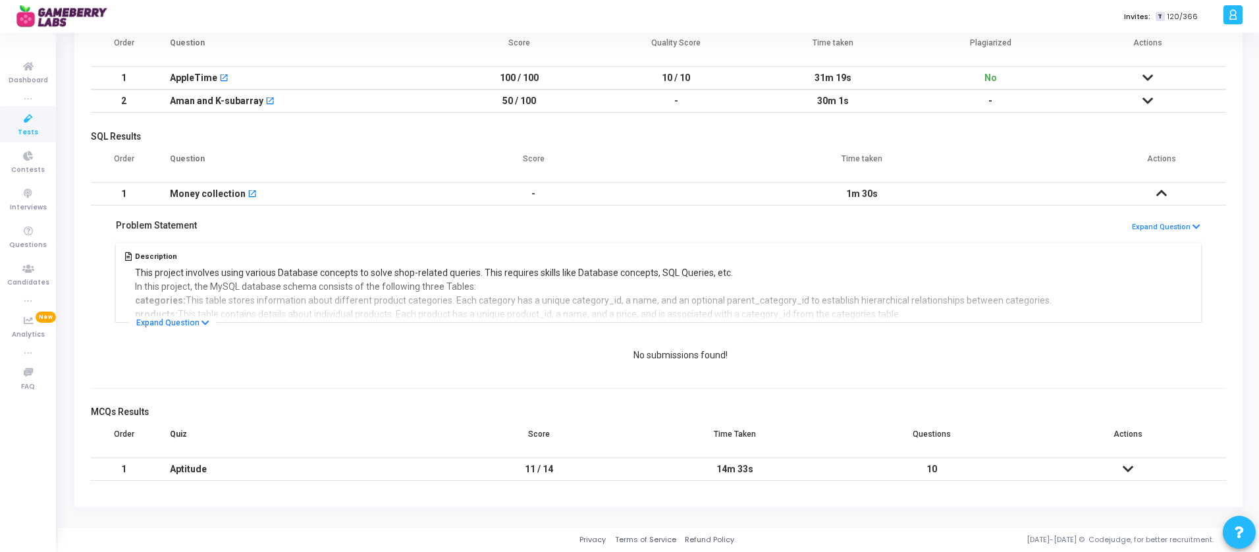
drag, startPoint x: 629, startPoint y: 359, endPoint x: 793, endPoint y: 359, distance: 163.9
click at [793, 359] on div "No submissions found!" at bounding box center [680, 355] width 1135 height 22
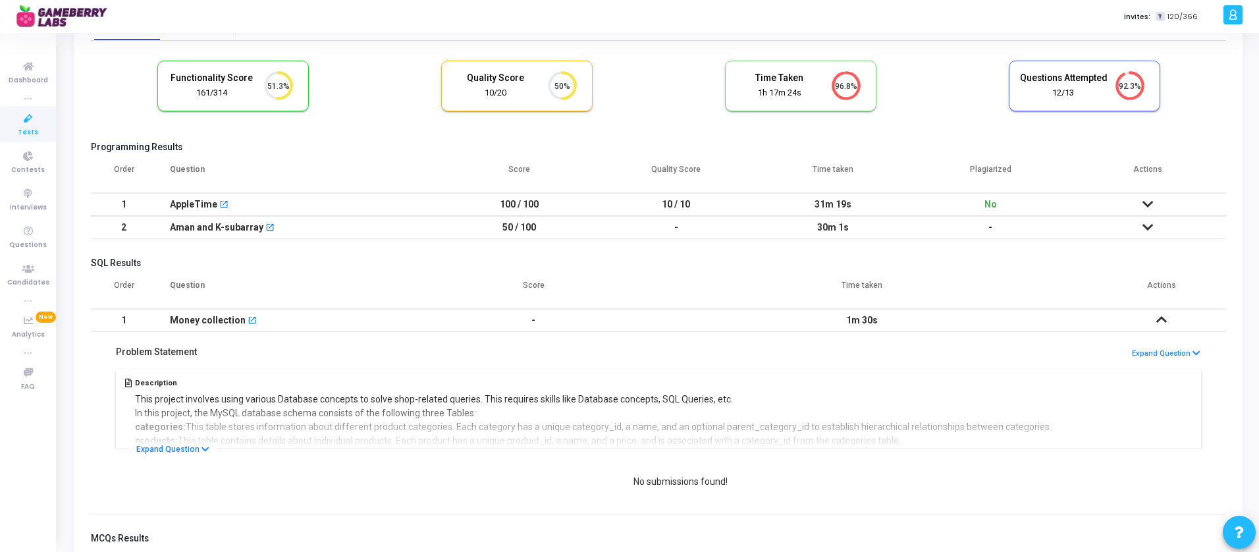
scroll to position [70, 0]
click at [1147, 224] on icon at bounding box center [1147, 228] width 11 height 9
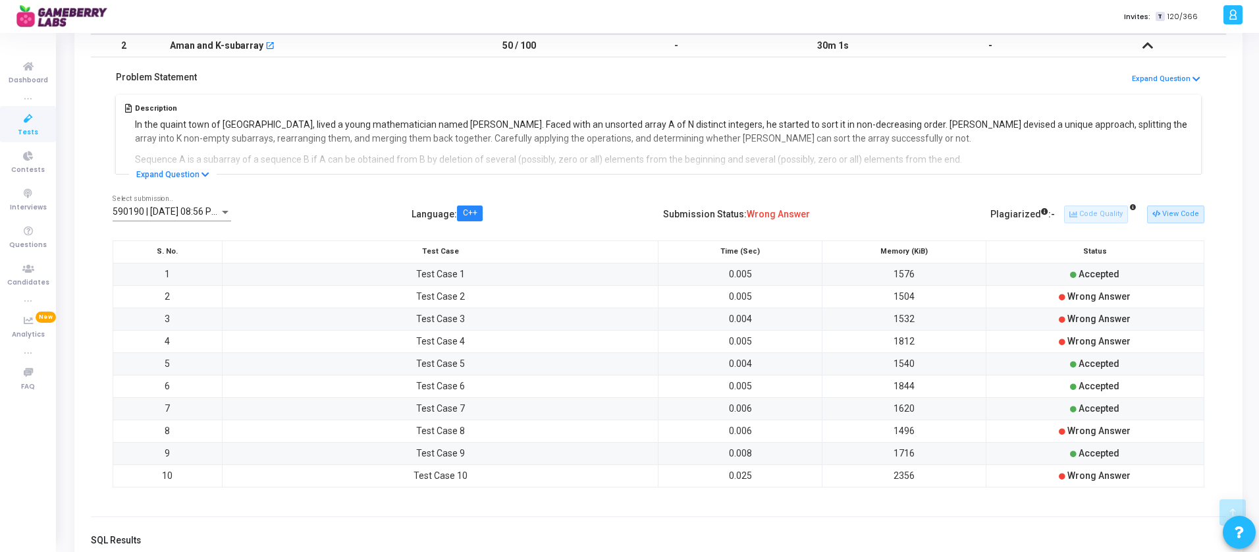
scroll to position [258, 0]
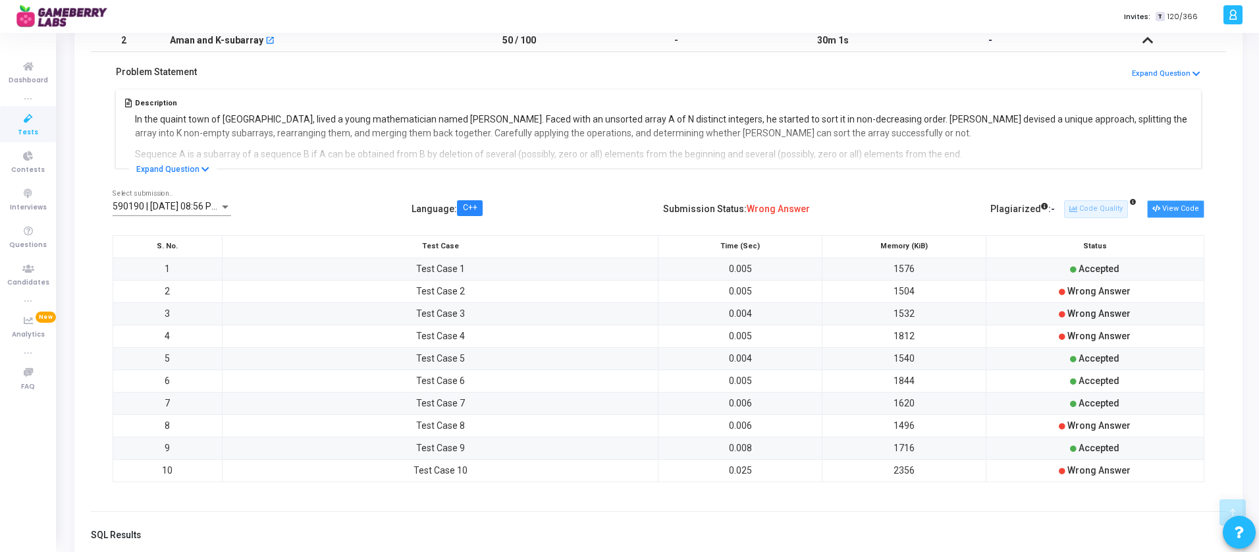
click at [1178, 205] on button "View Code" at bounding box center [1175, 208] width 57 height 17
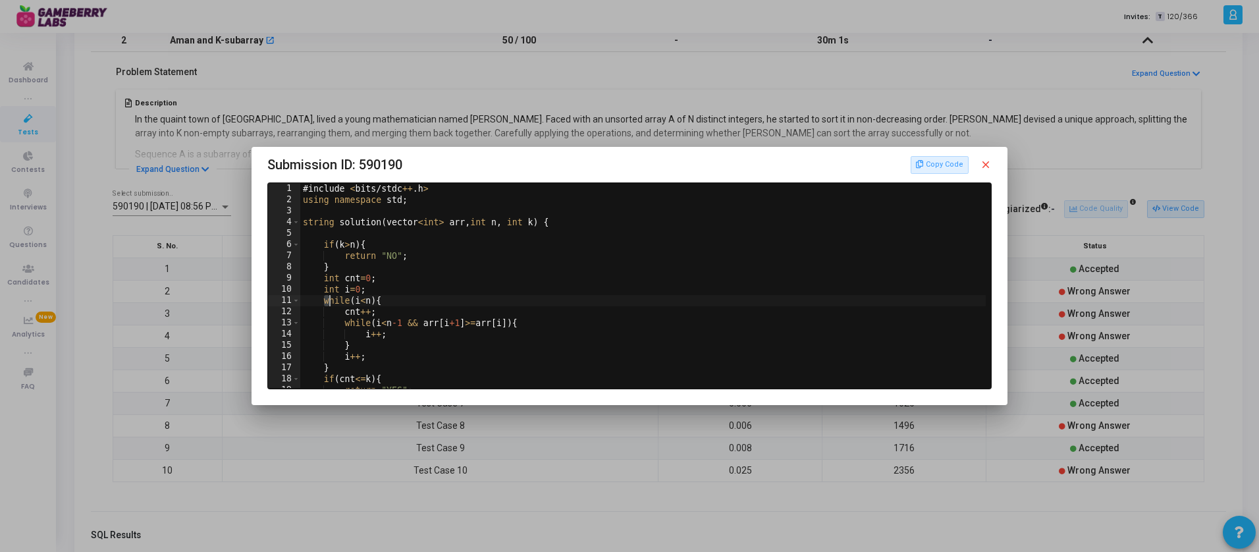
drag, startPoint x: 322, startPoint y: 301, endPoint x: 399, endPoint y: 305, distance: 77.1
click at [403, 301] on div "# include < bits / stdc ++ . h > using namespace std ; string solution ( vector…" at bounding box center [644, 296] width 688 height 227
drag, startPoint x: 343, startPoint y: 323, endPoint x: 460, endPoint y: 338, distance: 118.2
click at [460, 338] on div "# include < bits / stdc ++ . h > using namespace std ; string solution ( vector…" at bounding box center [644, 296] width 688 height 227
type textarea "while(i<n-1 && arr[i+1]>=arr[i]){ i++;"
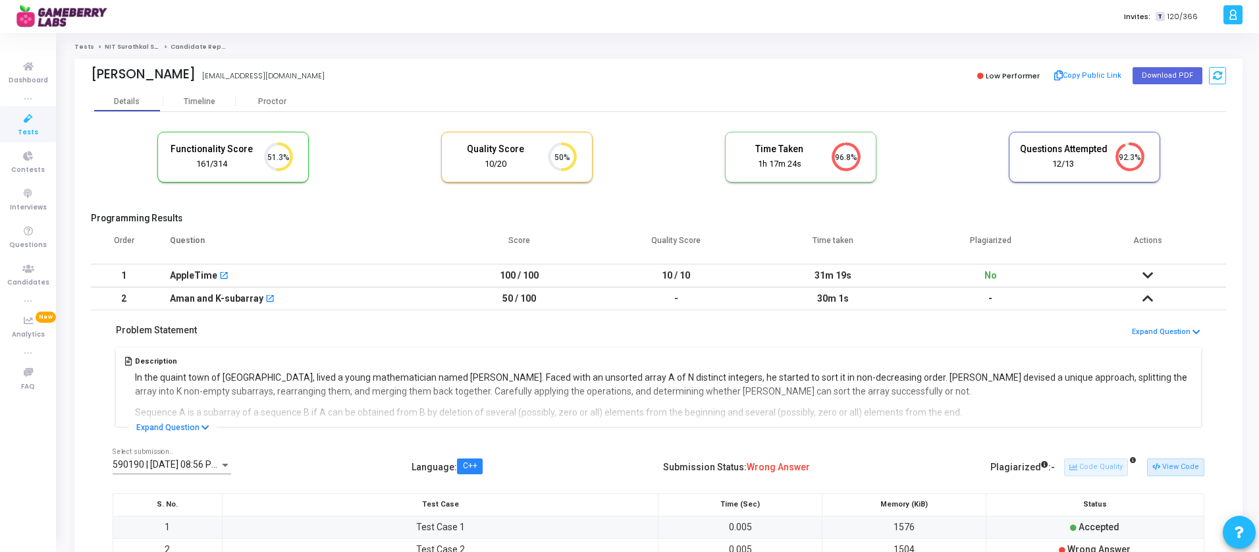
click at [1147, 273] on icon at bounding box center [1147, 275] width 11 height 9
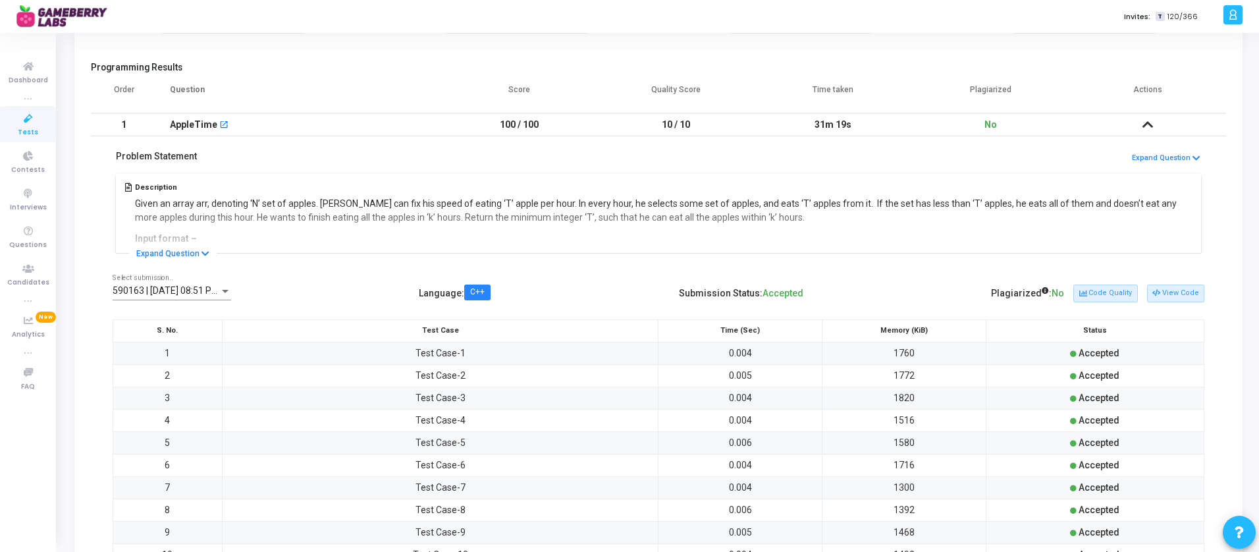
scroll to position [155, 0]
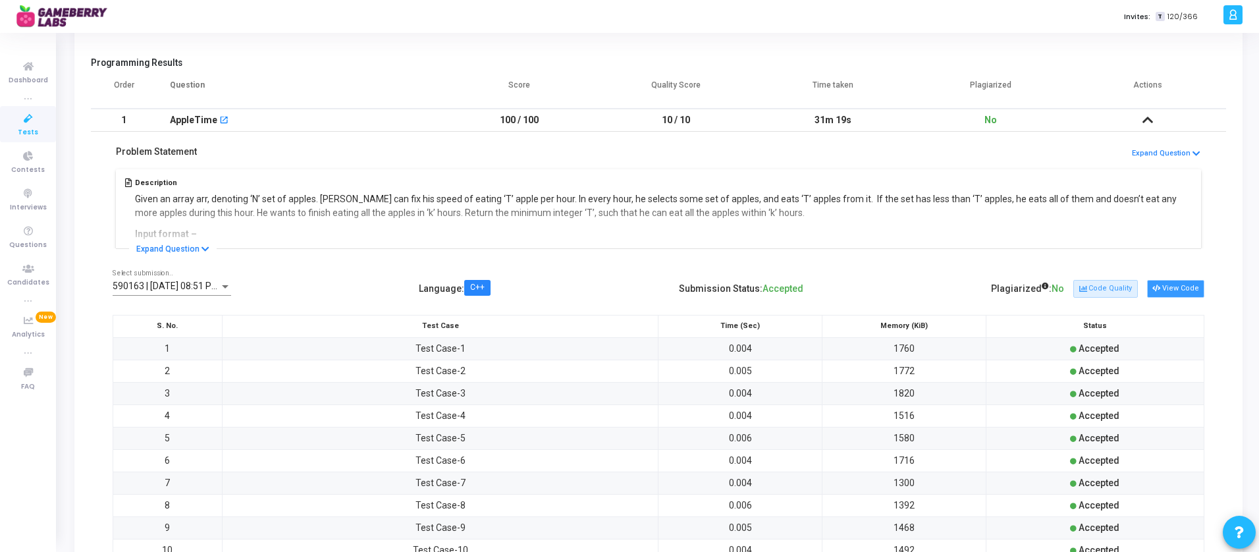
click at [1178, 285] on button "View Code" at bounding box center [1175, 288] width 57 height 17
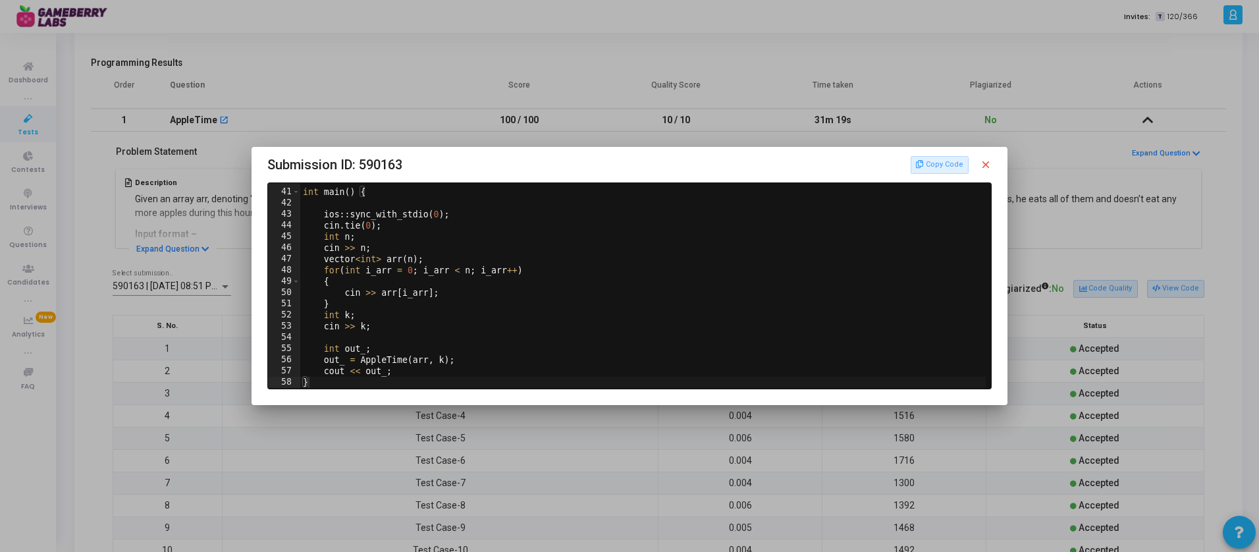
scroll to position [444, 0]
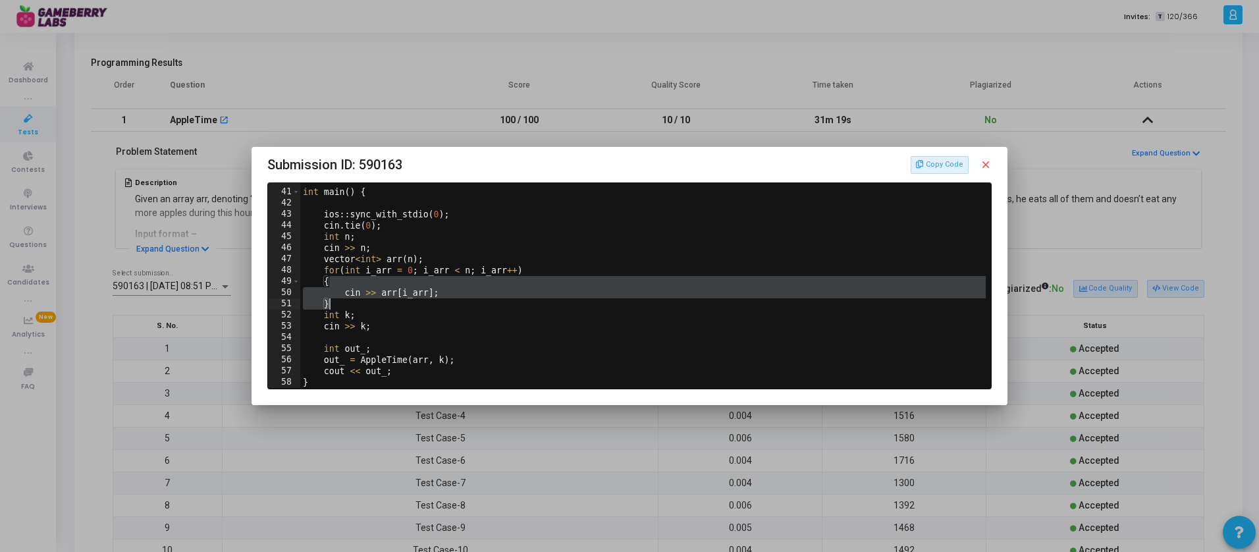
drag, startPoint x: 325, startPoint y: 277, endPoint x: 460, endPoint y: 307, distance: 138.1
click at [460, 307] on div "int main ( ) { ios :: sync_with_stdio ( 0 ) ; cin . tie ( 0 ) ; int n ; cin >> …" at bounding box center [644, 288] width 688 height 227
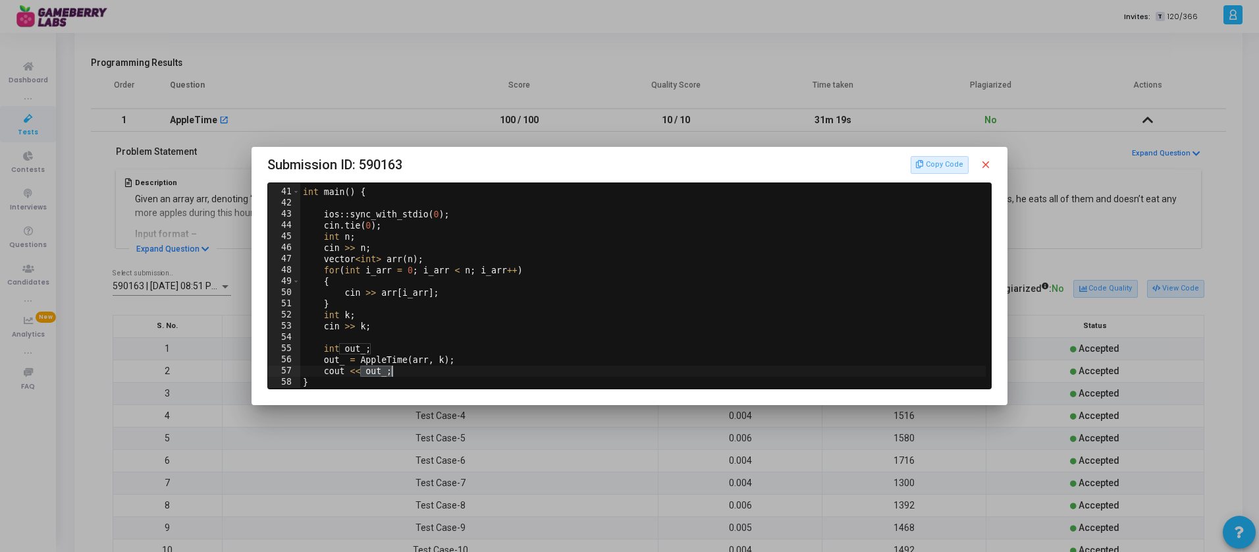
drag, startPoint x: 358, startPoint y: 367, endPoint x: 486, endPoint y: 367, distance: 128.4
click at [484, 367] on div "int main ( ) { ios :: sync_with_stdio ( 0 ) ; cin . tie ( 0 ) ; int n ; cin >> …" at bounding box center [644, 288] width 688 height 227
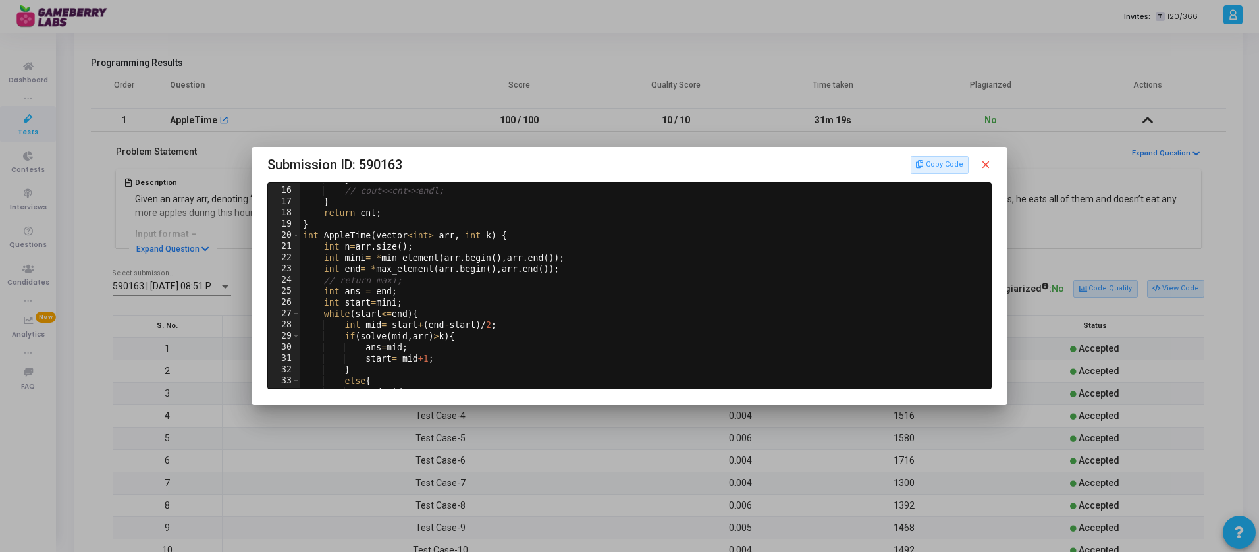
scroll to position [199, 0]
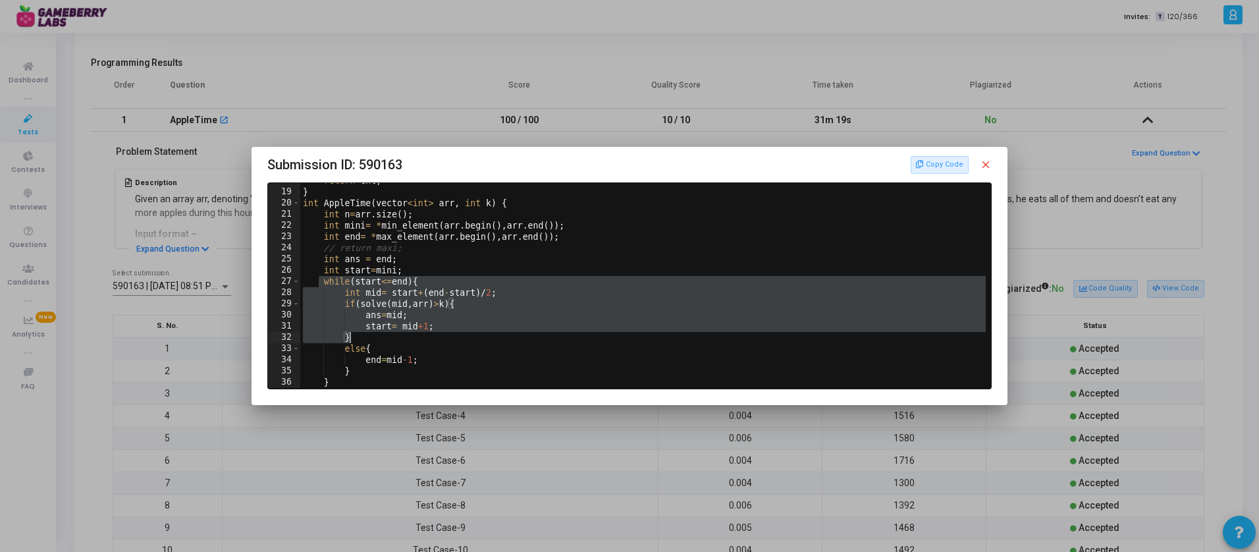
drag, startPoint x: 318, startPoint y: 283, endPoint x: 440, endPoint y: 347, distance: 137.5
click at [440, 347] on div "return cnt ; } int AppleTime ( vector < int > arr , int k ) { int n = arr . siz…" at bounding box center [644, 288] width 688 height 227
click at [365, 328] on div "return cnt ; } int AppleTime ( vector < int > arr , int k ) { int n = arr . siz…" at bounding box center [644, 288] width 688 height 227
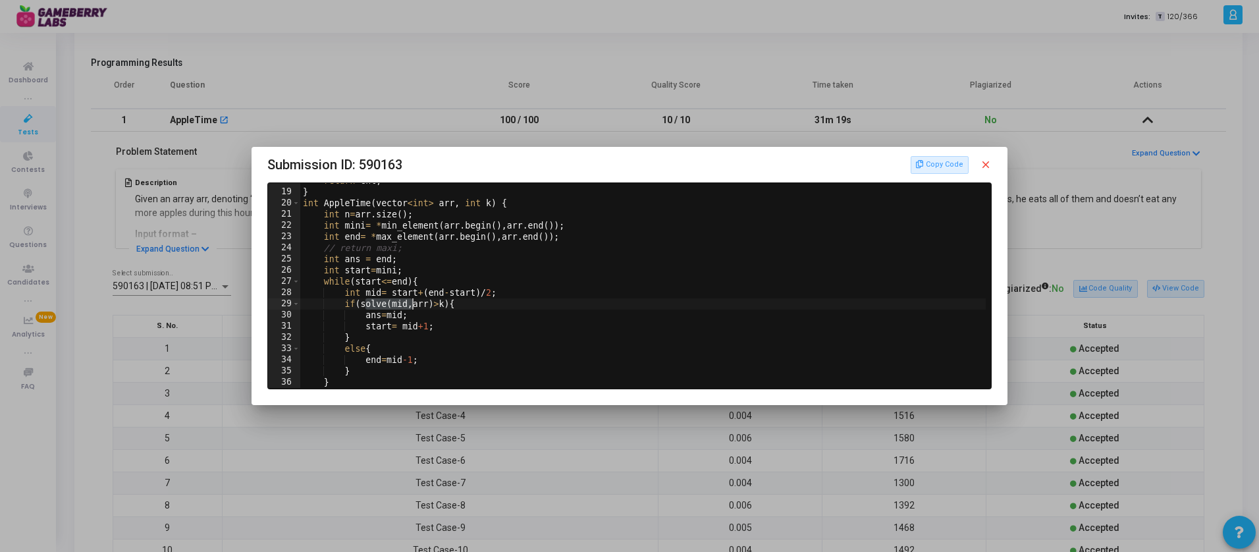
drag, startPoint x: 365, startPoint y: 301, endPoint x: 430, endPoint y: 303, distance: 65.2
click at [428, 303] on div "return cnt ; } int AppleTime ( vector < int > arr , int k ) { int n = arr . siz…" at bounding box center [644, 288] width 688 height 227
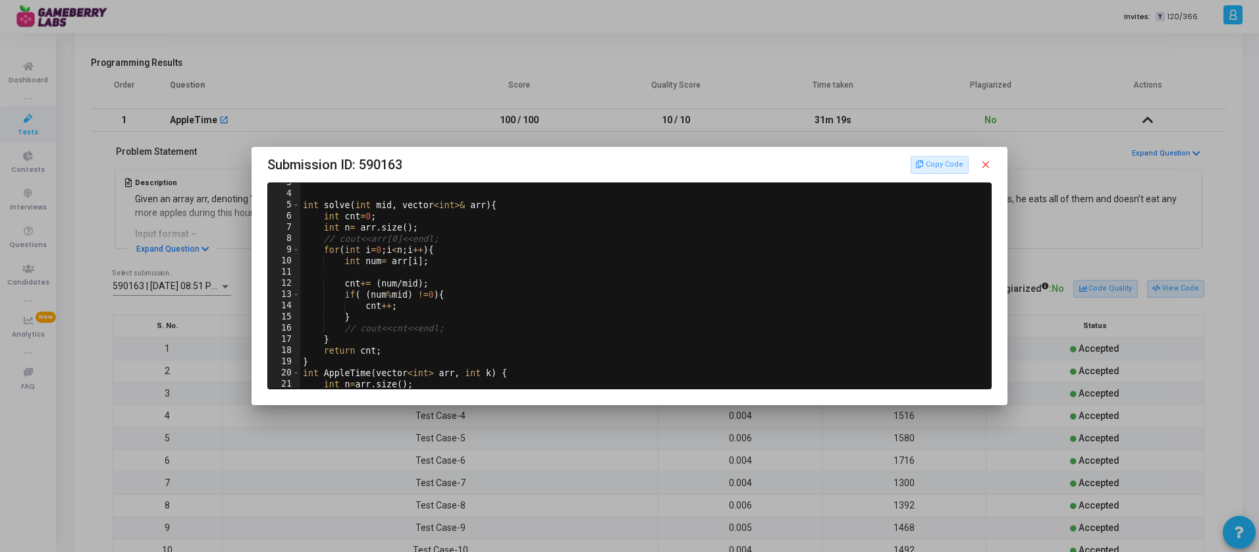
scroll to position [29, 0]
click at [337, 249] on div "int solve ( int mid , vector < int >& arr ) { int cnt = 0 ; int n = arr . size …" at bounding box center [644, 290] width 688 height 227
click at [421, 266] on div "int solve ( int mid , vector < int >& arr ) { int cnt = 0 ; int n = arr . size …" at bounding box center [644, 290] width 688 height 227
click at [346, 286] on div "int solve ( int mid , vector < int >& arr ) { int cnt = 0 ; int n = arr . size …" at bounding box center [644, 290] width 688 height 227
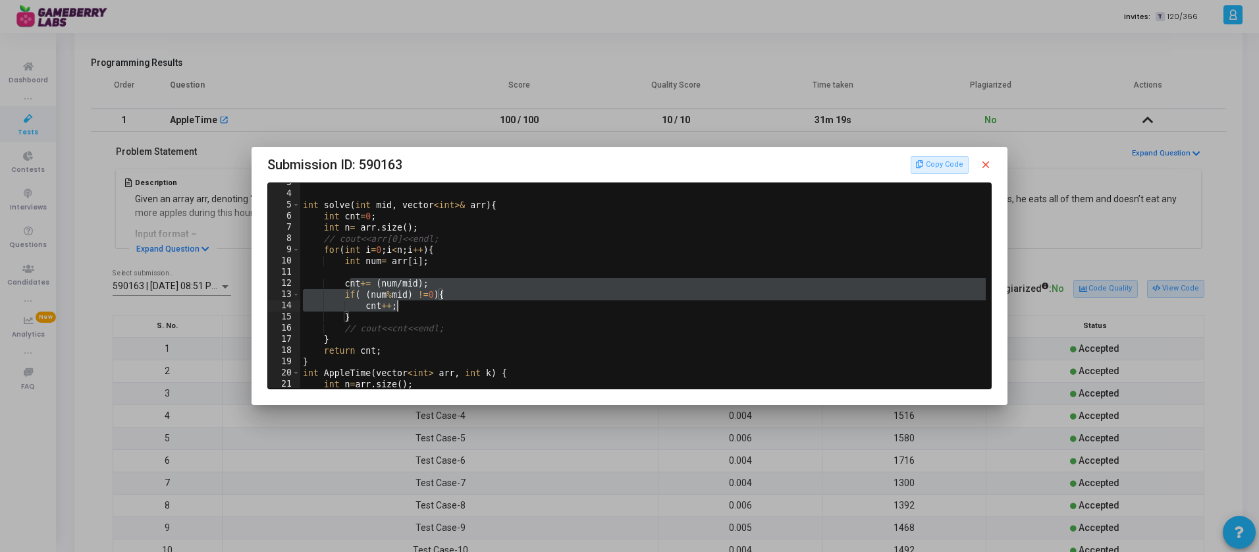
drag, startPoint x: 350, startPoint y: 287, endPoint x: 454, endPoint y: 317, distance: 108.8
click at [455, 310] on div "int solve ( int mid , vector < int >& arr ) { int cnt = 0 ; int n = arr . size …" at bounding box center [644, 290] width 688 height 227
type textarea "if( (num%mid) !=0){ cnt++;"
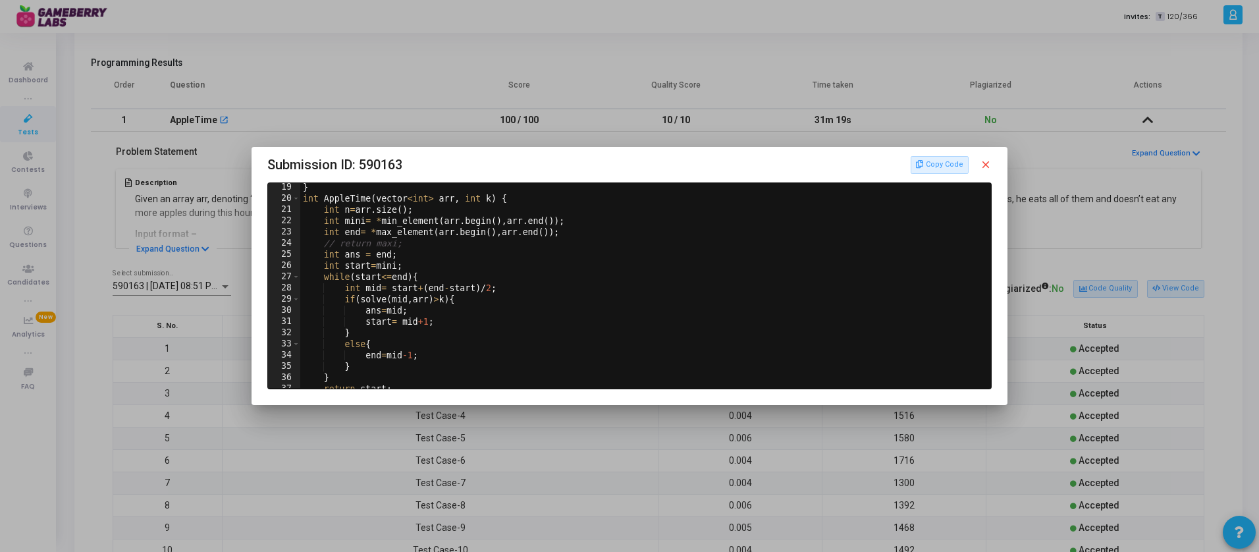
scroll to position [0, 0]
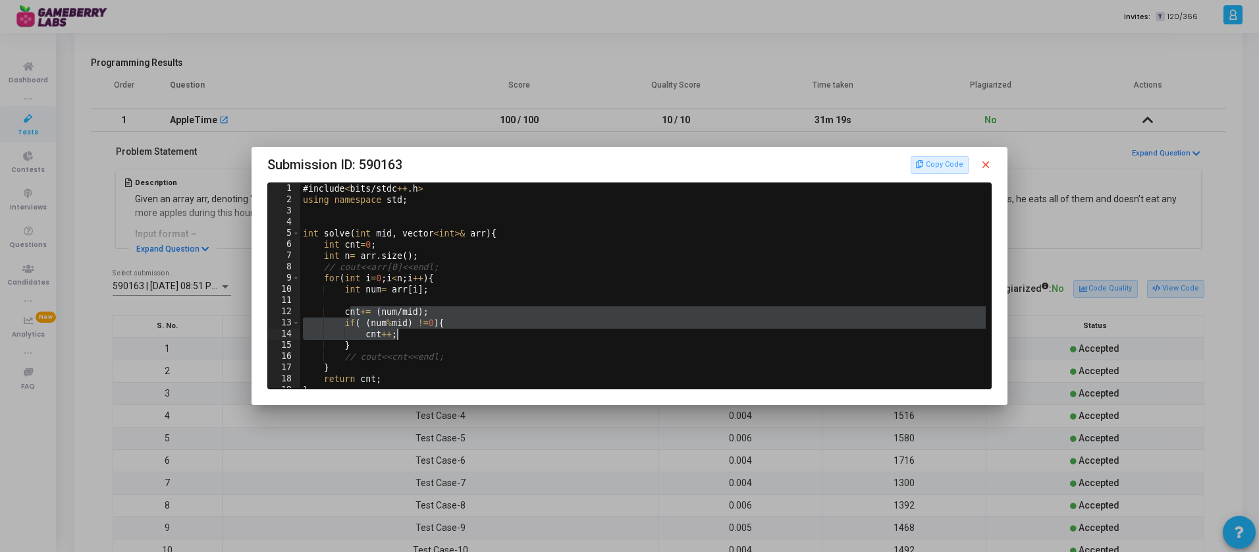
click at [984, 162] on mat-icon "close" at bounding box center [985, 165] width 12 height 12
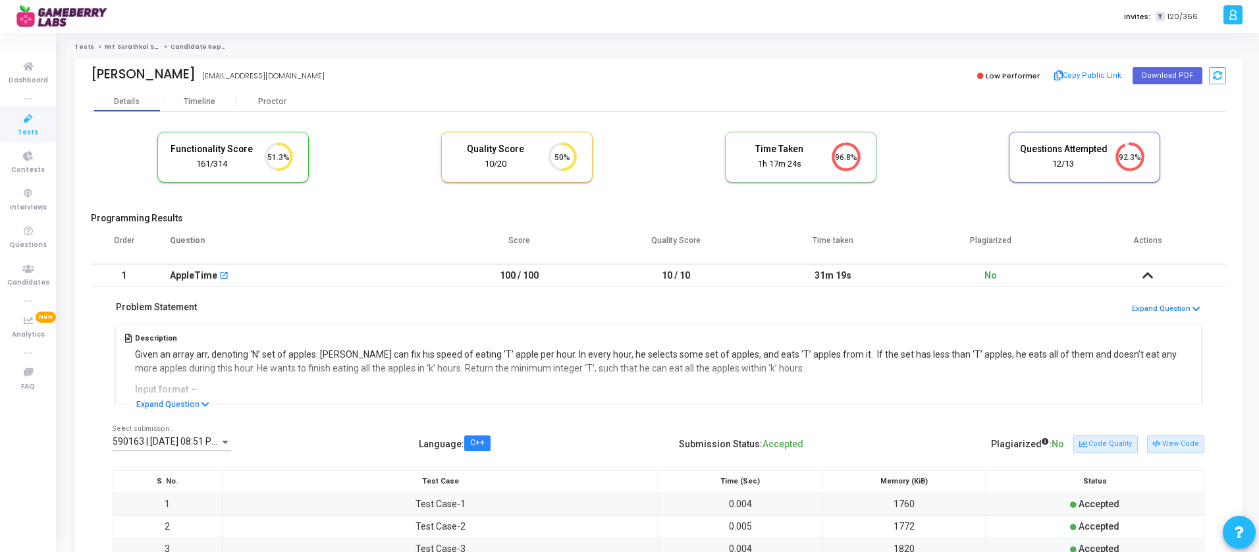
click at [1155, 276] on td at bounding box center [1146, 275] width 157 height 23
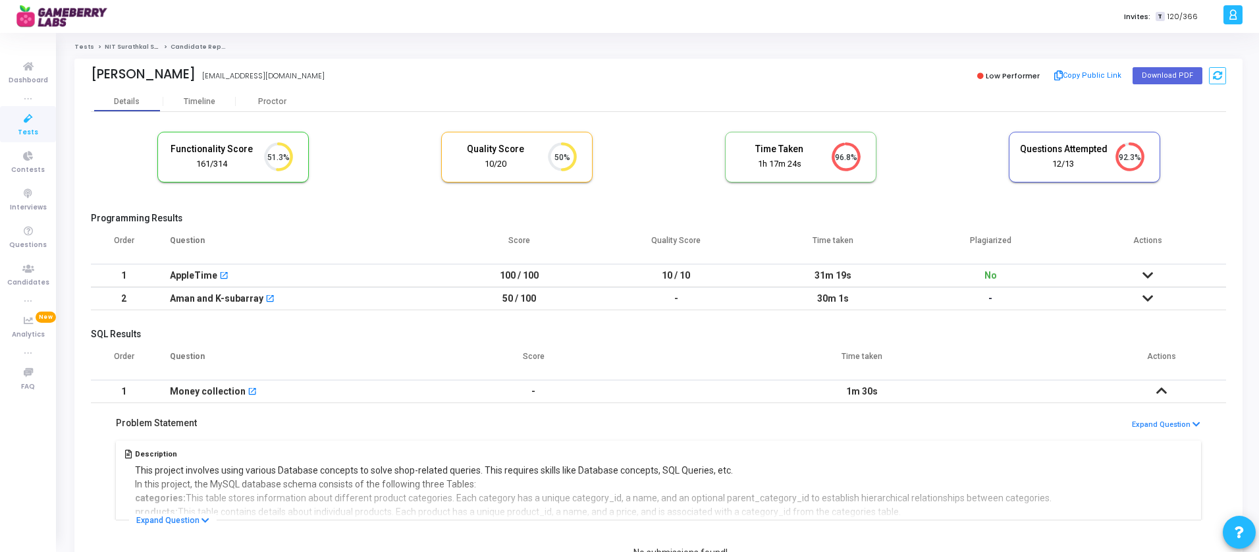
drag, startPoint x: 814, startPoint y: 274, endPoint x: 869, endPoint y: 275, distance: 54.6
click at [869, 275] on td "31m 19s" at bounding box center [832, 275] width 157 height 23
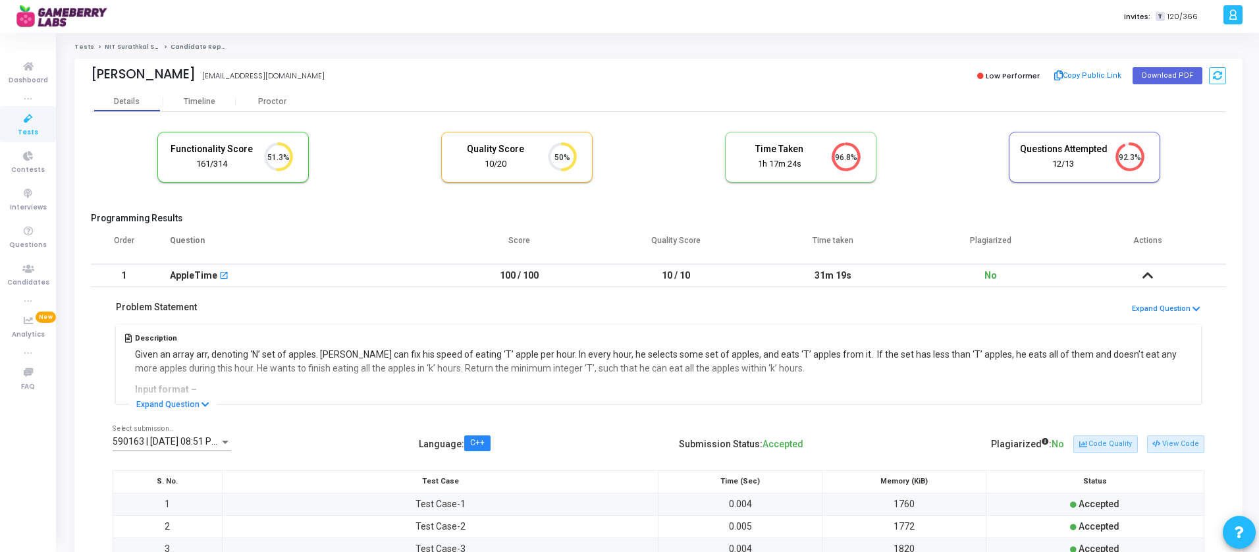
click at [855, 261] on th "Time taken" at bounding box center [832, 245] width 157 height 37
click at [870, 279] on td "31m 19s" at bounding box center [832, 275] width 157 height 23
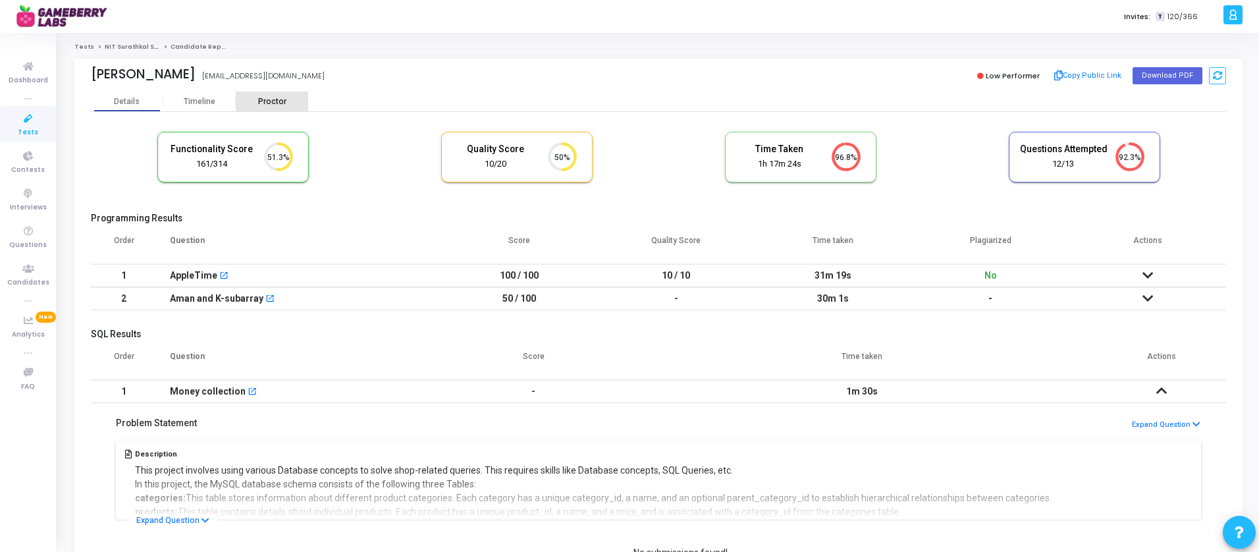
click at [259, 105] on div "Proctor" at bounding box center [272, 102] width 72 height 10
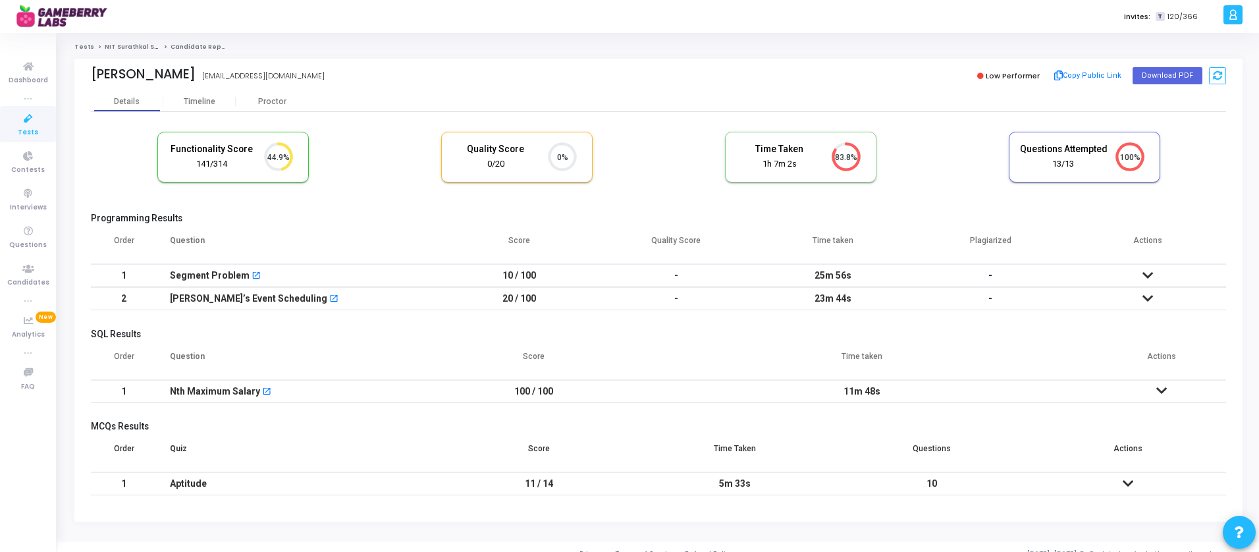
scroll to position [14, 0]
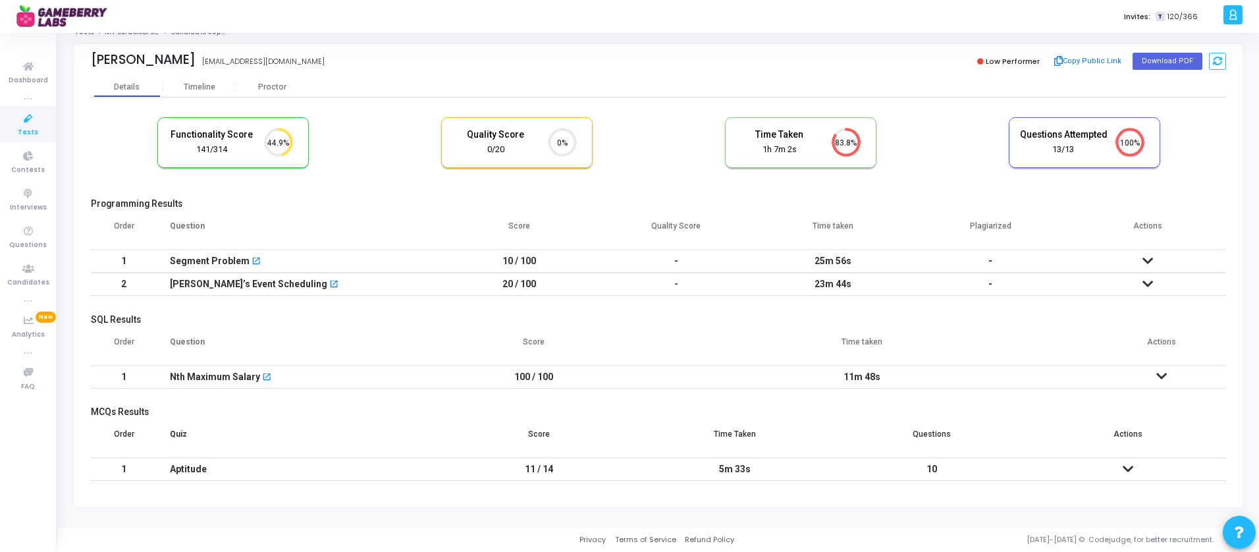
drag, startPoint x: 500, startPoint y: 262, endPoint x: 558, endPoint y: 290, distance: 65.1
click at [558, 290] on tbody "1 Segment Problem open_in_new 10 / 100 - 25m 56s - No submissions found! 2 [PER…" at bounding box center [658, 272] width 1135 height 46
drag, startPoint x: 517, startPoint y: 470, endPoint x: 627, endPoint y: 469, distance: 110.6
click at [627, 469] on td "11 / 14" at bounding box center [538, 468] width 196 height 23
click at [1137, 259] on td at bounding box center [1146, 260] width 157 height 23
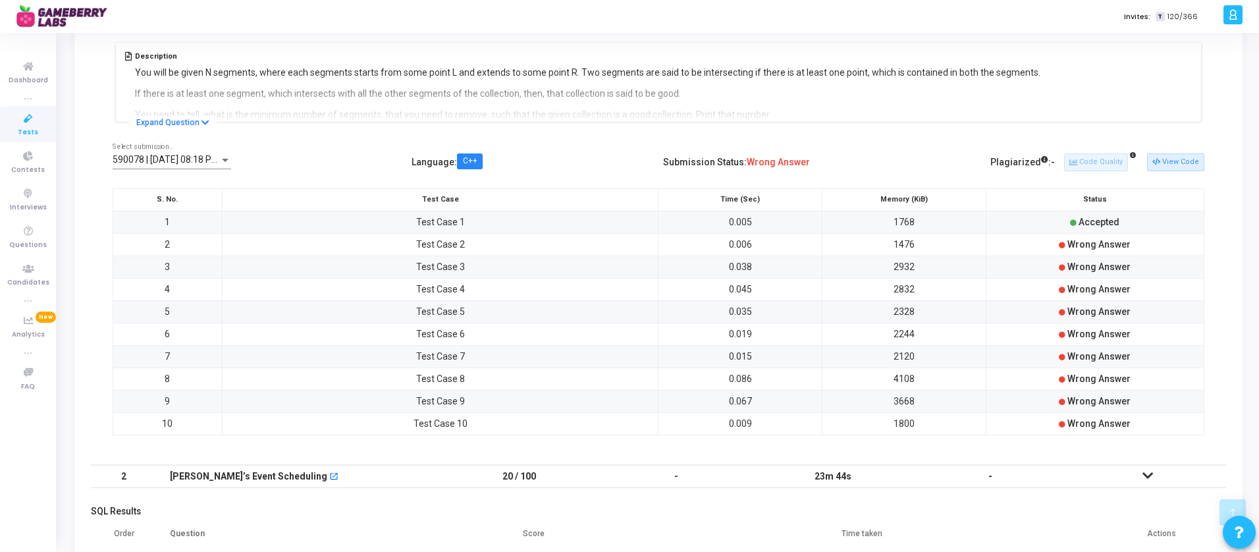
scroll to position [283, 0]
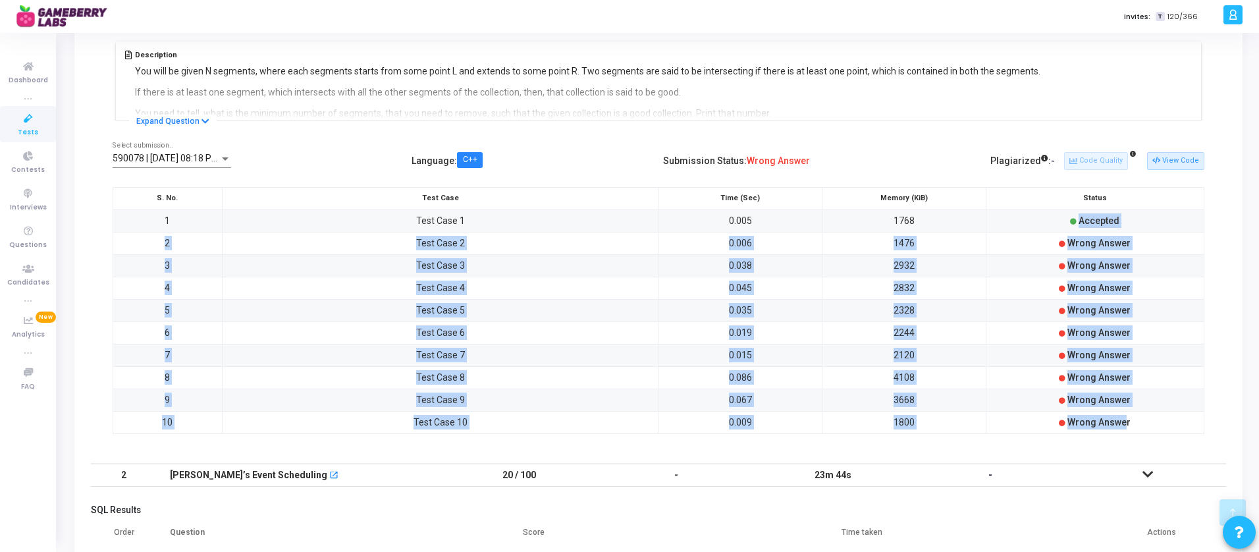
drag, startPoint x: 1062, startPoint y: 221, endPoint x: 1121, endPoint y: 417, distance: 204.7
click at [1121, 417] on tbody "1 Test Case 1 0.005 1768 Accepted 2 Test Case 2 0.006 1476 Wrong Answer 3 Test …" at bounding box center [658, 321] width 1091 height 224
click at [1188, 159] on button "View Code" at bounding box center [1175, 160] width 57 height 17
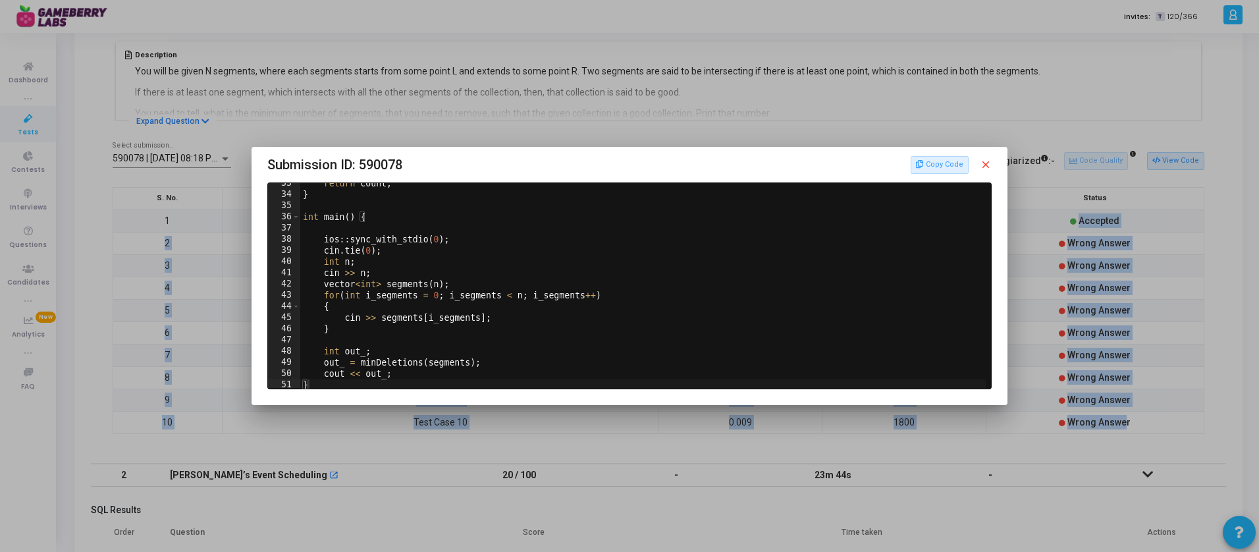
scroll to position [366, 0]
drag, startPoint x: 325, startPoint y: 231, endPoint x: 334, endPoint y: 228, distance: 10.2
click at [334, 228] on div "return count ; } int main ( ) { ios :: sync_with_stdio ( 0 ) ; cin . tie ( 0 ) …" at bounding box center [644, 288] width 688 height 227
drag, startPoint x: 331, startPoint y: 244, endPoint x: 370, endPoint y: 246, distance: 38.9
click at [369, 246] on div "return count ; } int main ( ) { ios :: sync_with_stdio ( 0 ) ; cin . tie ( 0 ) …" at bounding box center [644, 288] width 688 height 227
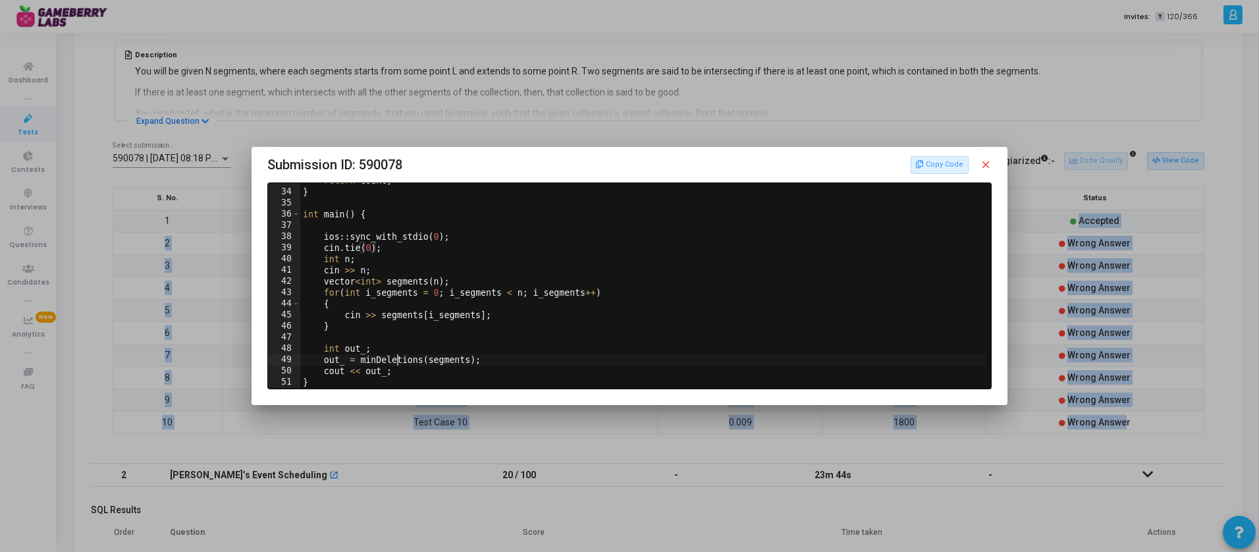
click at [397, 363] on div "return count ; } int main ( ) { ios :: sync_with_stdio ( 0 ) ; cin . tie ( 0 ) …" at bounding box center [644, 288] width 688 height 227
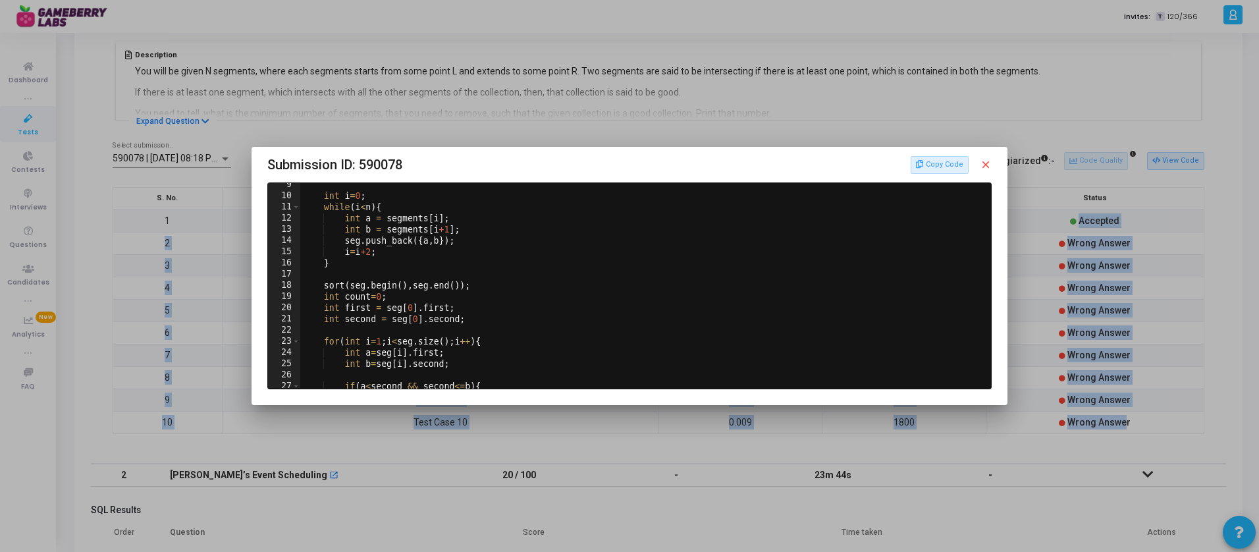
scroll to position [95, 0]
drag, startPoint x: 321, startPoint y: 282, endPoint x: 482, endPoint y: 282, distance: 161.3
click at [482, 282] on div "int i = 0 ; while ( i < n ) { int a = segments [ i ] ; int b = segments [ i +1 …" at bounding box center [644, 291] width 688 height 227
click at [477, 307] on div "int i = 0 ; while ( i < n ) { int a = segments [ i ] ; int b = segments [ i +1 …" at bounding box center [644, 291] width 688 height 227
type textarea "int first = seg[0].first;"
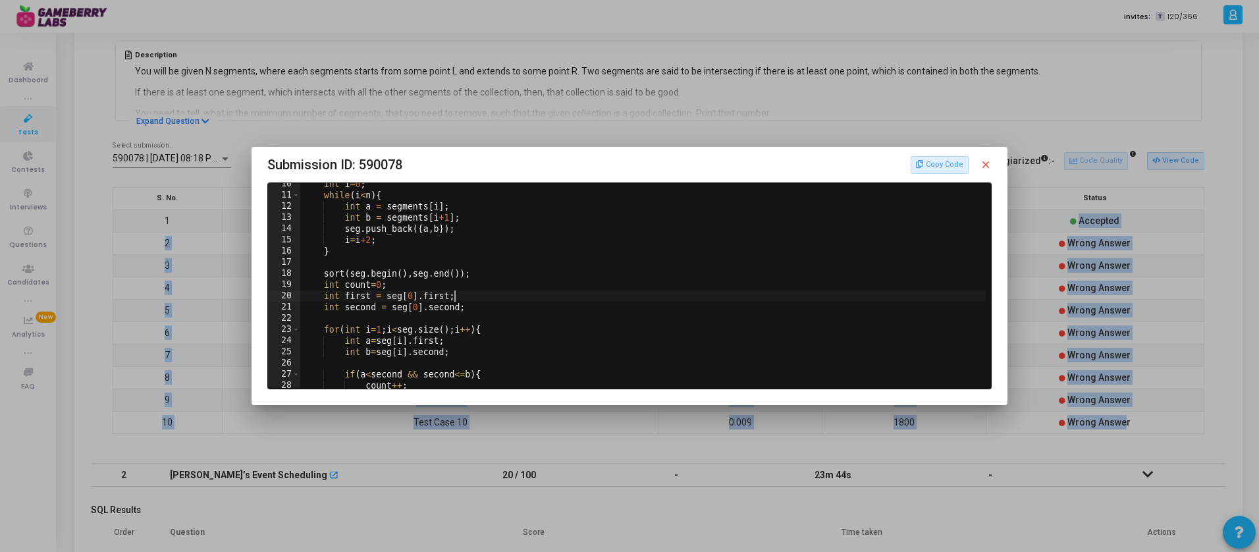
scroll to position [0, 0]
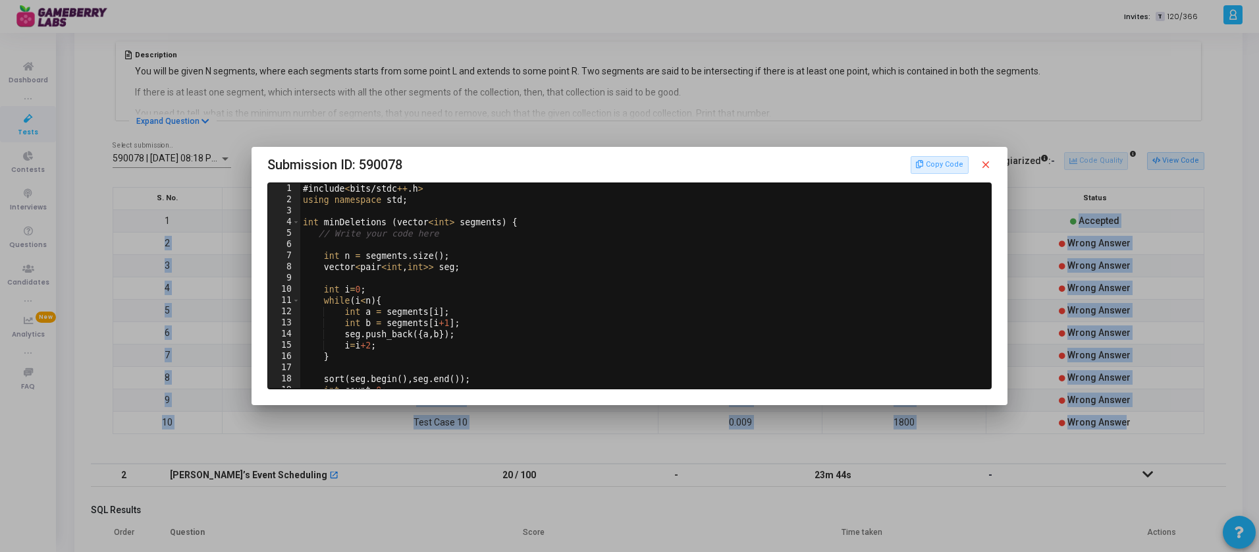
click at [991, 163] on mat-icon "close" at bounding box center [985, 165] width 12 height 12
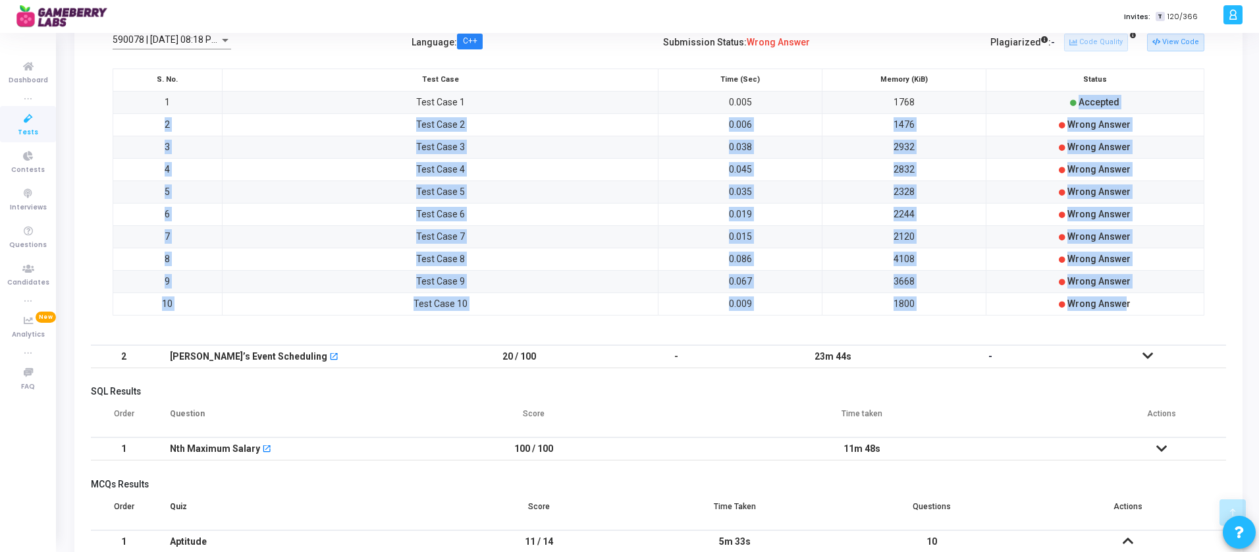
scroll to position [442, 0]
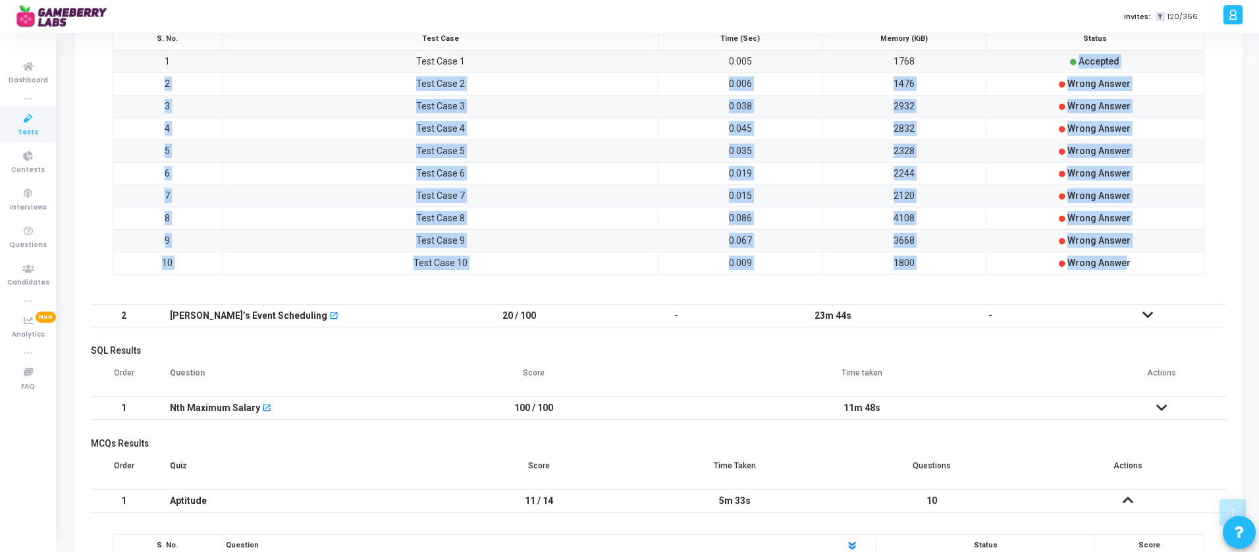
click at [1148, 316] on icon at bounding box center [1147, 314] width 11 height 9
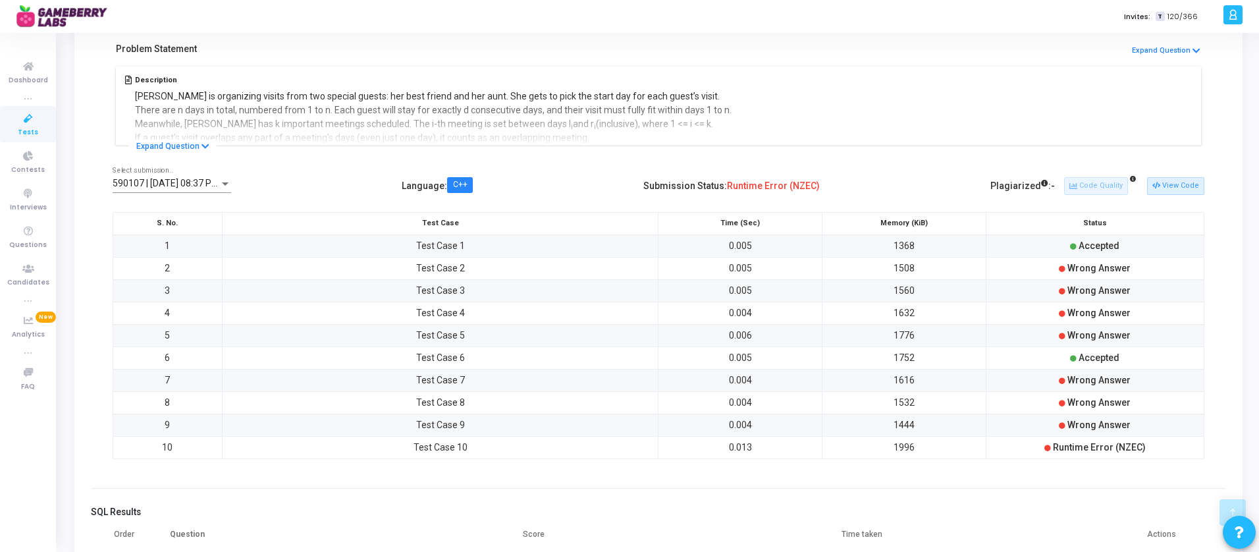
scroll to position [292, 0]
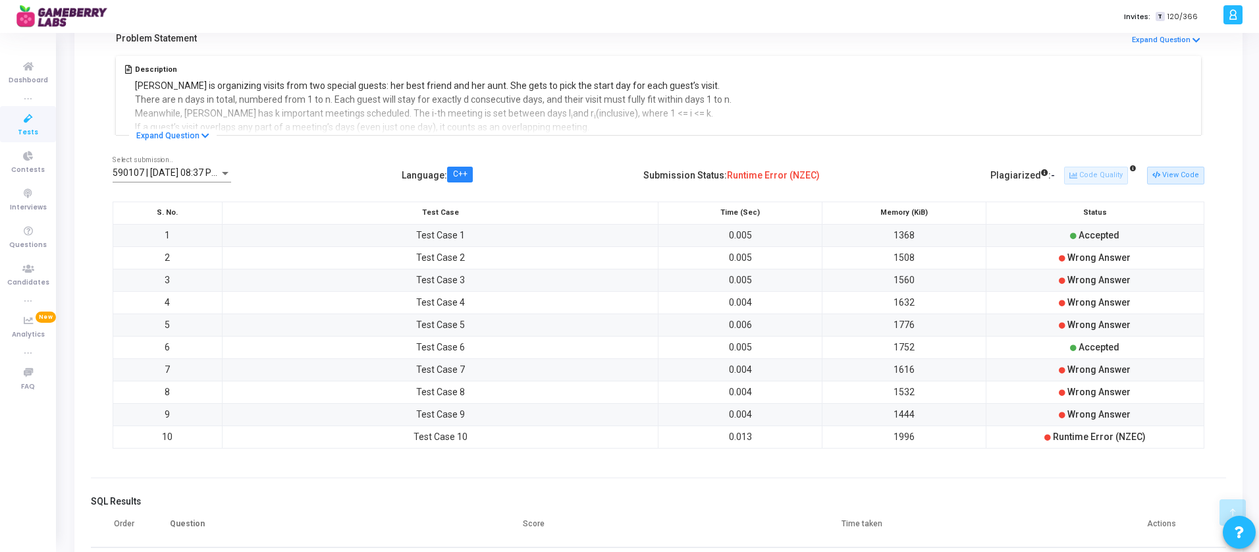
drag, startPoint x: 1068, startPoint y: 255, endPoint x: 1099, endPoint y: 404, distance: 152.1
click at [1099, 404] on tbody "1 Test Case 1 0.005 1368 Accepted 2 Test Case 2 0.005 1508 Wrong Answer 3 Test …" at bounding box center [658, 336] width 1091 height 224
click at [1120, 430] on div "Runtime Error (NZEC)" at bounding box center [1094, 436] width 210 height 14
click at [1111, 440] on span "Runtime Error (NZEC)" at bounding box center [1099, 436] width 93 height 11
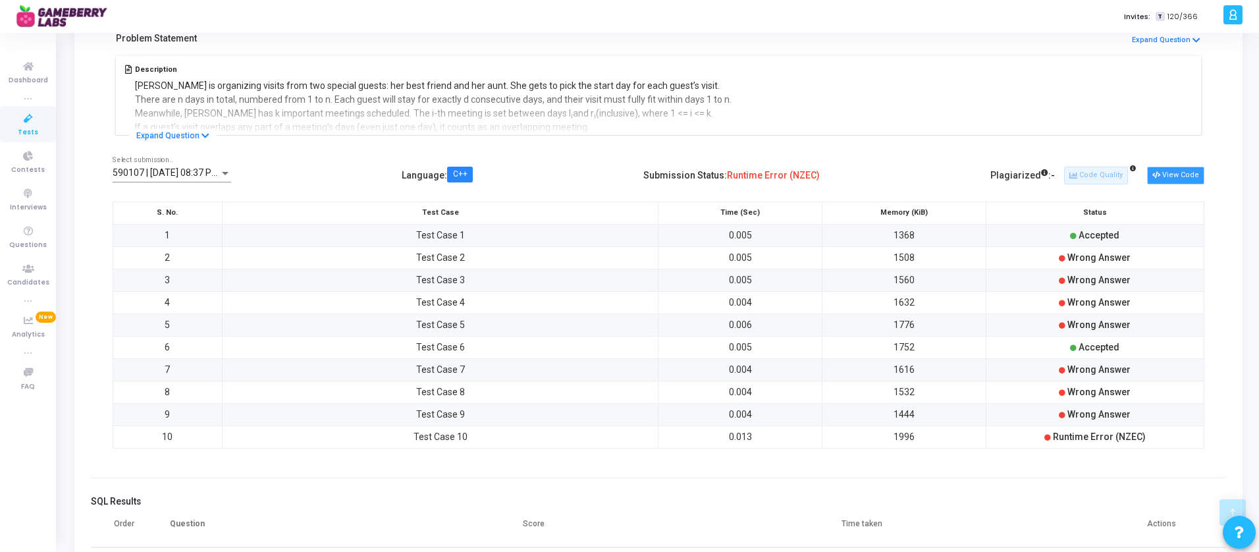
click at [1184, 180] on button "View Code" at bounding box center [1175, 175] width 57 height 17
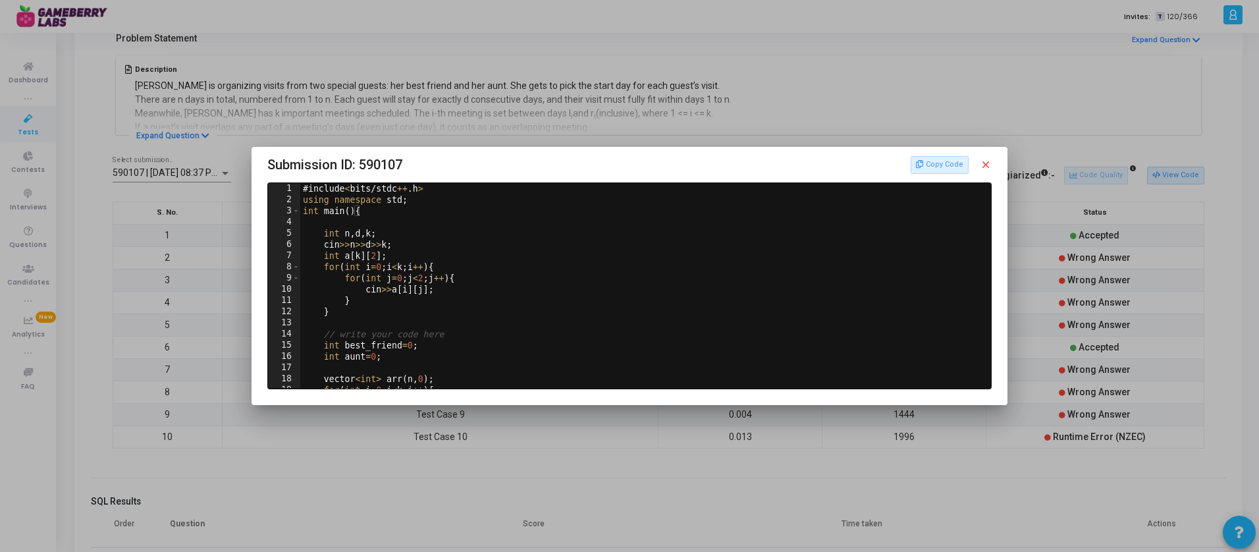
scroll to position [0, 0]
click at [988, 164] on mat-icon "close" at bounding box center [985, 165] width 12 height 12
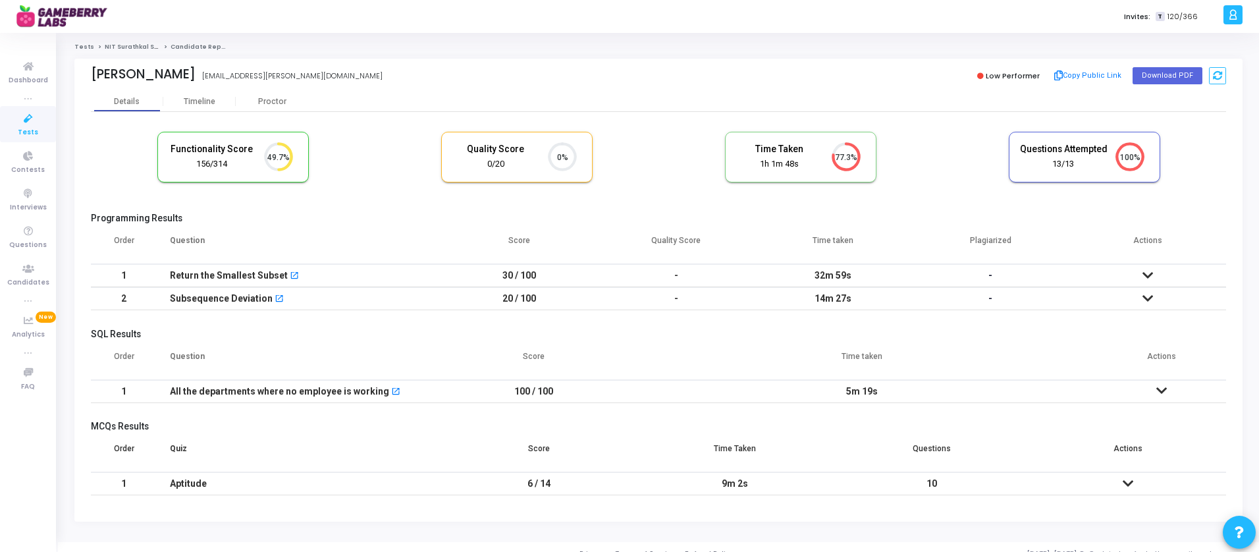
drag, startPoint x: 502, startPoint y: 276, endPoint x: 537, endPoint y: 276, distance: 34.9
click at [537, 276] on td "30 / 100" at bounding box center [518, 275] width 157 height 23
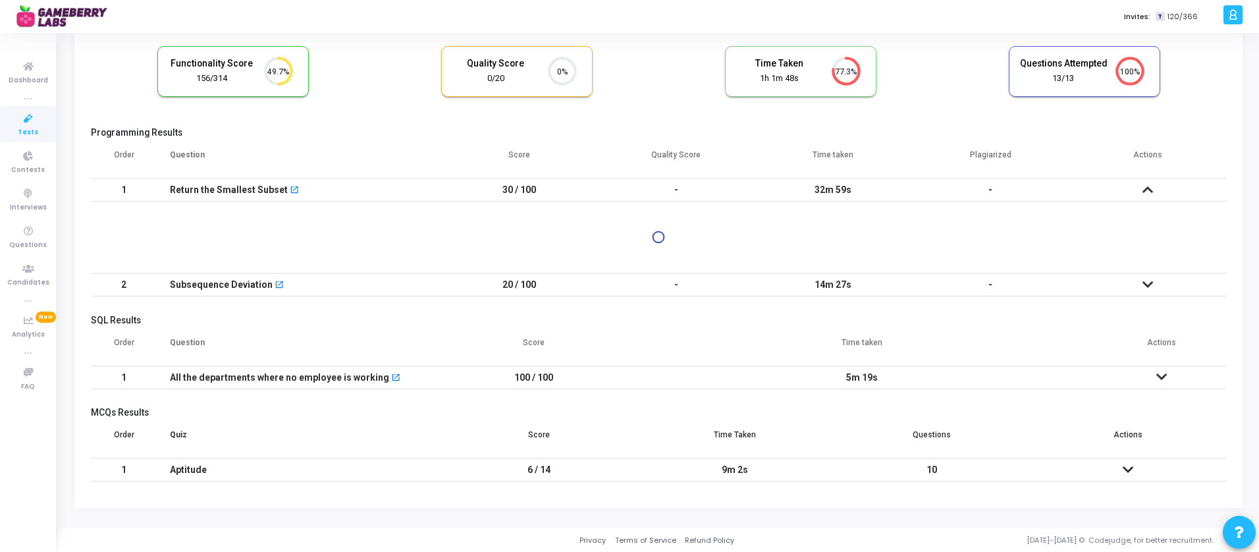
scroll to position [86, 0]
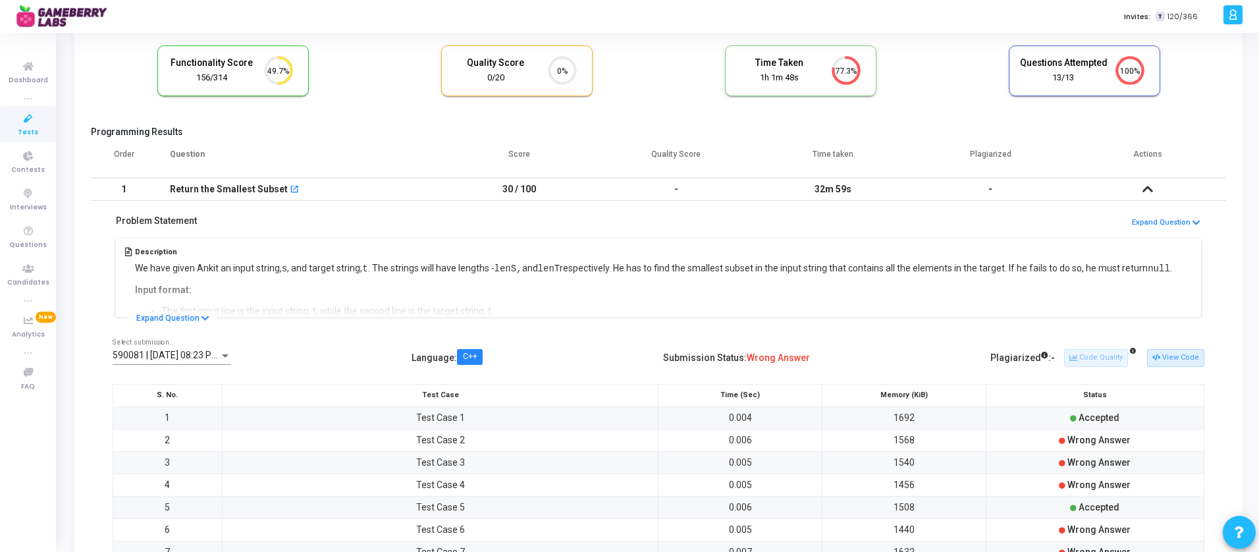
click at [525, 128] on h5 "Programming Results" at bounding box center [658, 131] width 1135 height 11
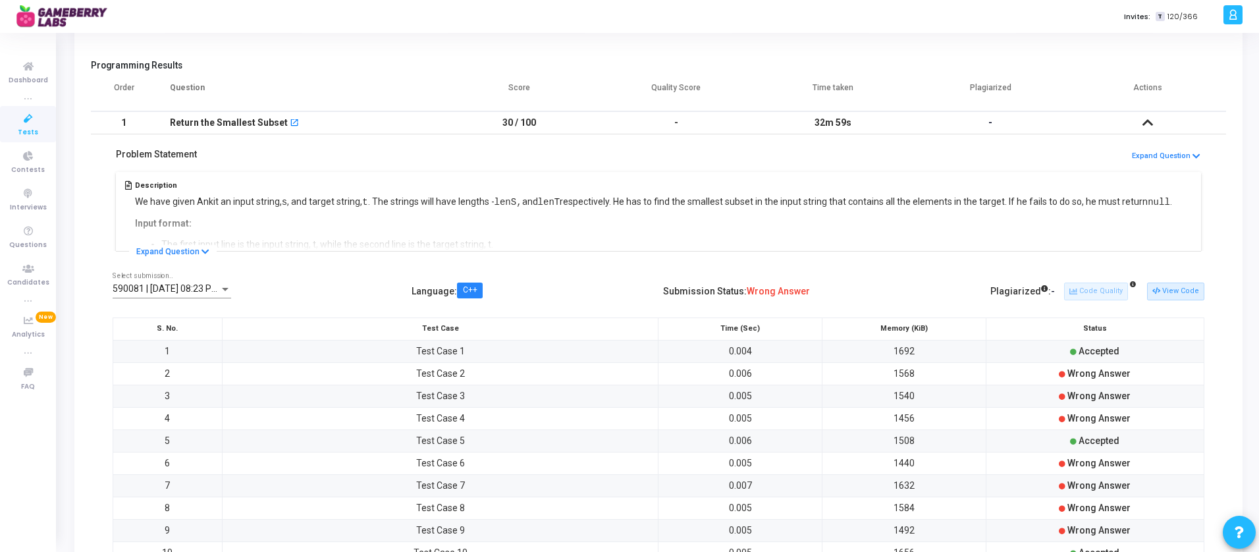
scroll to position [140, 0]
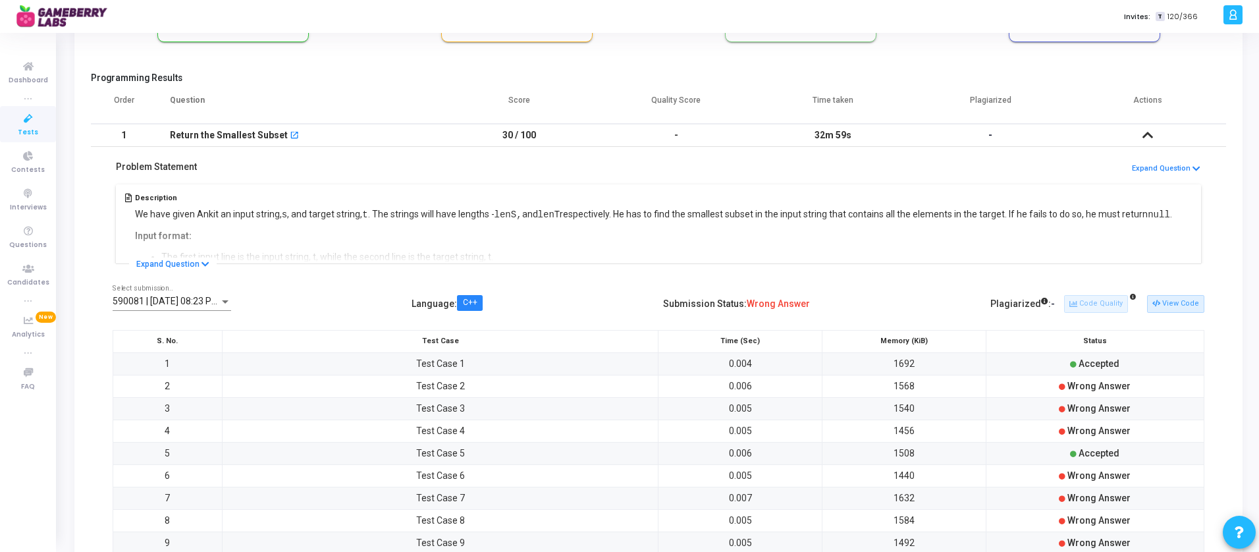
click at [547, 134] on td "30 / 100" at bounding box center [518, 135] width 157 height 23
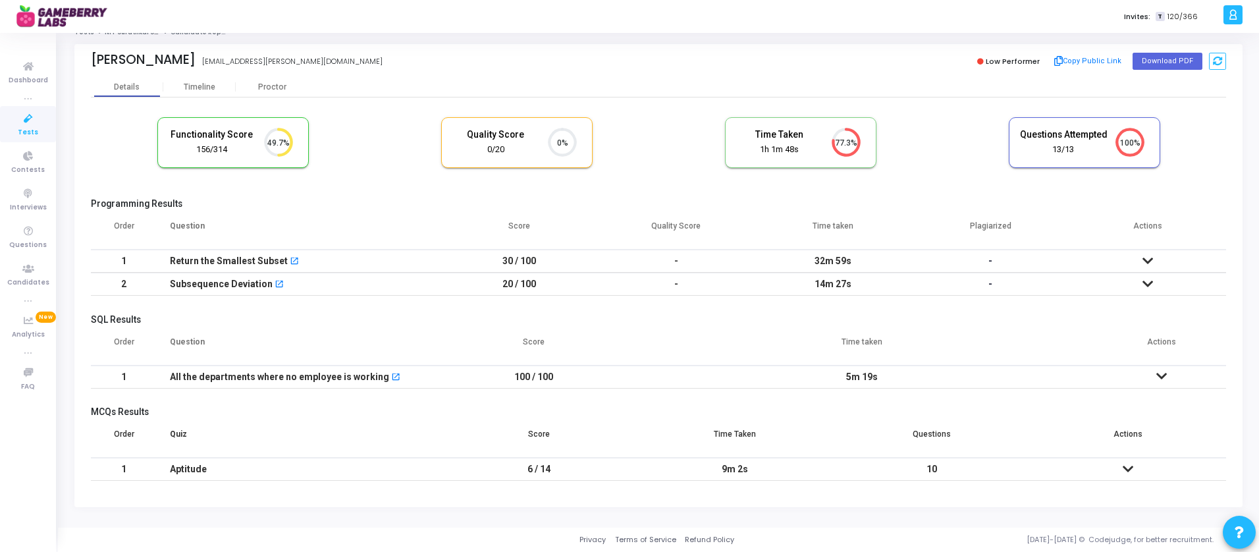
scroll to position [14, 0]
drag, startPoint x: 523, startPoint y: 469, endPoint x: 568, endPoint y: 469, distance: 44.8
click at [568, 469] on td "6 / 14" at bounding box center [538, 468] width 196 height 23
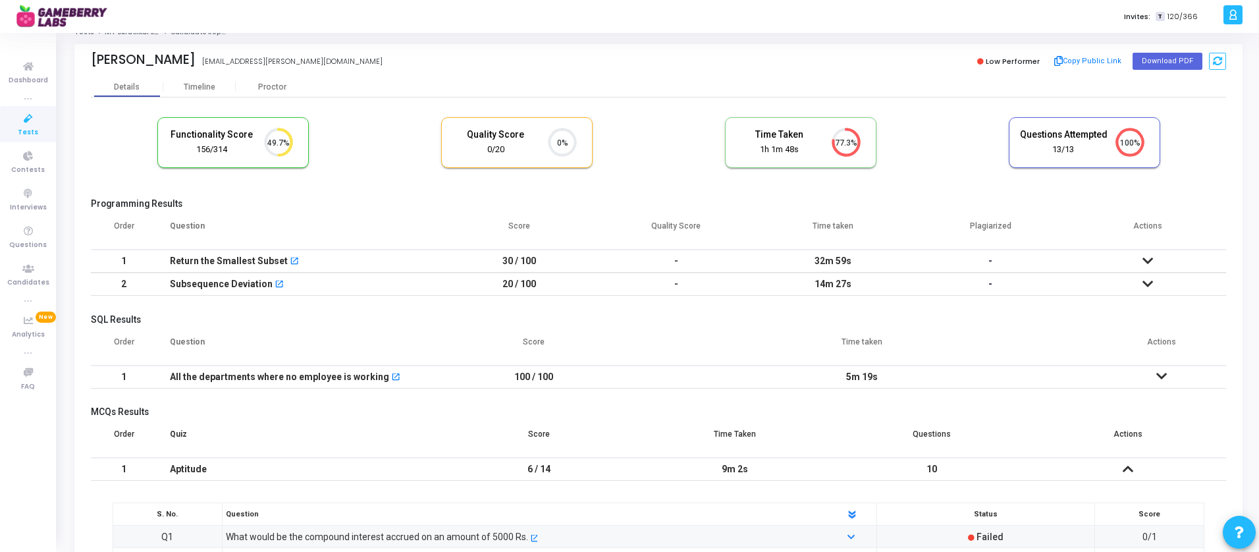
scroll to position [140, 0]
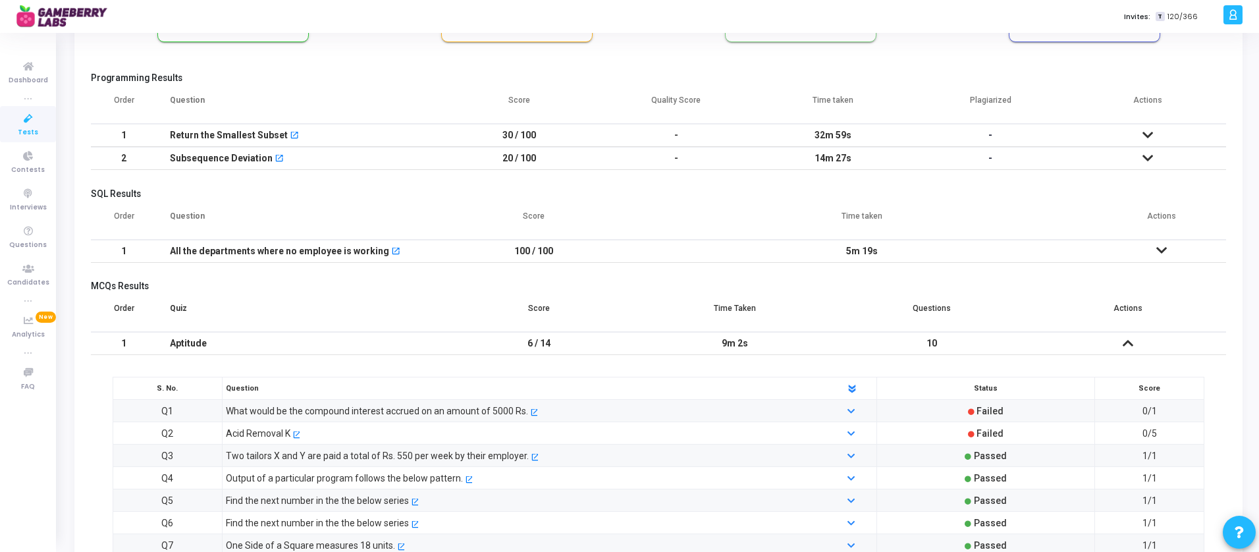
click at [598, 343] on td "6 / 14" at bounding box center [538, 343] width 196 height 23
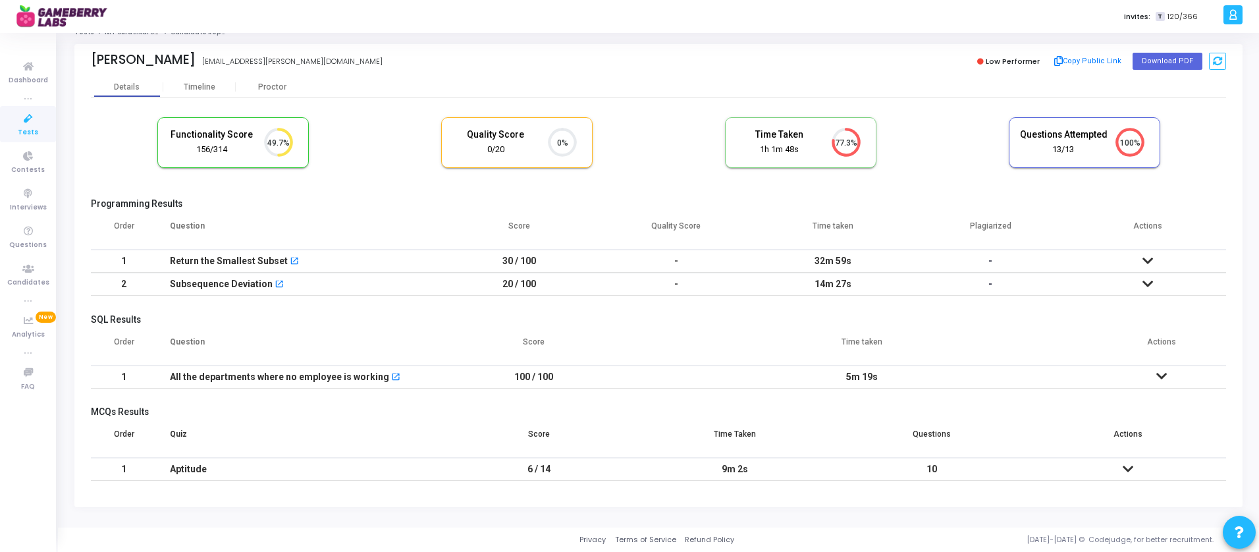
click at [578, 288] on td "20 / 100" at bounding box center [518, 284] width 157 height 23
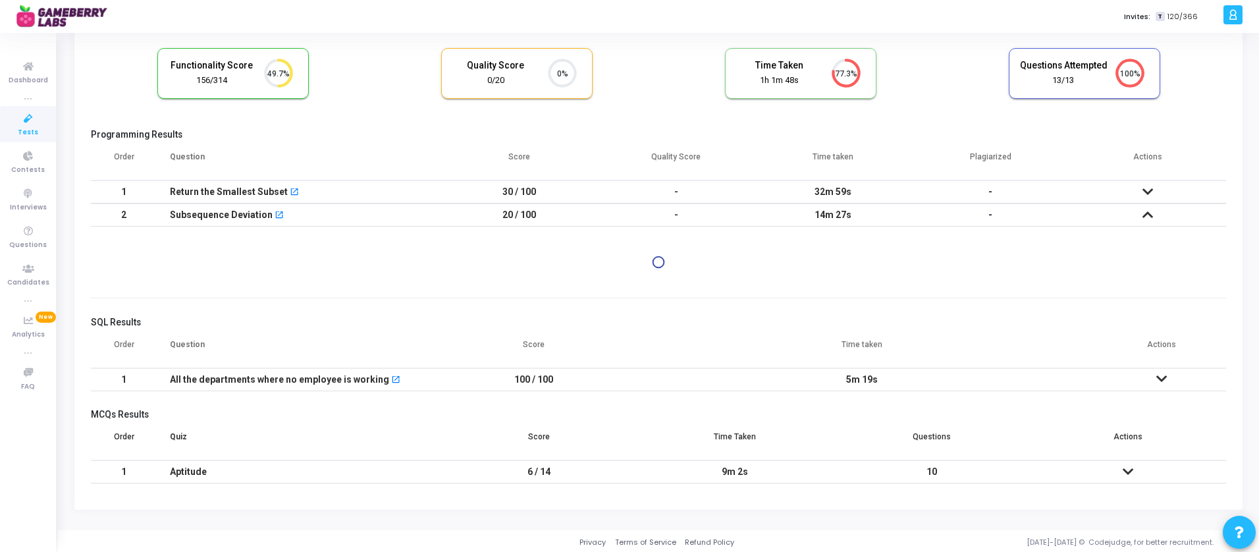
scroll to position [86, 0]
click at [873, 189] on td "32m 59s" at bounding box center [832, 189] width 157 height 23
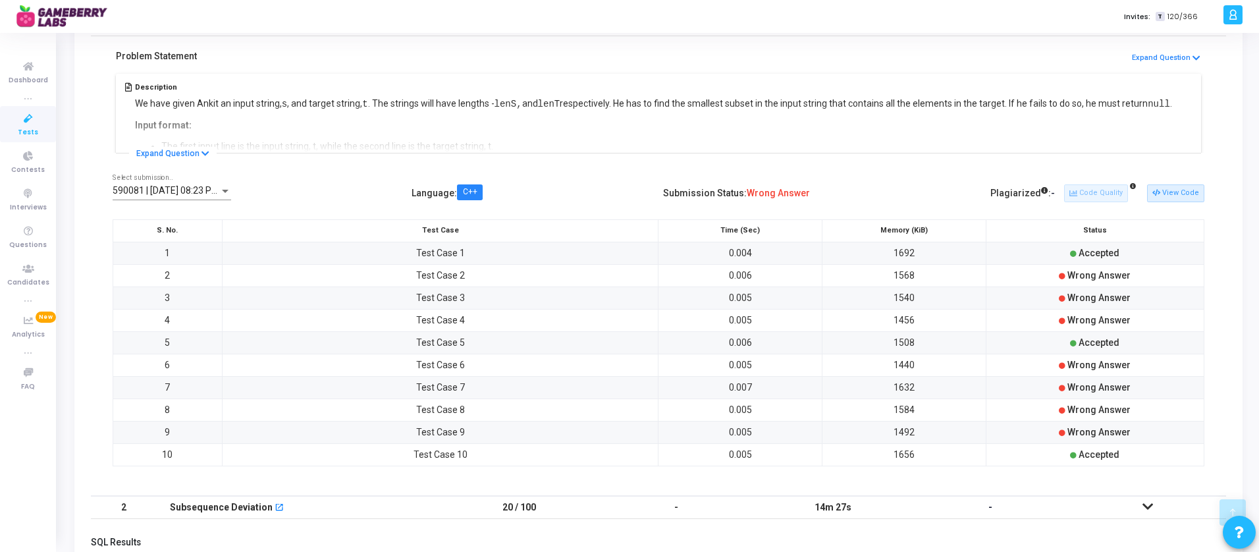
scroll to position [284, 0]
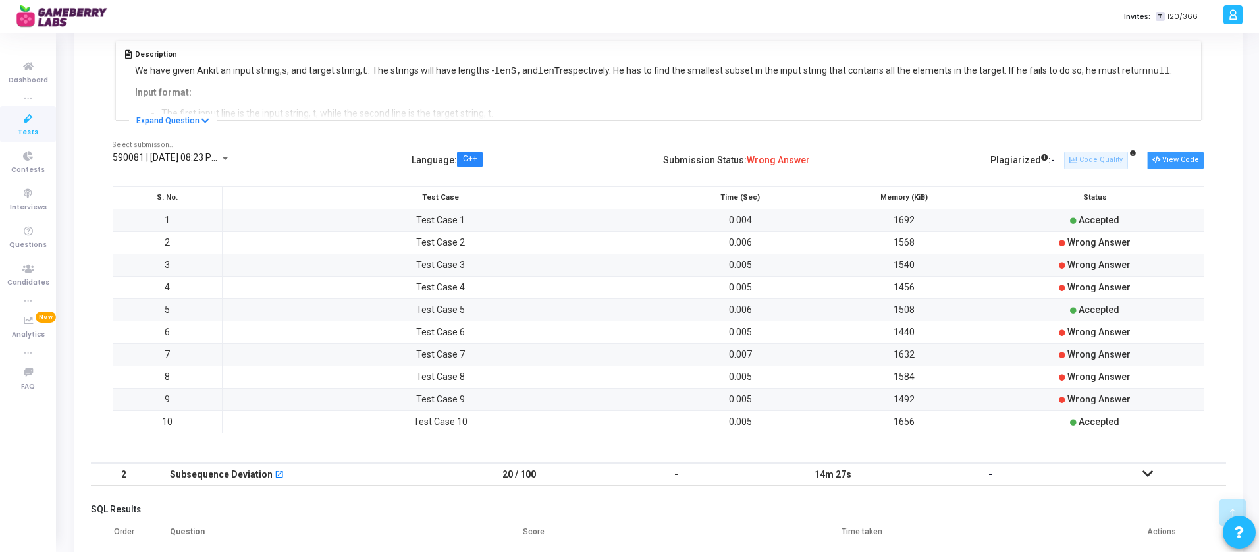
click at [1183, 161] on button "View Code" at bounding box center [1175, 159] width 57 height 17
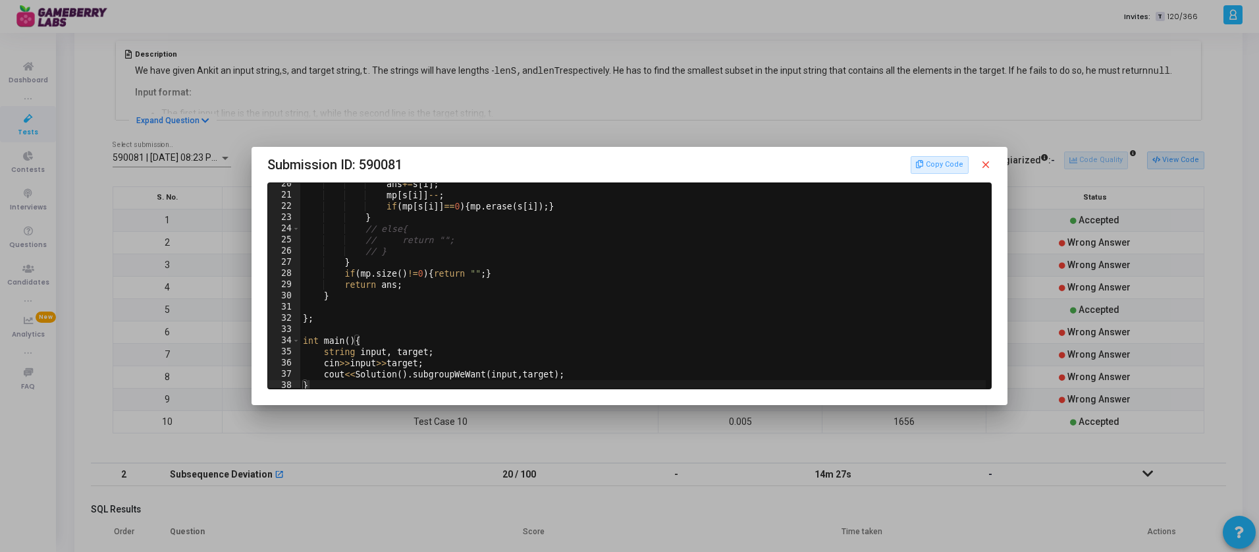
scroll to position [221, 0]
type textarea "cout<<Solution().subgroupWeWant(input,target);"
drag, startPoint x: 410, startPoint y: 372, endPoint x: 574, endPoint y: 370, distance: 163.9
click at [574, 370] on div "ans += s [ i ] ; mp [ s [ i ]] -- ; if ( mp [ s [ i ]] == 0 ) { mp . erase ( s …" at bounding box center [644, 288] width 688 height 227
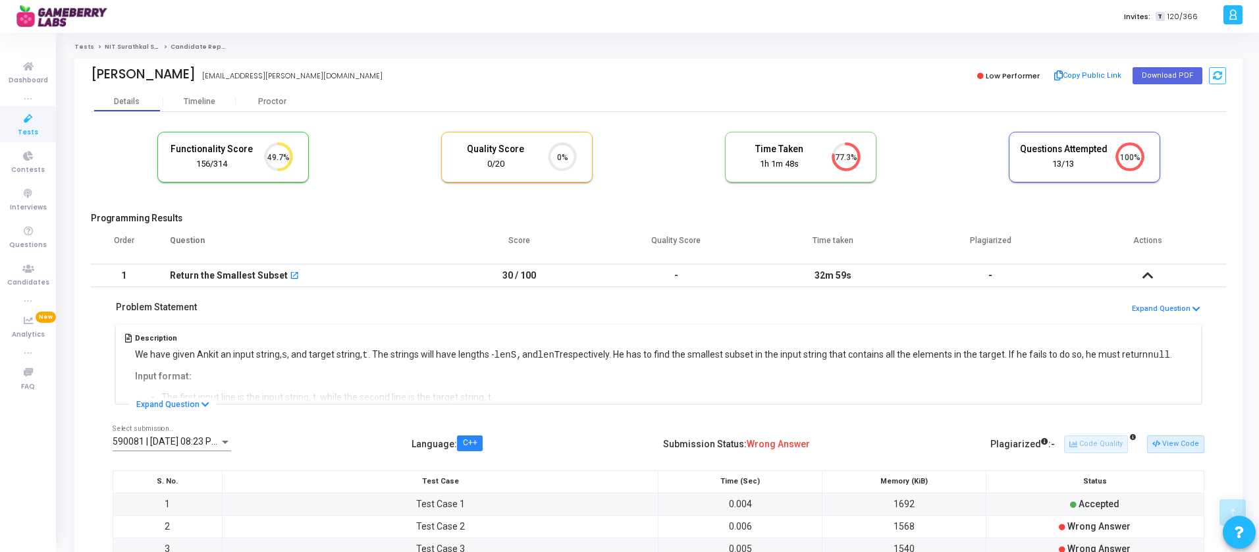
scroll to position [284, 0]
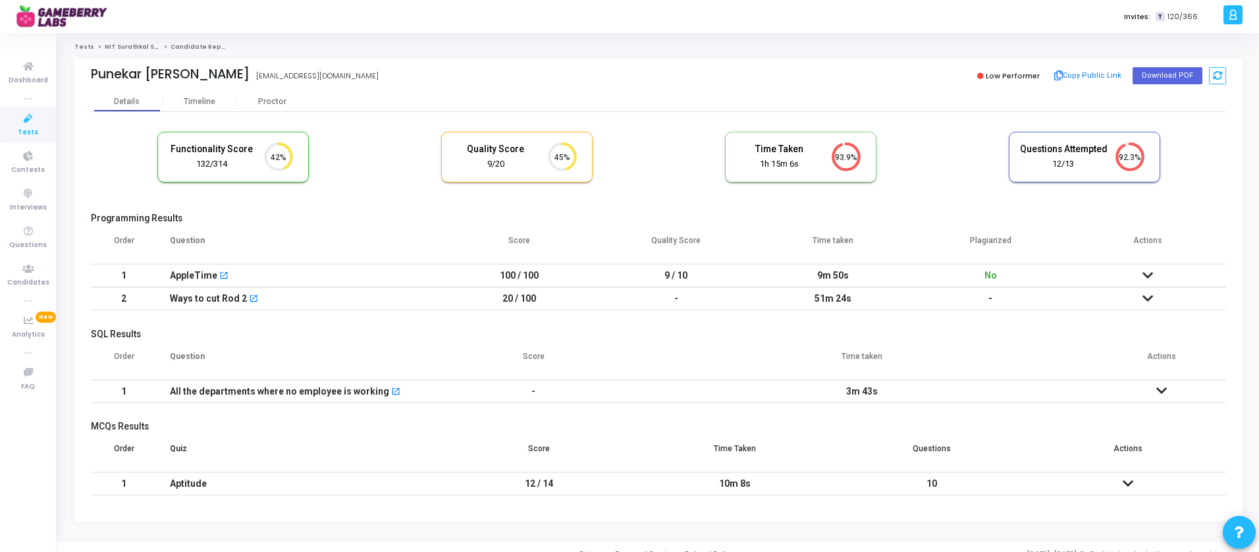
drag, startPoint x: 660, startPoint y: 276, endPoint x: 715, endPoint y: 276, distance: 55.3
click at [715, 276] on td "9 / 10" at bounding box center [676, 275] width 157 height 23
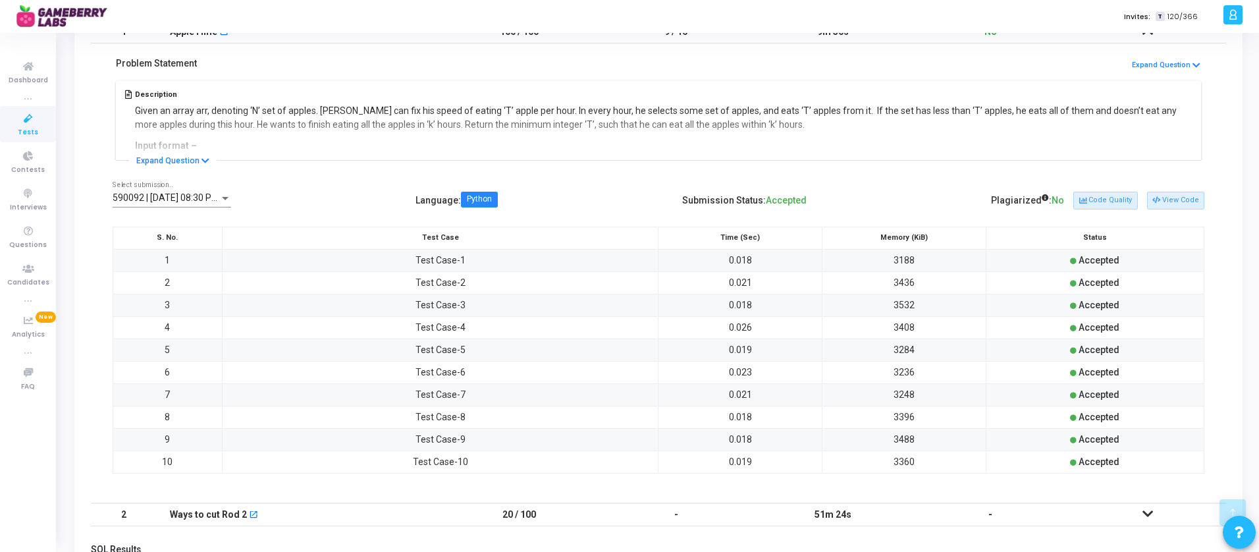
scroll to position [247, 0]
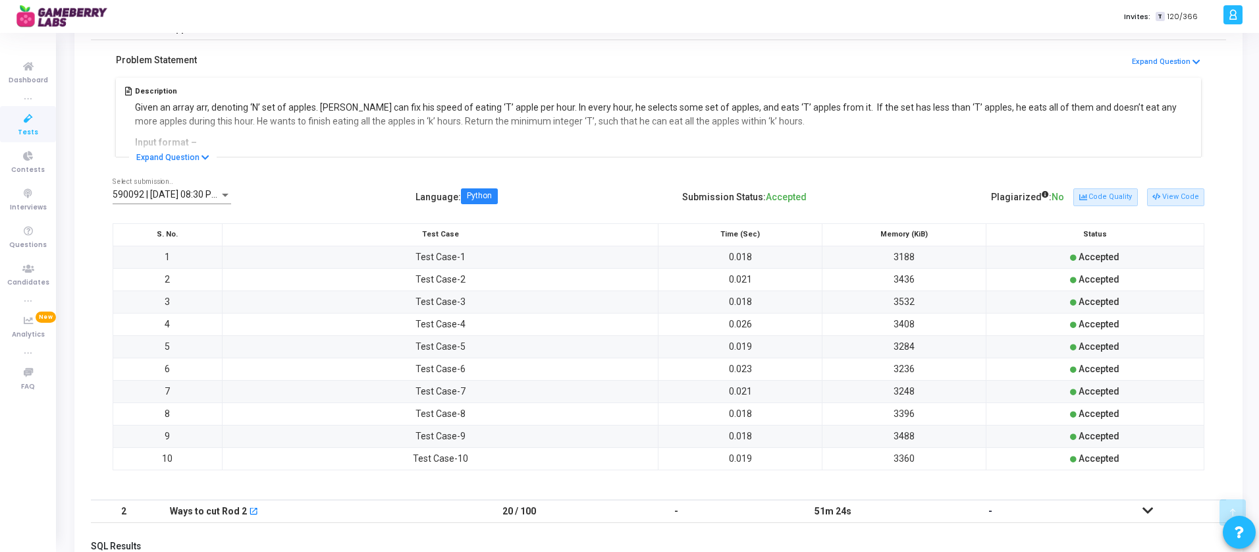
drag, startPoint x: 1074, startPoint y: 258, endPoint x: 1140, endPoint y: 470, distance: 222.1
click at [1139, 459] on tbody "1 Test Case-1 0.018 3188 Accepted 2 Test Case-2 0.021 3436 Accepted 3 Test Case…" at bounding box center [658, 358] width 1091 height 224
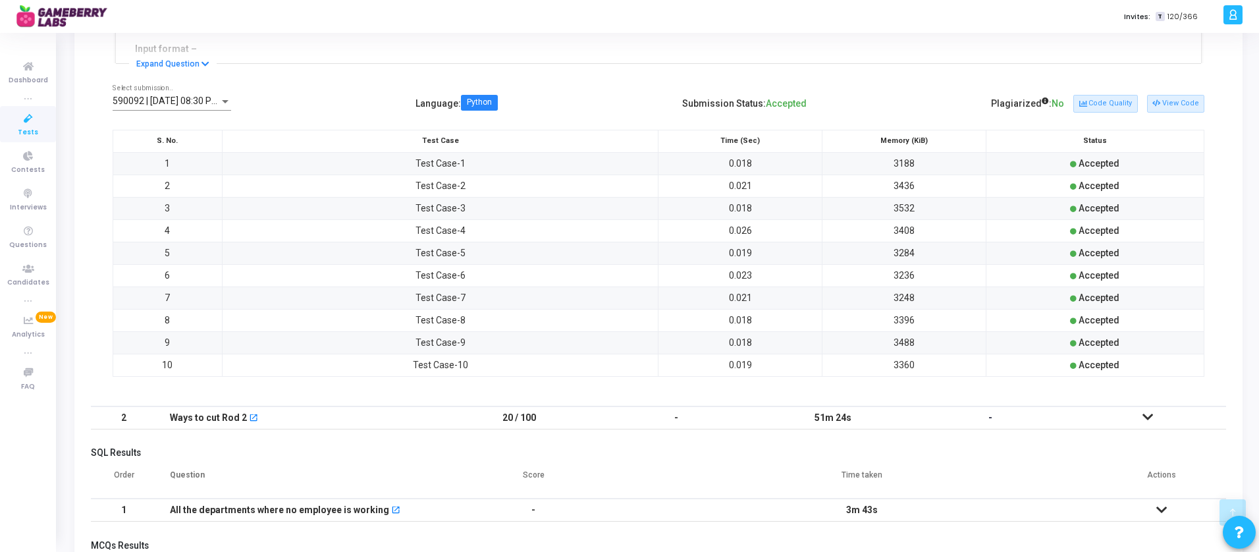
scroll to position [473, 0]
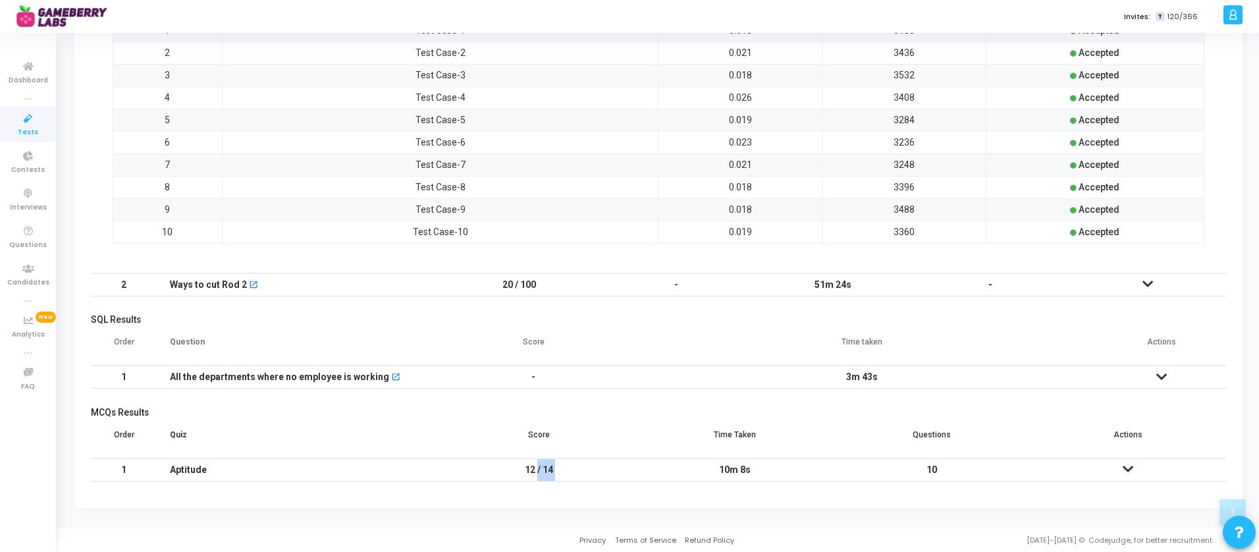
drag, startPoint x: 628, startPoint y: 471, endPoint x: 673, endPoint y: 471, distance: 44.8
click at [673, 471] on tr "1 Aptitude 12 / 14 10m 8s 10" at bounding box center [658, 469] width 1135 height 23
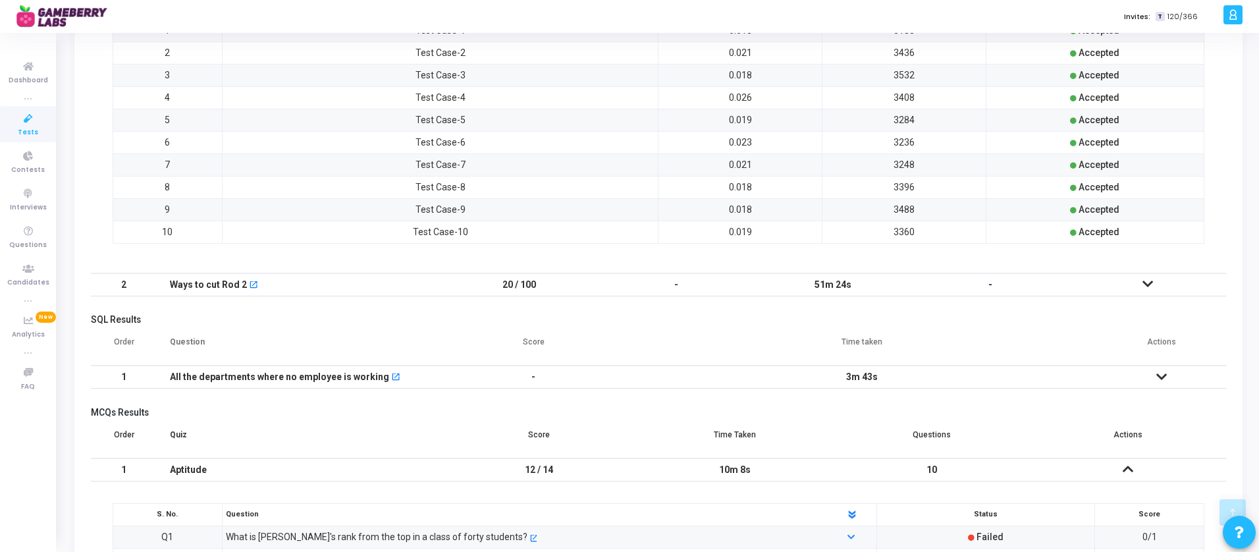
click at [744, 284] on td "-" at bounding box center [676, 284] width 157 height 23
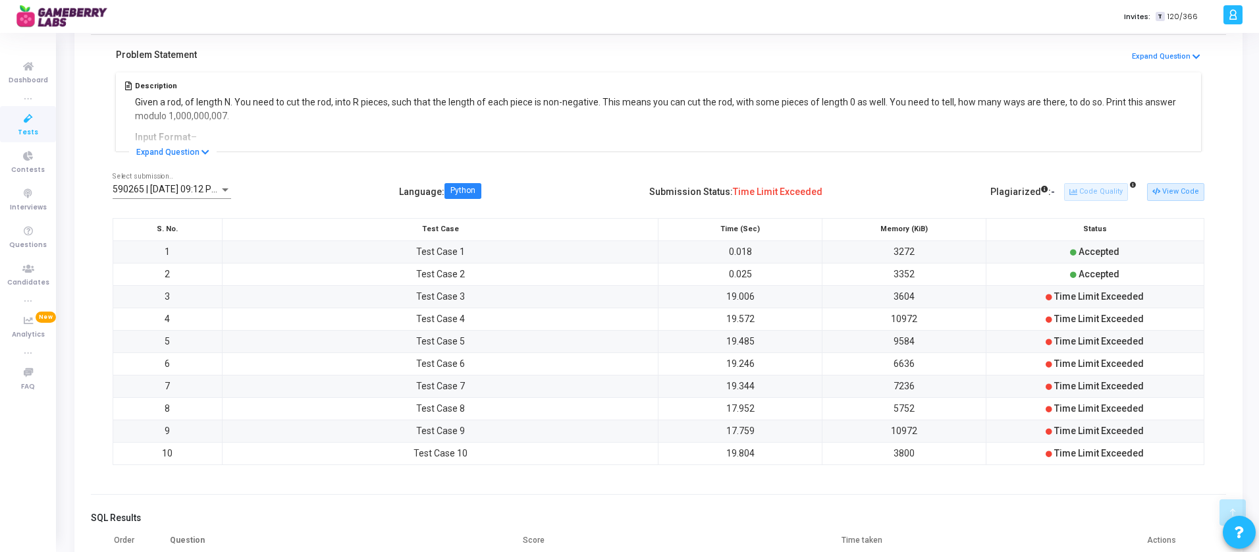
scroll to position [279, 0]
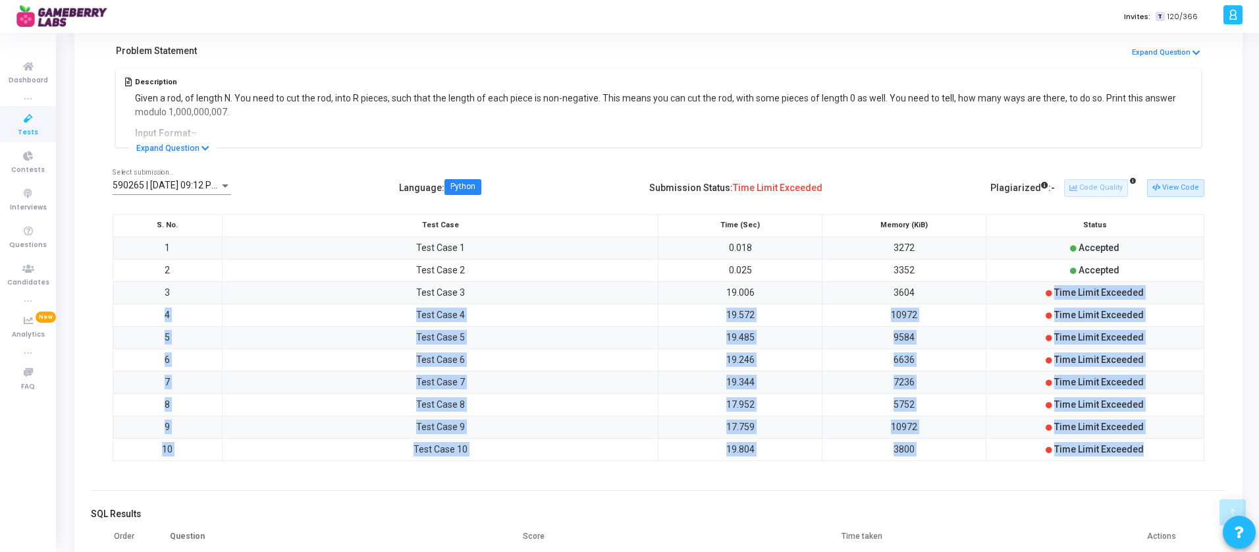
drag, startPoint x: 1047, startPoint y: 290, endPoint x: 1138, endPoint y: 455, distance: 188.3
click at [1138, 456] on tbody "1 Test Case 1 0.018 3272 Accepted 2 Test Case 2 0.025 3352 Accepted 3 Test Case…" at bounding box center [658, 348] width 1091 height 224
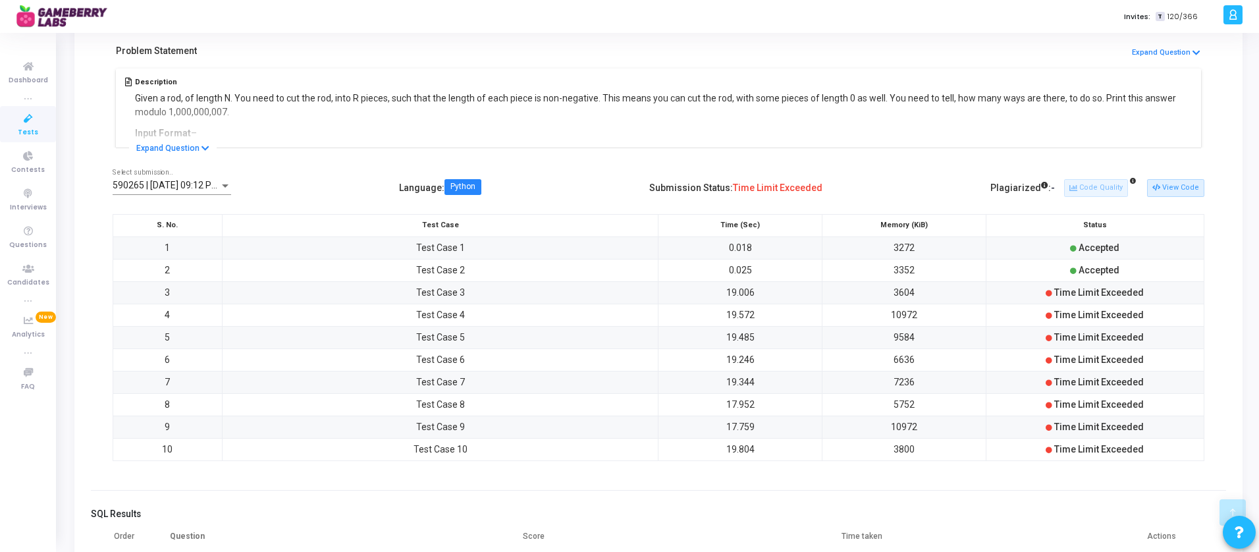
click at [1158, 452] on div "Time Limit Exceeded" at bounding box center [1094, 449] width 210 height 14
drag, startPoint x: 1159, startPoint y: 452, endPoint x: 1041, endPoint y: 288, distance: 201.7
click at [1041, 288] on tbody "1 Test Case 1 0.018 3272 Accepted 2 Test Case 2 0.025 3352 Accepted 3 Test Case…" at bounding box center [658, 348] width 1091 height 224
click at [1181, 190] on button "View Code" at bounding box center [1175, 187] width 57 height 17
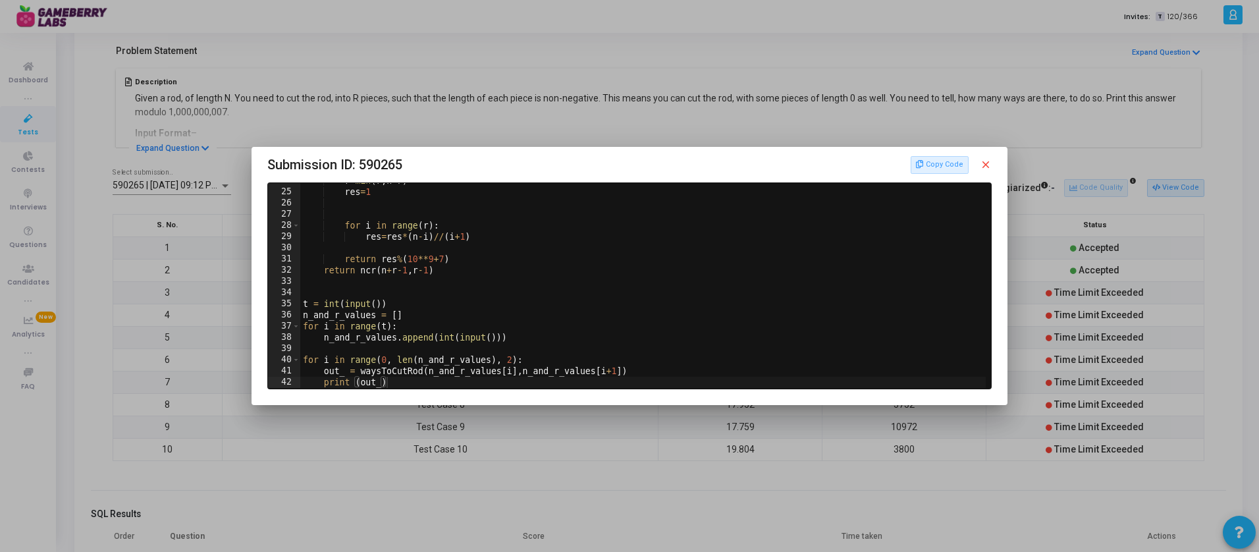
scroll to position [265, 0]
click at [381, 378] on div "r = min ( r , n - r ) res = 1 for i in range ( r ) : res = res * ( n - i ) // (…" at bounding box center [644, 288] width 688 height 227
drag, startPoint x: 381, startPoint y: 377, endPoint x: 631, endPoint y: 377, distance: 250.1
click at [631, 377] on div "r = min ( r , n - r ) res = 1 for i in range ( r ) : res = res * ( n - i ) // (…" at bounding box center [644, 288] width 688 height 227
type textarea "out_ = waysToCutRod(n_and_r_values[i],n_and_r_values[i+1])"
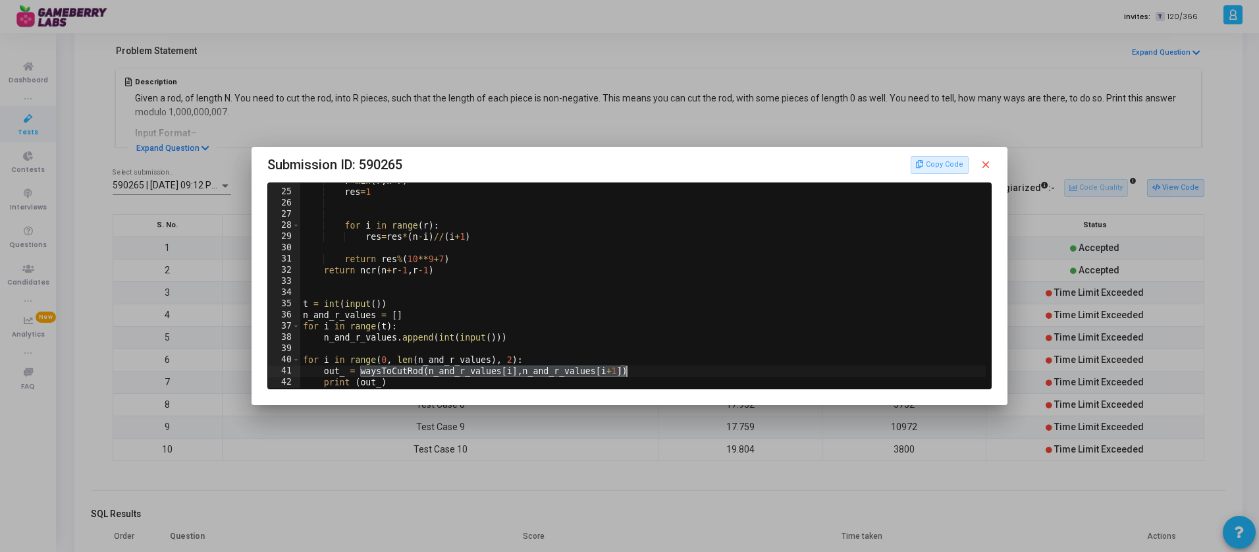
click at [988, 163] on mat-icon "close" at bounding box center [985, 165] width 12 height 12
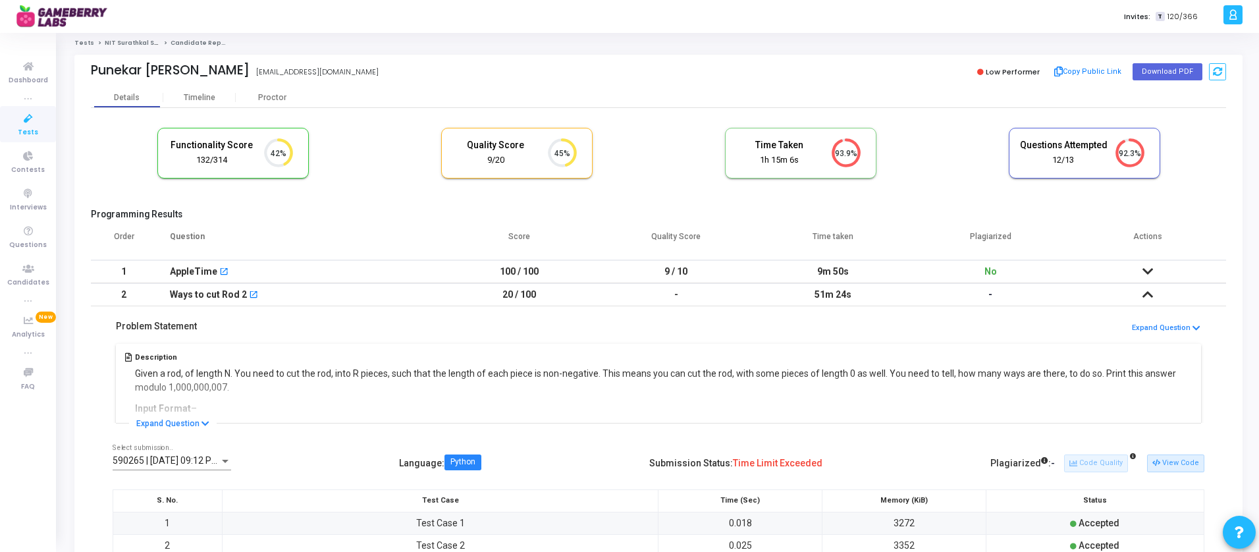
scroll to position [1, 0]
click at [1146, 271] on icon at bounding box center [1147, 273] width 11 height 9
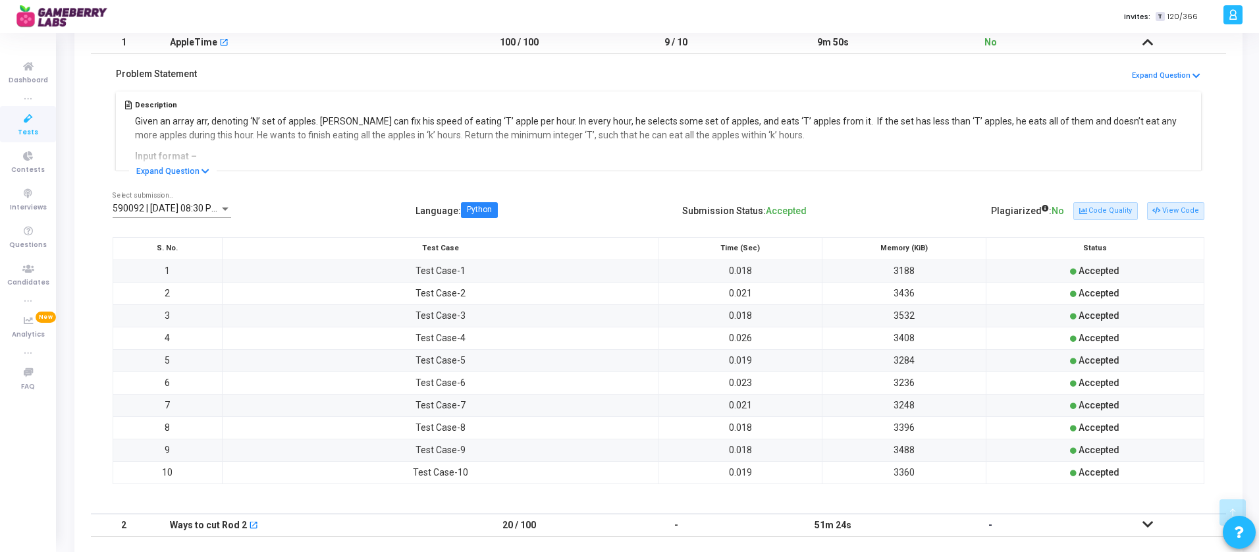
scroll to position [234, 0]
click at [1173, 209] on button "View Code" at bounding box center [1175, 209] width 57 height 17
click at [1096, 215] on button "Code Quality" at bounding box center [1105, 209] width 64 height 17
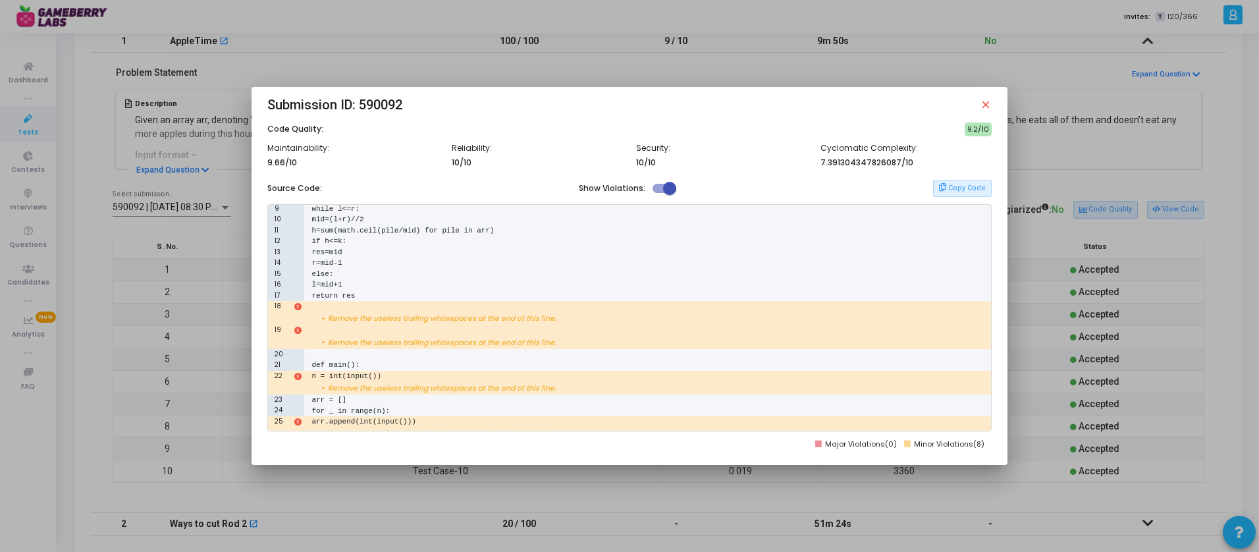
scroll to position [214, 0]
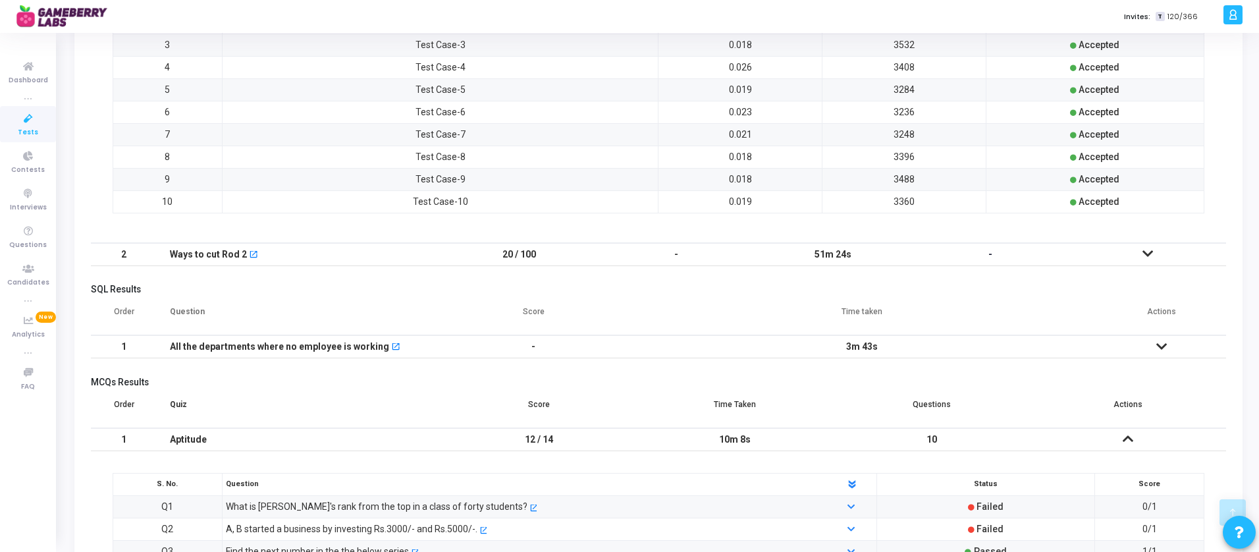
click at [1153, 251] on td at bounding box center [1146, 254] width 157 height 23
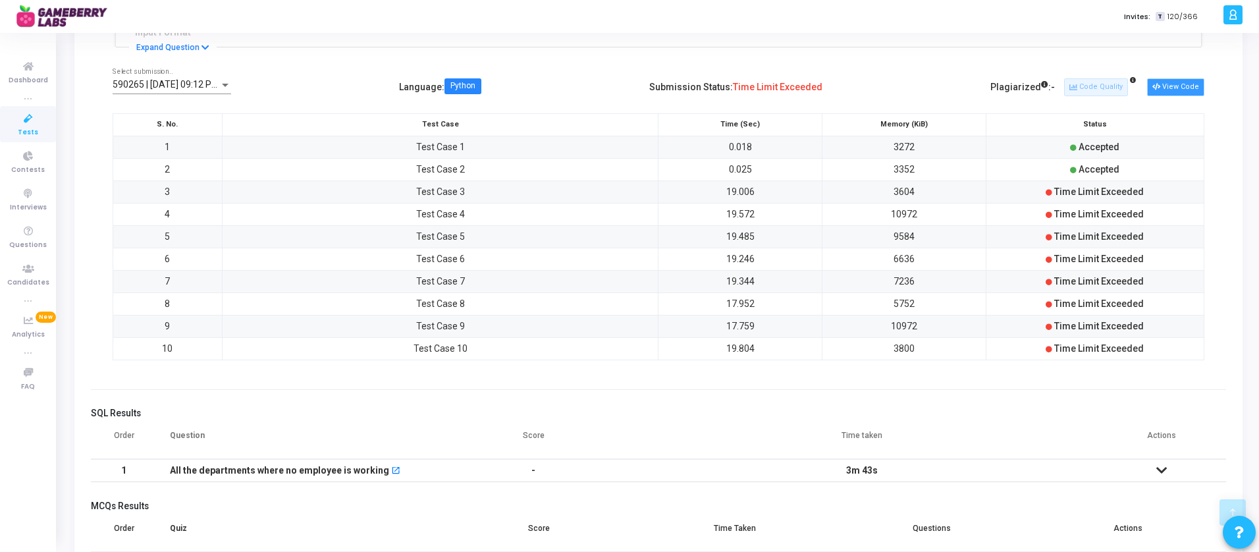
click at [1163, 90] on button "View Code" at bounding box center [1175, 86] width 57 height 17
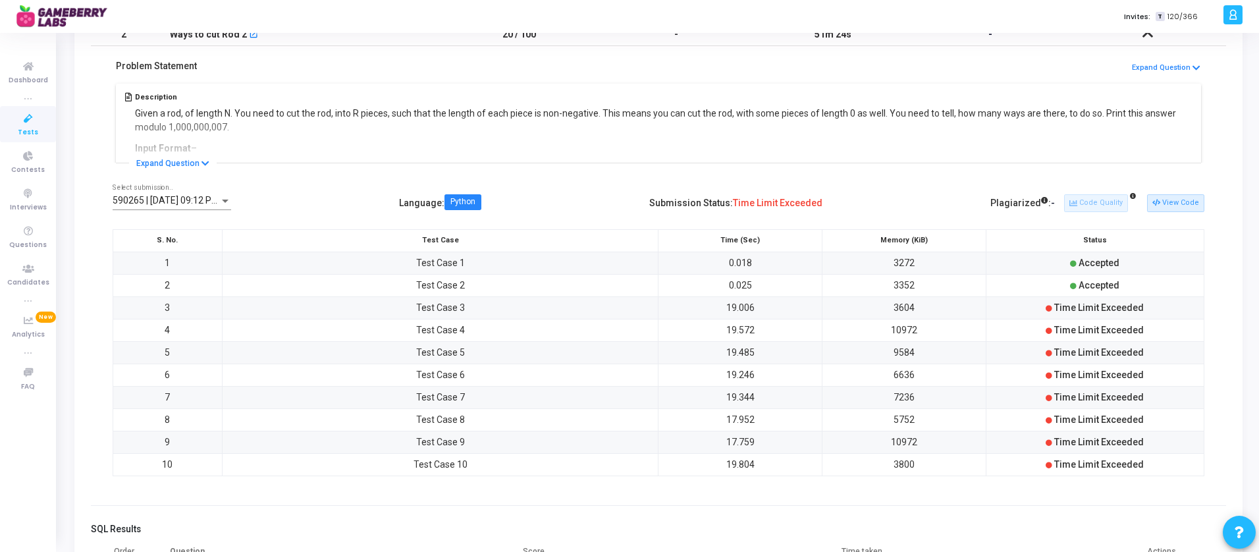
scroll to position [0, 0]
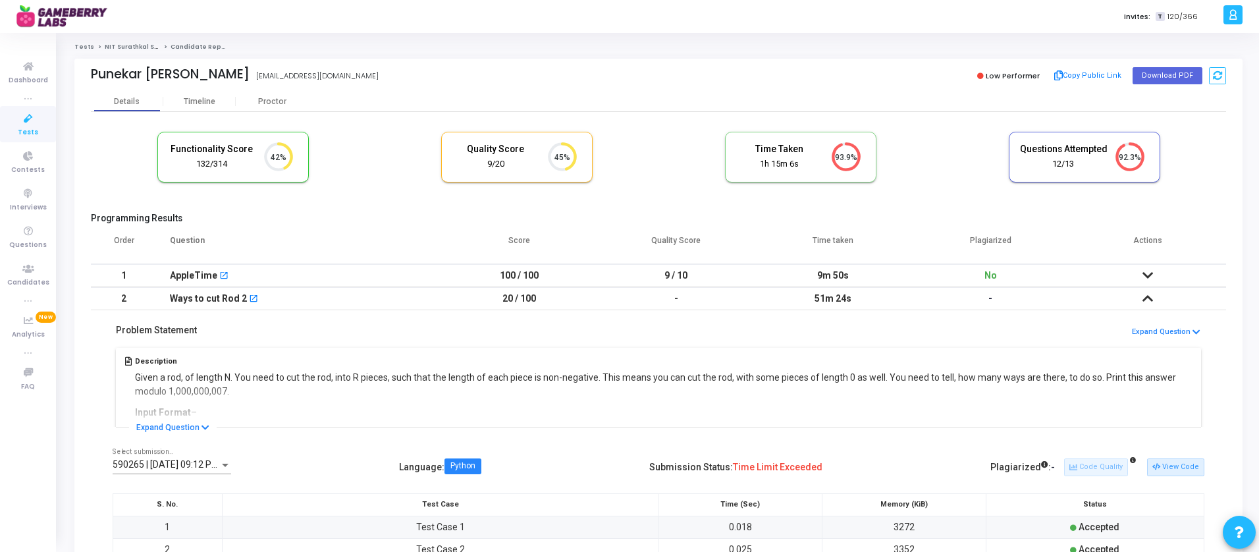
click at [555, 296] on td "20 / 100" at bounding box center [518, 298] width 157 height 23
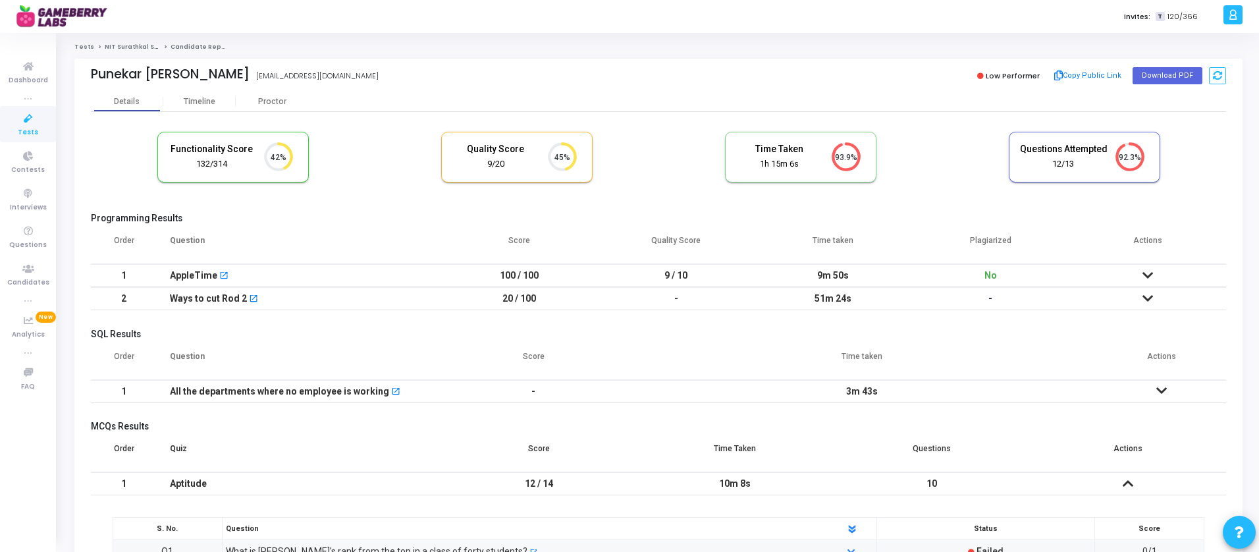
click at [1230, 11] on icon at bounding box center [1233, 14] width 10 height 15
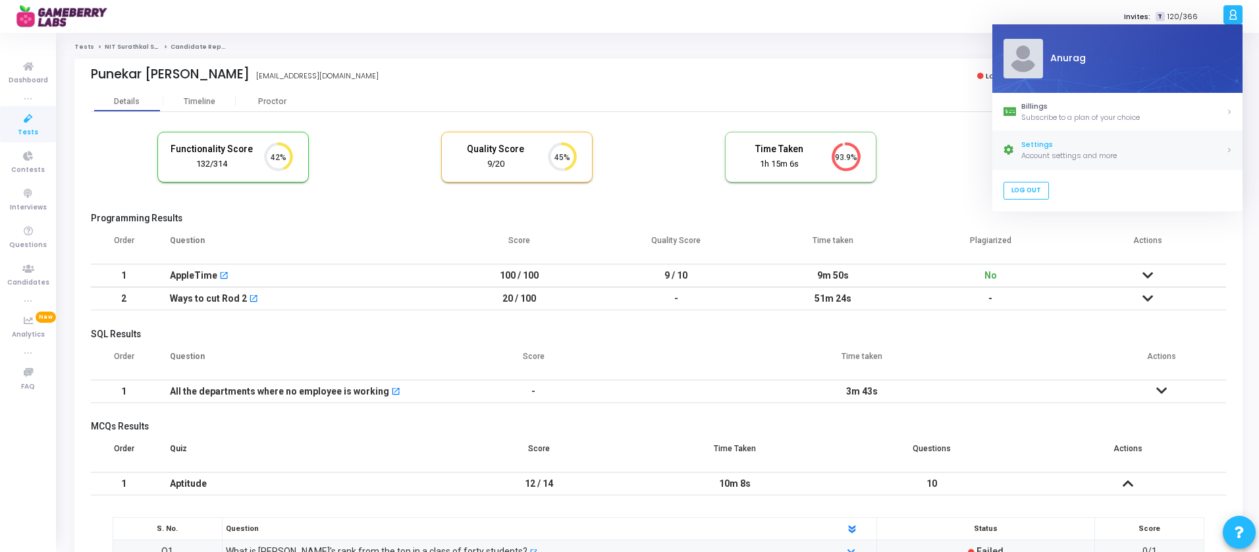
click at [1063, 151] on div "Account settings and more" at bounding box center [1123, 155] width 205 height 11
select select "91"
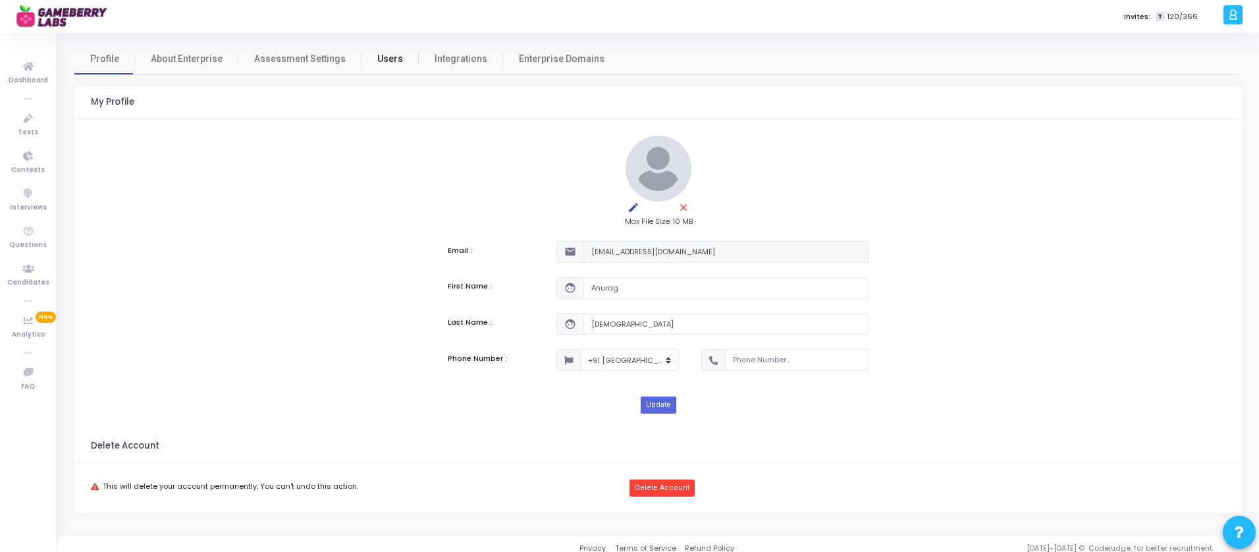
click at [388, 69] on link "Users" at bounding box center [389, 59] width 57 height 32
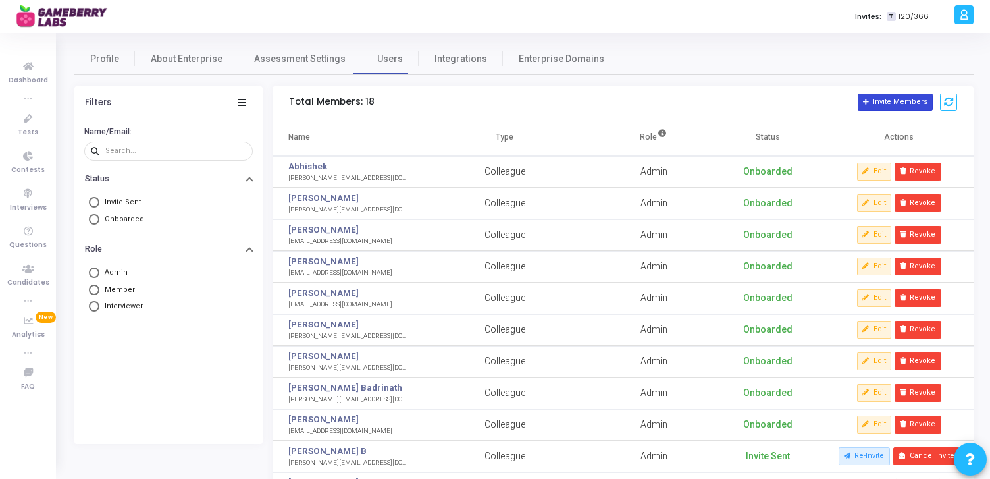
click at [900, 102] on button "Invite Members" at bounding box center [895, 101] width 75 height 17
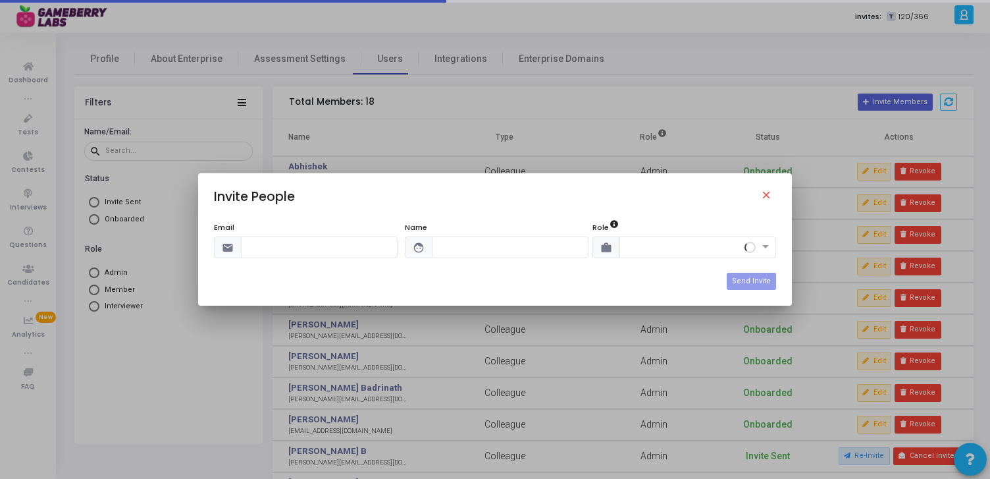
click at [336, 251] on input "text" at bounding box center [319, 247] width 157 height 22
type input "[EMAIL_ADDRESS][DOMAIN_NAME]"
type input "Govind"
click at [642, 247] on input "text" at bounding box center [685, 245] width 116 height 11
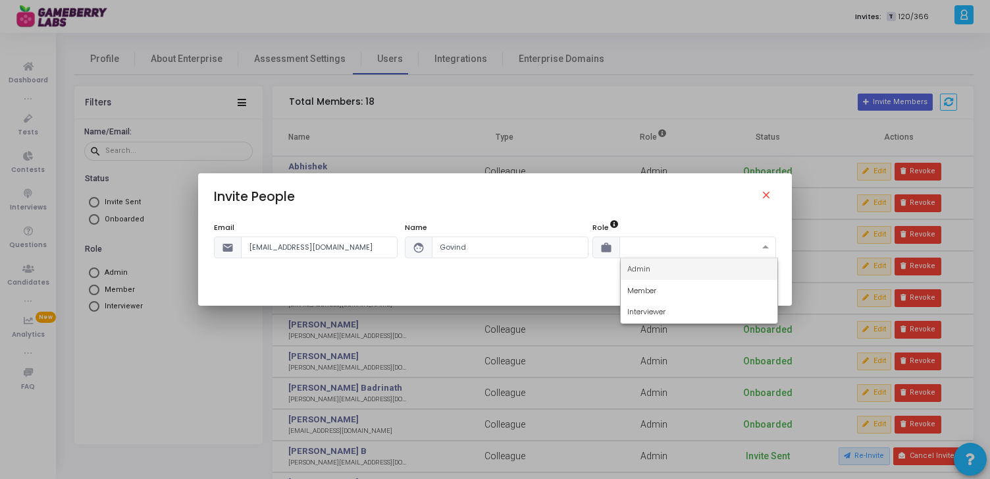
click at [659, 266] on div "Admin" at bounding box center [699, 269] width 157 height 22
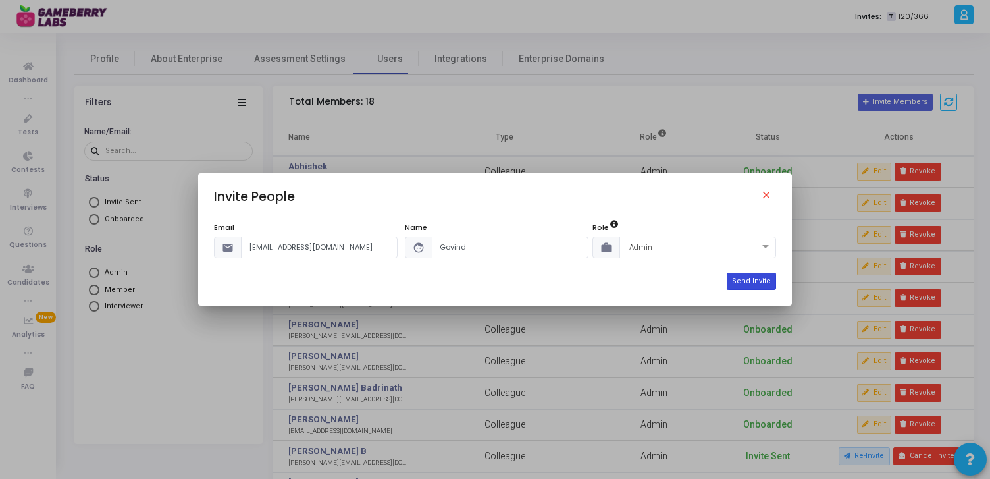
click at [761, 286] on button "Send Invite" at bounding box center [751, 281] width 49 height 17
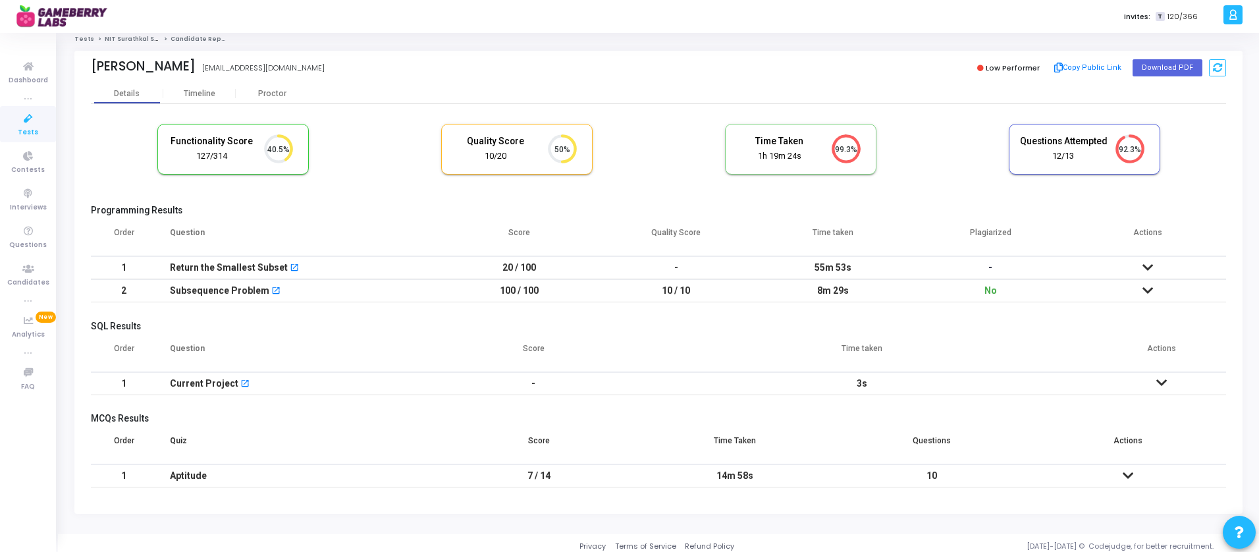
scroll to position [14, 0]
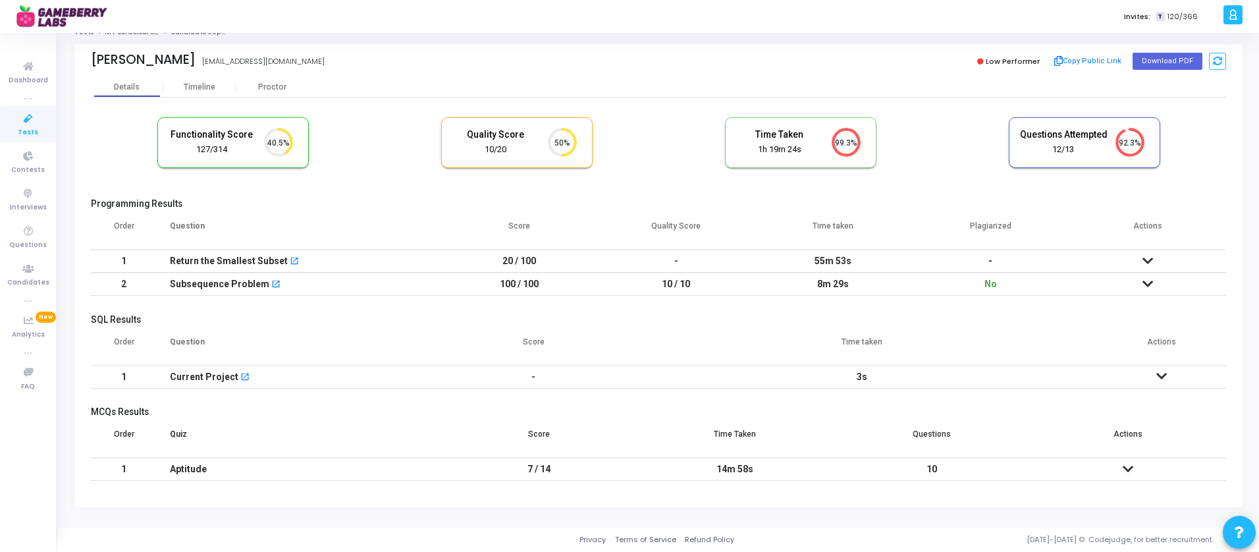
click at [1150, 260] on icon at bounding box center [1147, 260] width 11 height 9
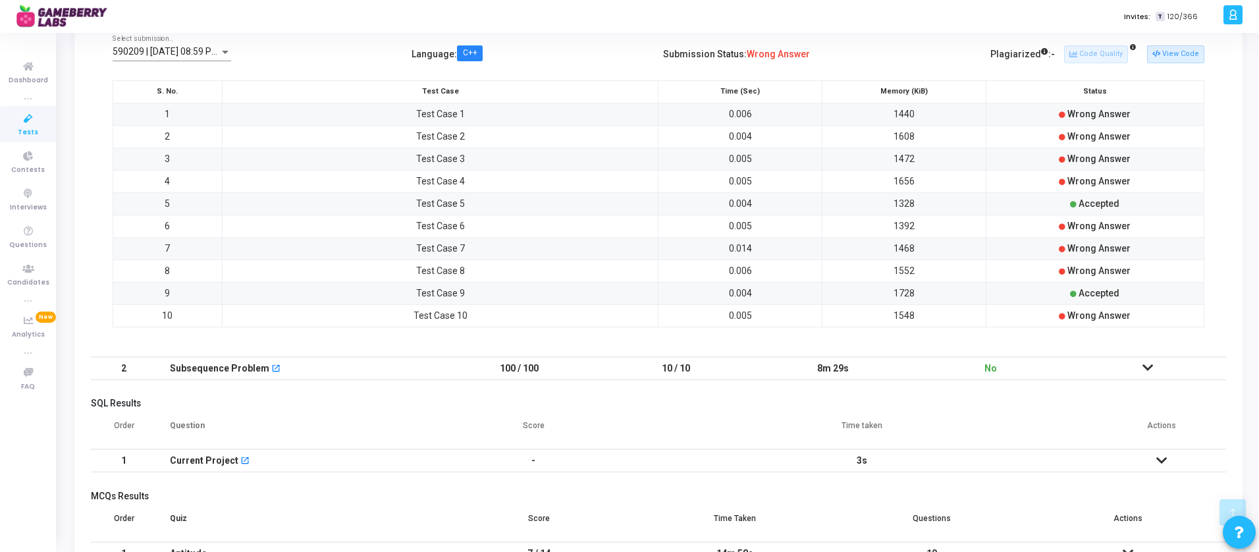
scroll to position [473, 0]
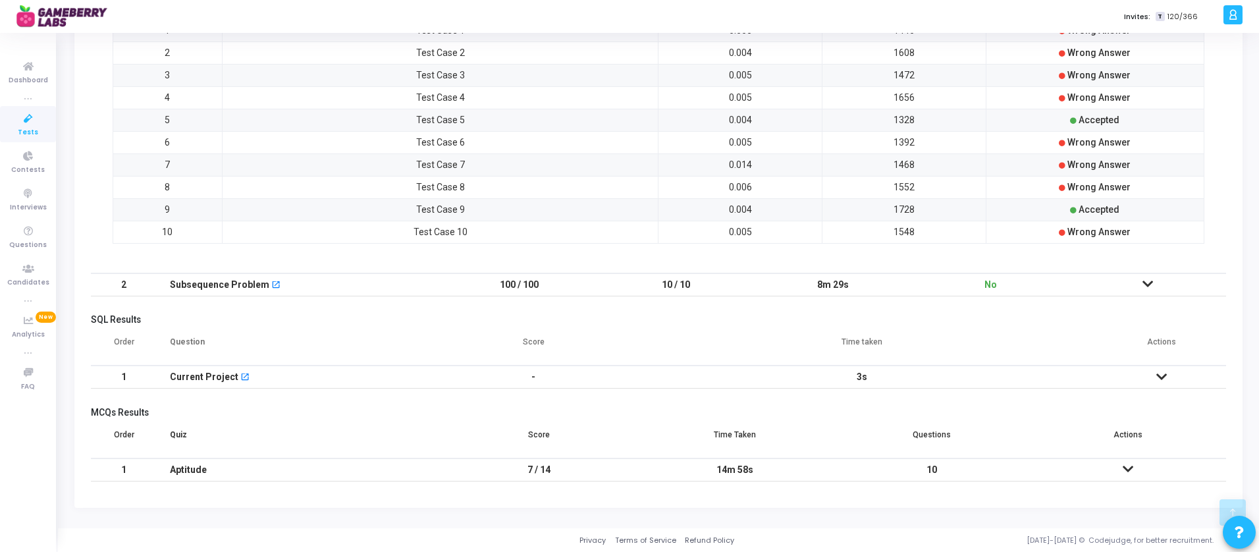
click at [1145, 283] on icon at bounding box center [1147, 283] width 11 height 9
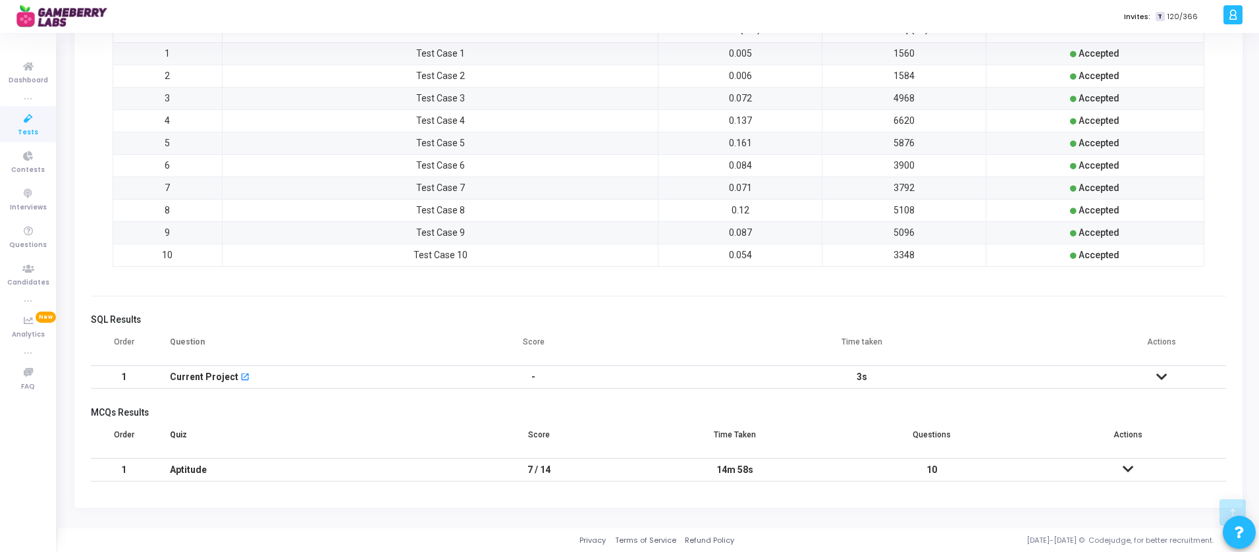
click at [1159, 374] on icon at bounding box center [1161, 376] width 11 height 9
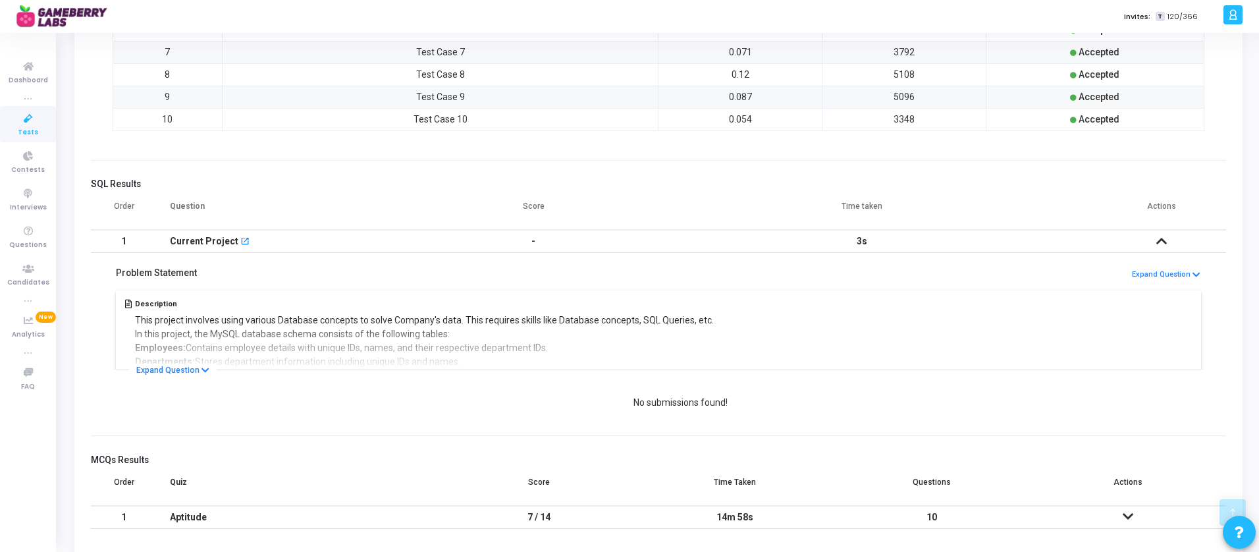
scroll to position [656, 0]
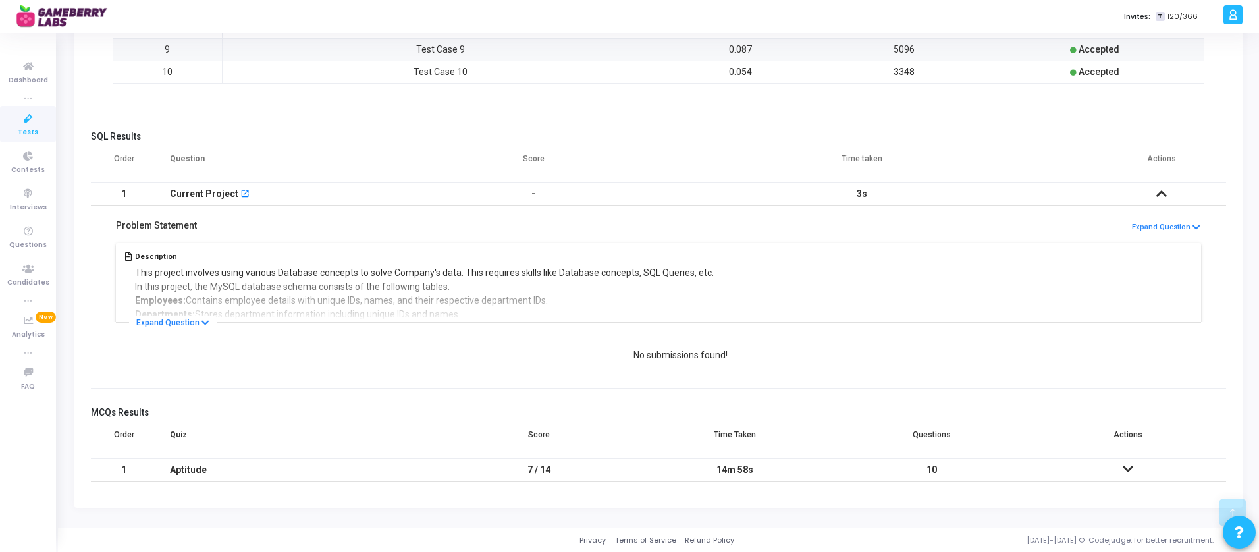
click at [1128, 466] on icon at bounding box center [1127, 468] width 11 height 9
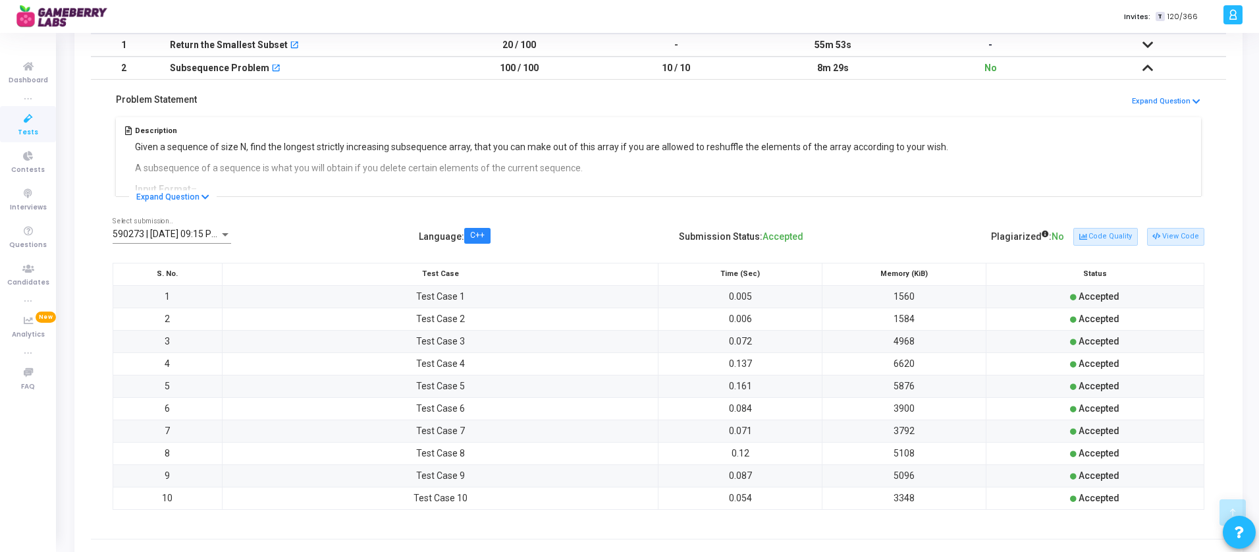
scroll to position [0, 0]
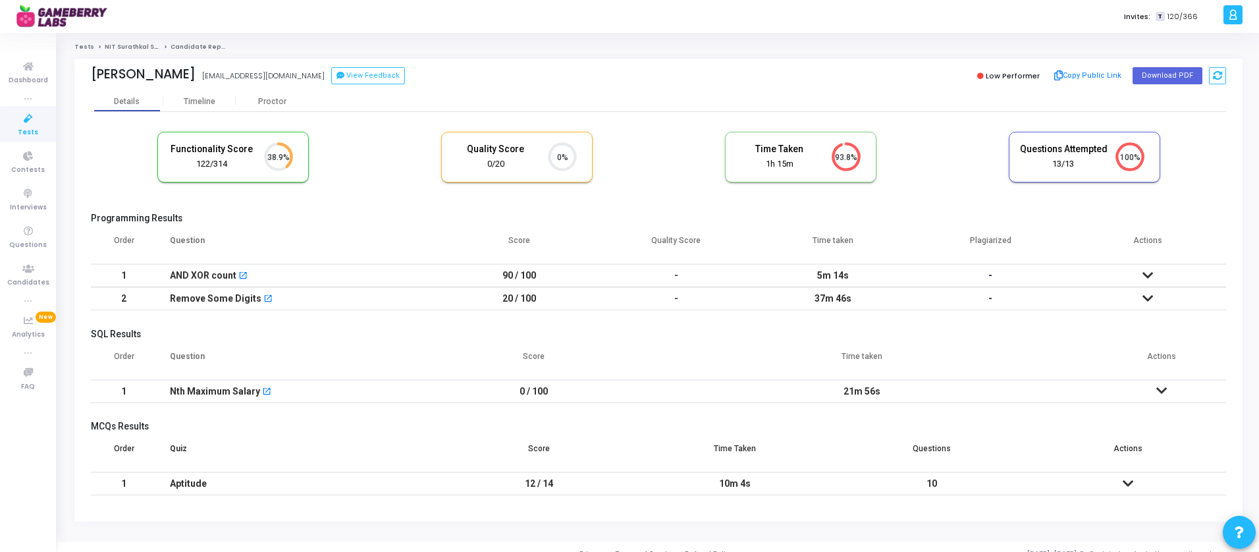
scroll to position [14, 0]
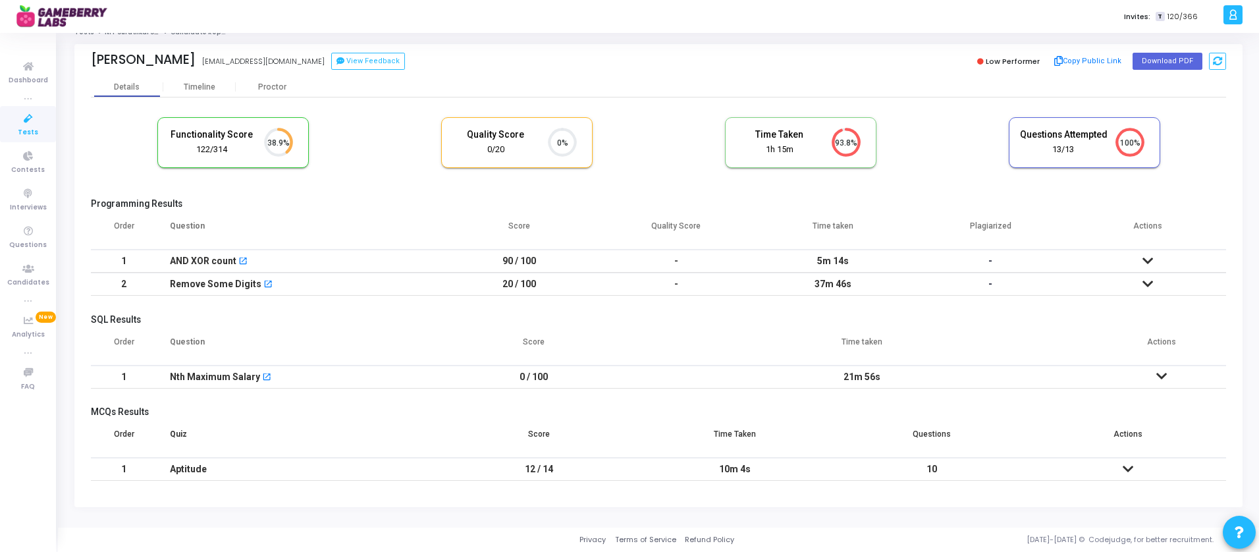
click at [1142, 257] on icon at bounding box center [1147, 260] width 11 height 9
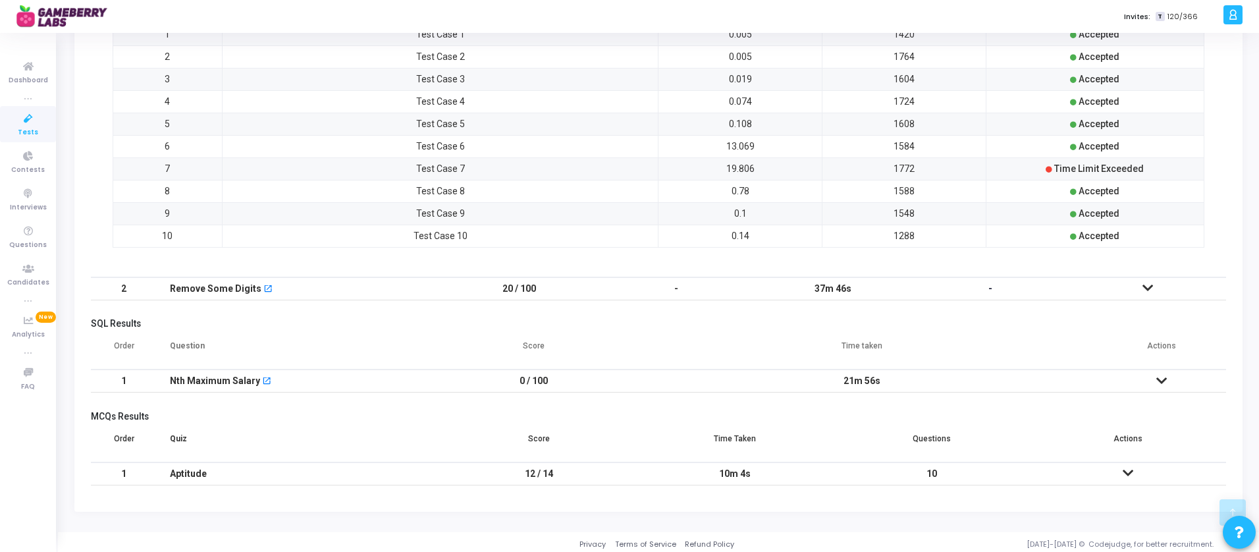
scroll to position [473, 0]
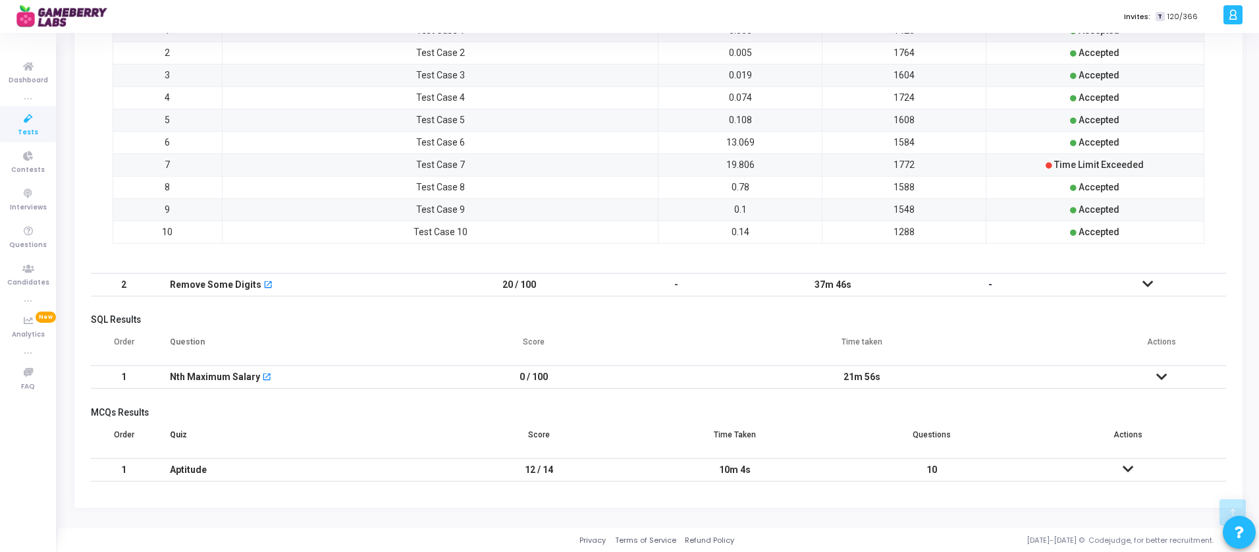
click at [1149, 288] on icon at bounding box center [1147, 283] width 11 height 9
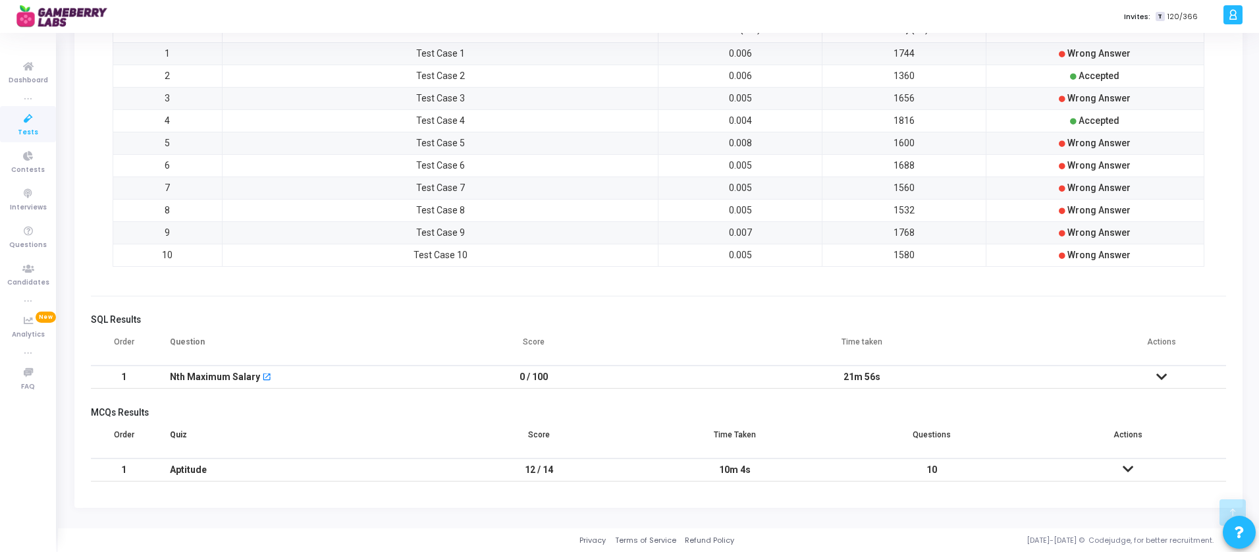
click at [1161, 373] on icon at bounding box center [1161, 376] width 11 height 9
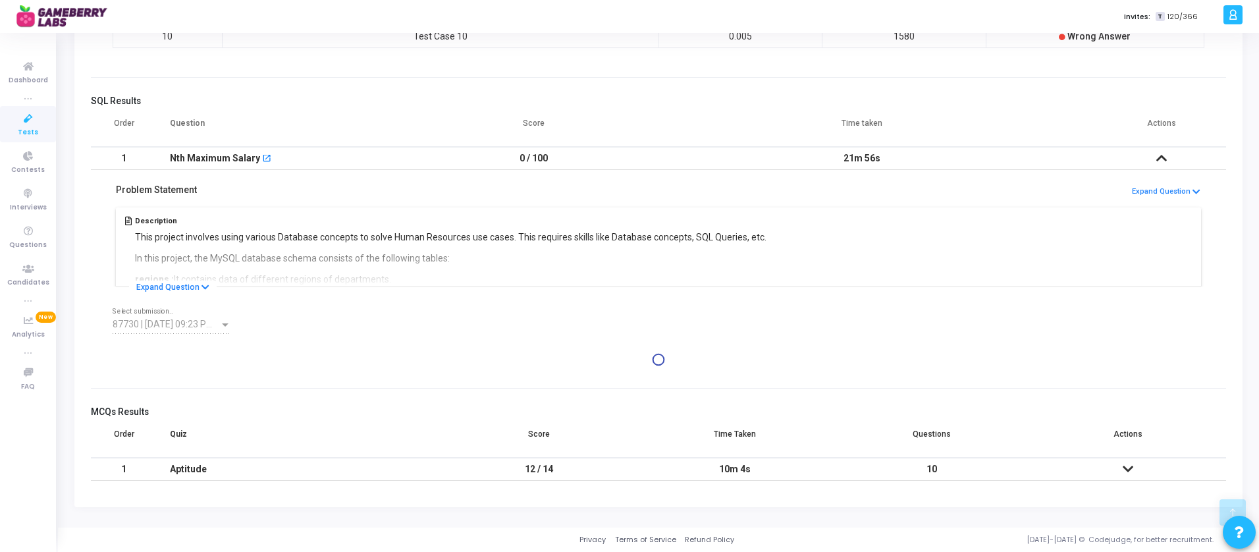
scroll to position [734, 0]
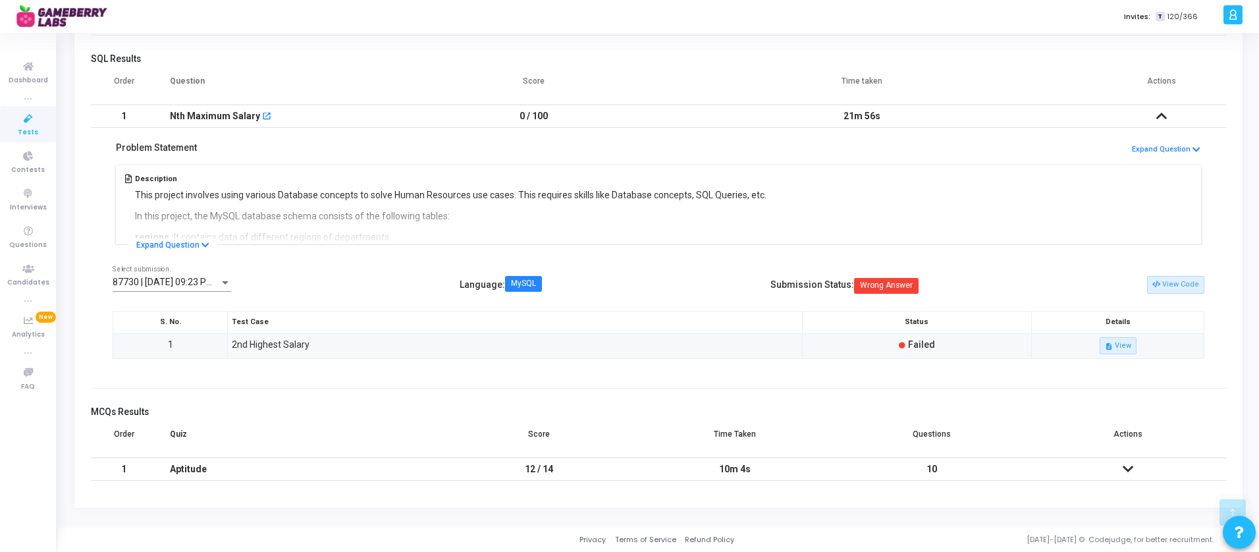
click at [1126, 465] on icon at bounding box center [1127, 468] width 11 height 9
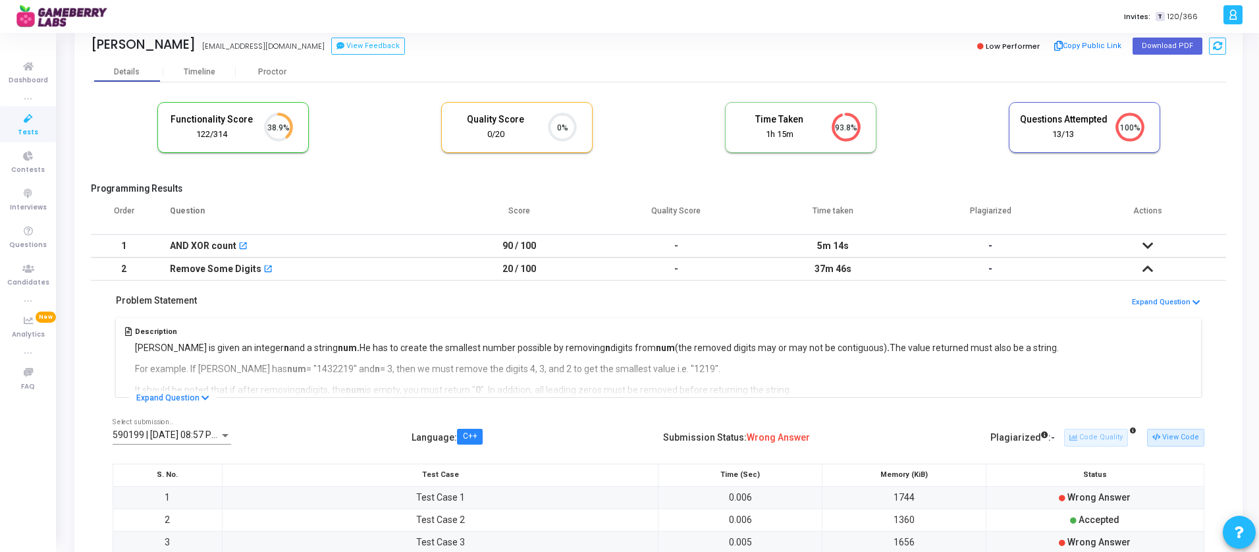
scroll to position [0, 0]
